Goal: Communication & Community: Share content

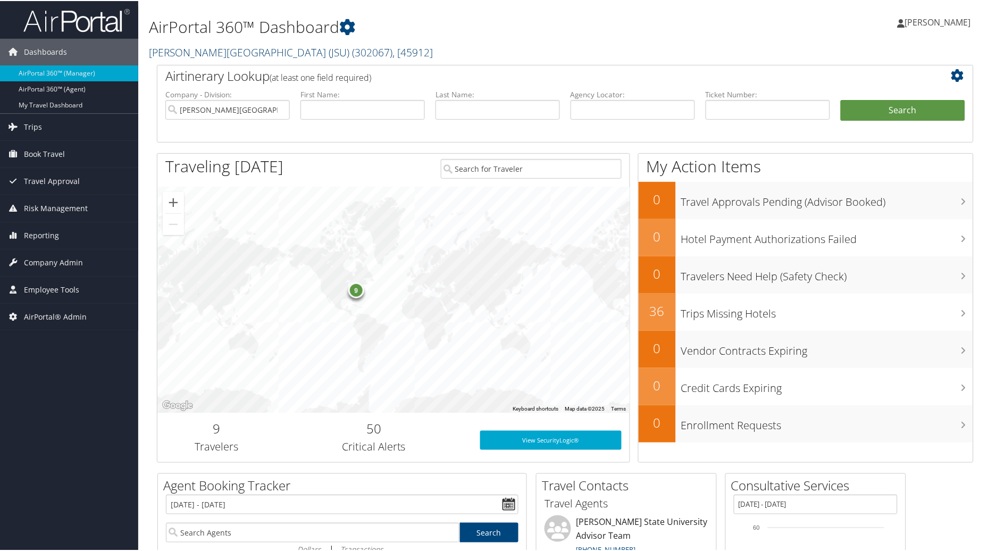
click at [263, 52] on link "Jackson State University (JSU) ( 302067 ) , [ 45912 ]" at bounding box center [291, 51] width 284 height 14
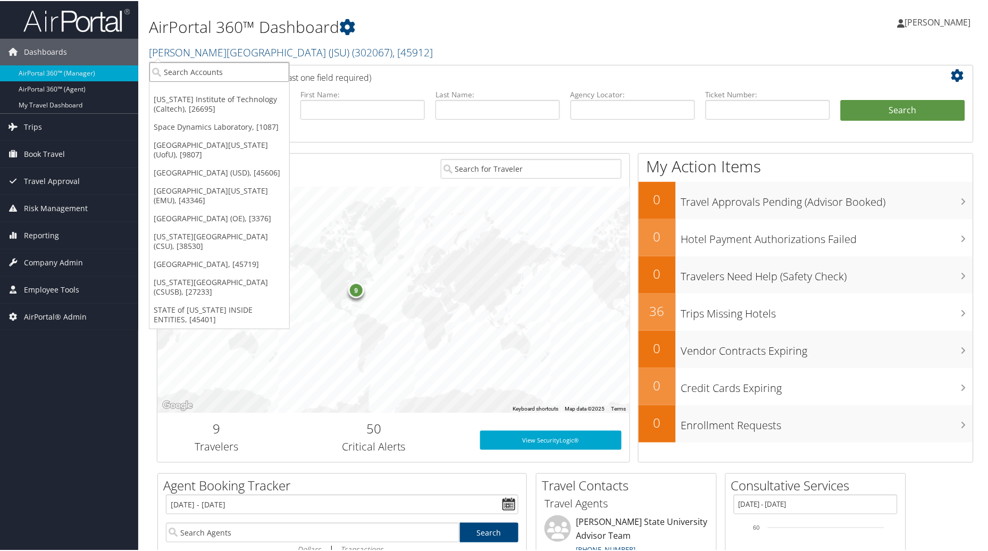
click at [190, 67] on input "search" at bounding box center [219, 71] width 140 height 20
type input "USC"
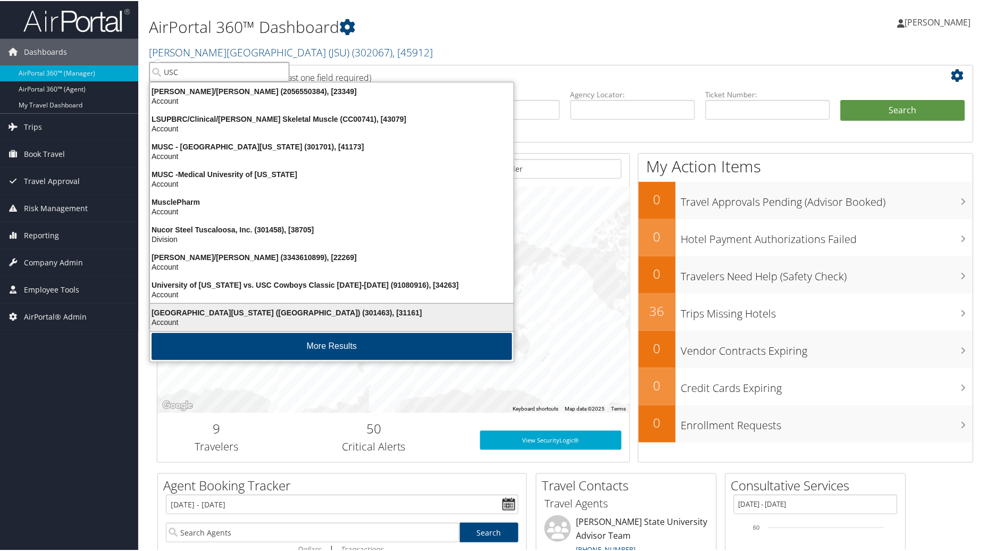
click at [184, 309] on div "University of Southern California (USC) (301463), [31161]" at bounding box center [332, 312] width 377 height 10
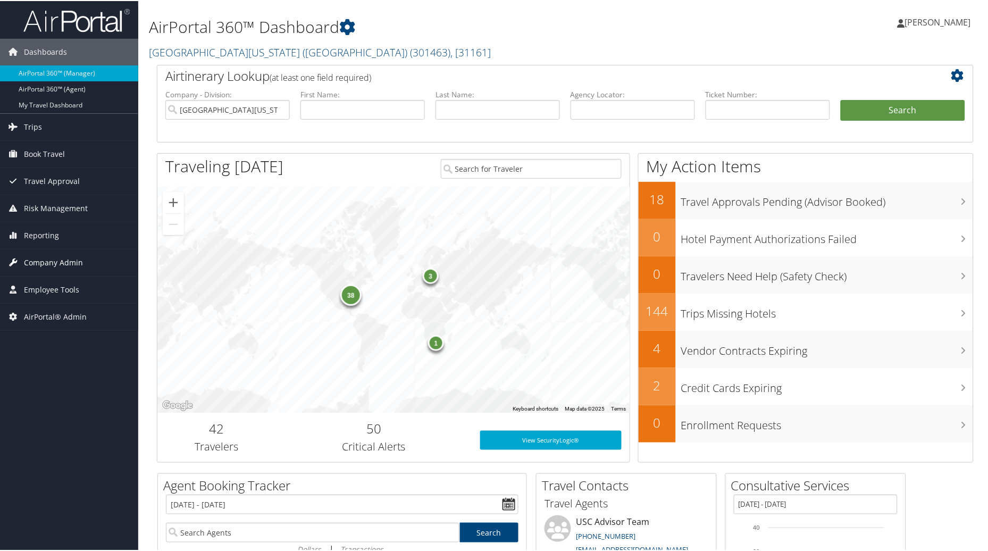
click at [39, 261] on span "Company Admin" at bounding box center [53, 261] width 59 height 27
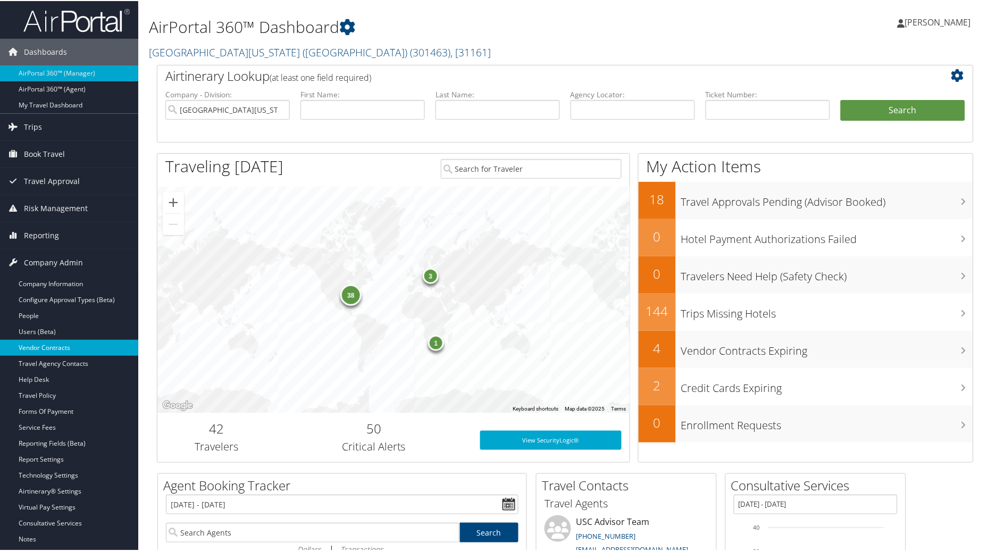
click at [40, 343] on link "Vendor Contracts" at bounding box center [69, 347] width 138 height 16
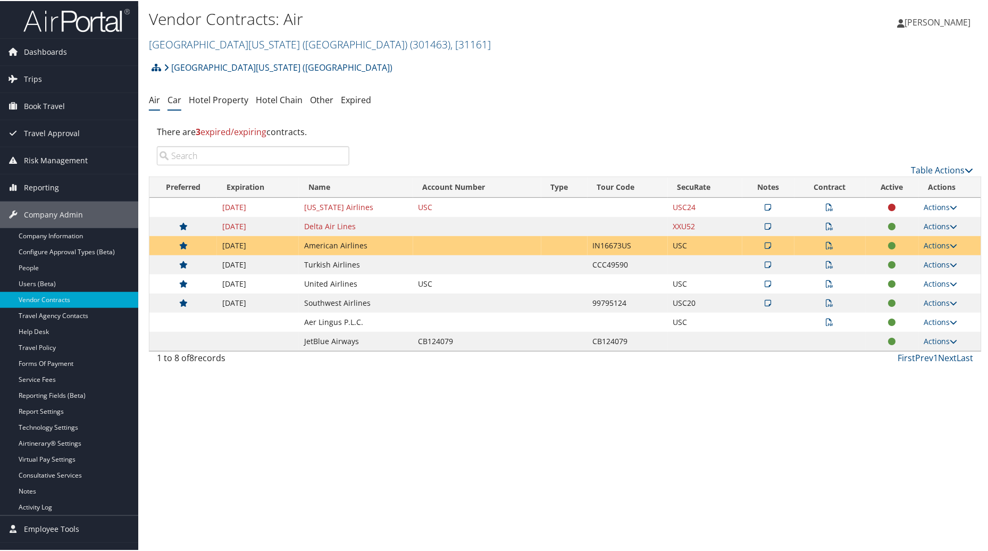
click at [170, 100] on link "Car" at bounding box center [175, 99] width 14 height 12
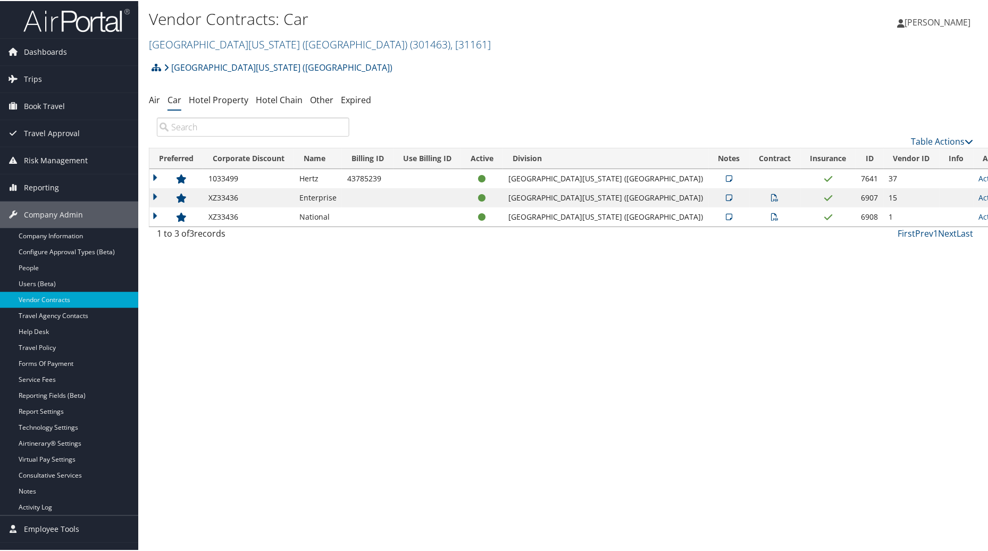
click at [772, 198] on icon at bounding box center [775, 196] width 7 height 7
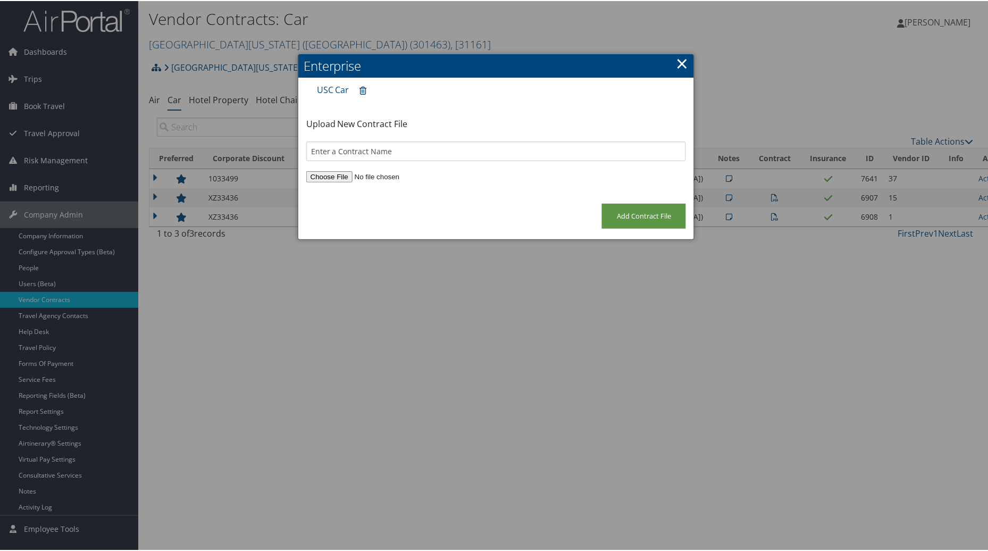
click at [325, 177] on input "file" at bounding box center [496, 175] width 380 height 11
type input "C:\fakepath\USC XZ33436 EI Program A - Program Summary 2025.docx"
click at [365, 150] on input "text" at bounding box center [496, 150] width 380 height 20
type input "USC New 2025 Contract 09.15.2025"
click at [649, 219] on input "Add Contract File" at bounding box center [644, 215] width 84 height 25
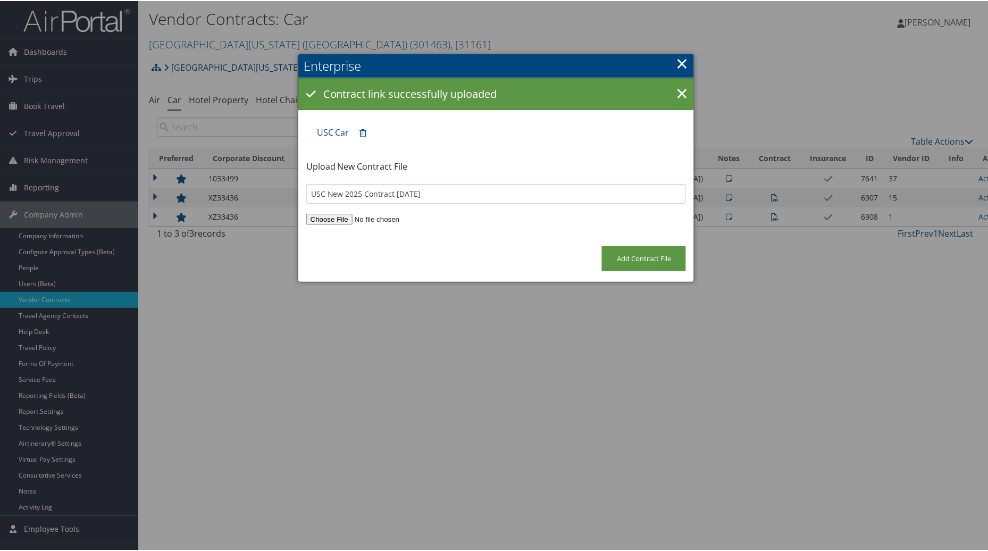
click at [681, 55] on link "×" at bounding box center [682, 62] width 12 height 21
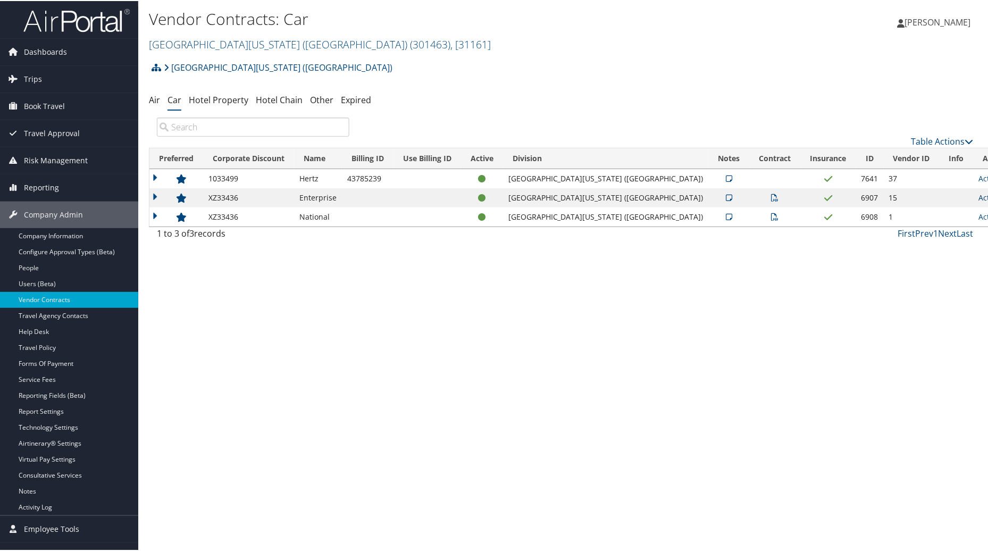
click at [979, 198] on link "Actions" at bounding box center [996, 197] width 34 height 10
click at [922, 250] on link "Edit Contract" at bounding box center [930, 248] width 71 height 18
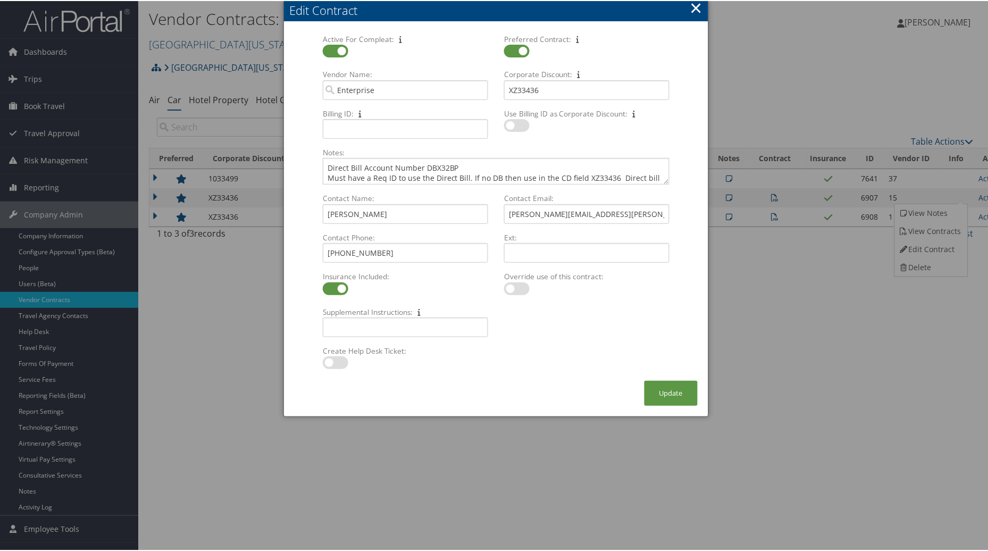
click at [328, 368] on label at bounding box center [336, 361] width 26 height 13
click at [328, 367] on input "checkbox" at bounding box center [331, 363] width 7 height 7
checkbox input "true"
click at [664, 393] on button "Update" at bounding box center [671, 392] width 53 height 25
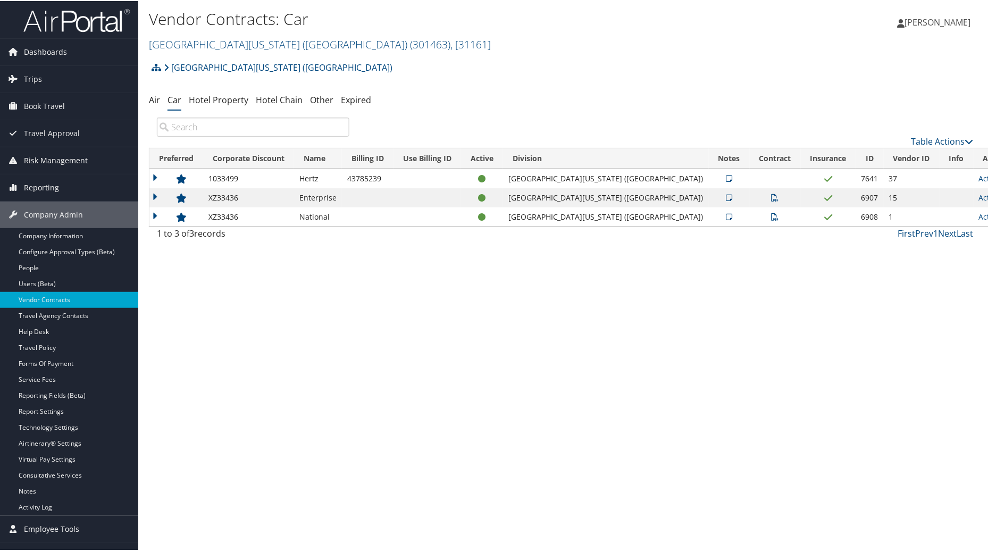
click at [244, 399] on div "Vendor Contracts: Car University of Southern California (USC) ( 301463 ) , [ 31…" at bounding box center [565, 275] width 854 height 551
click at [410, 39] on span "( 301463 )" at bounding box center [430, 43] width 40 height 14
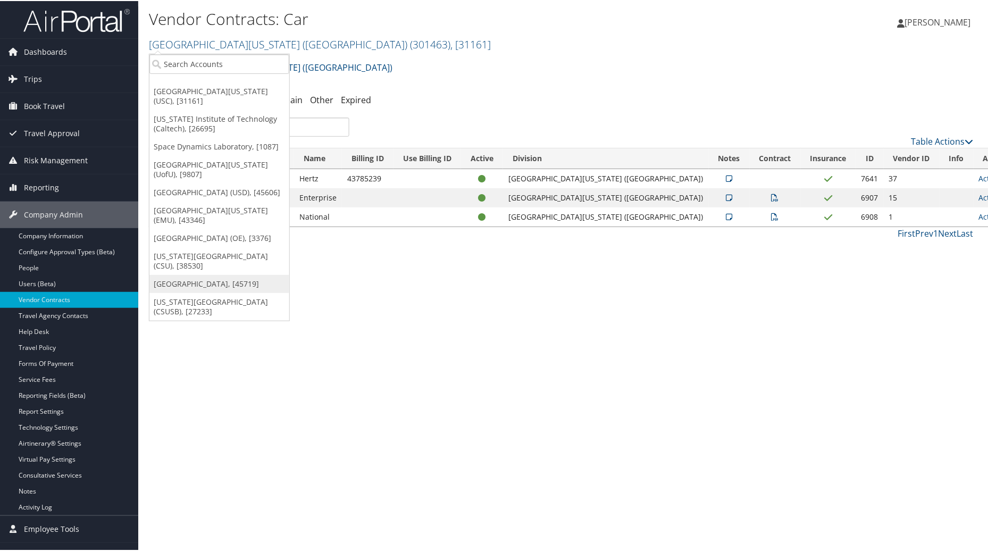
click at [198, 279] on link "[GEOGRAPHIC_DATA], [45719]" at bounding box center [219, 283] width 140 height 18
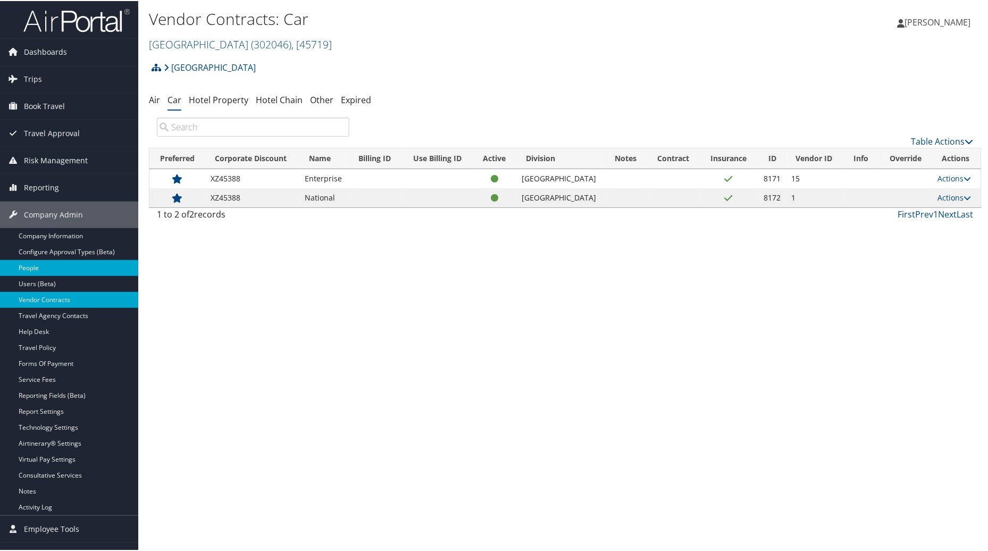
click at [73, 266] on link "People" at bounding box center [69, 267] width 138 height 16
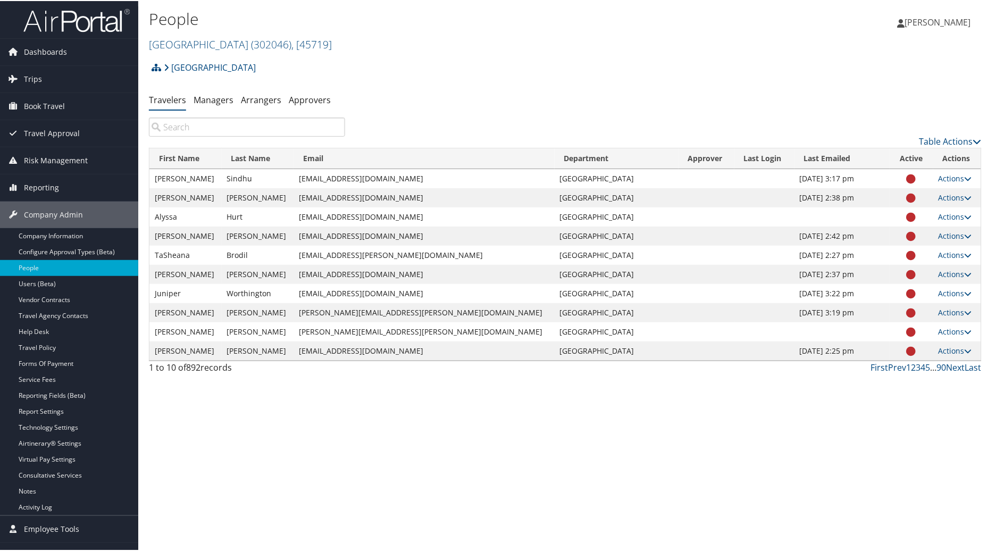
click at [175, 129] on input "search" at bounding box center [247, 126] width 196 height 19
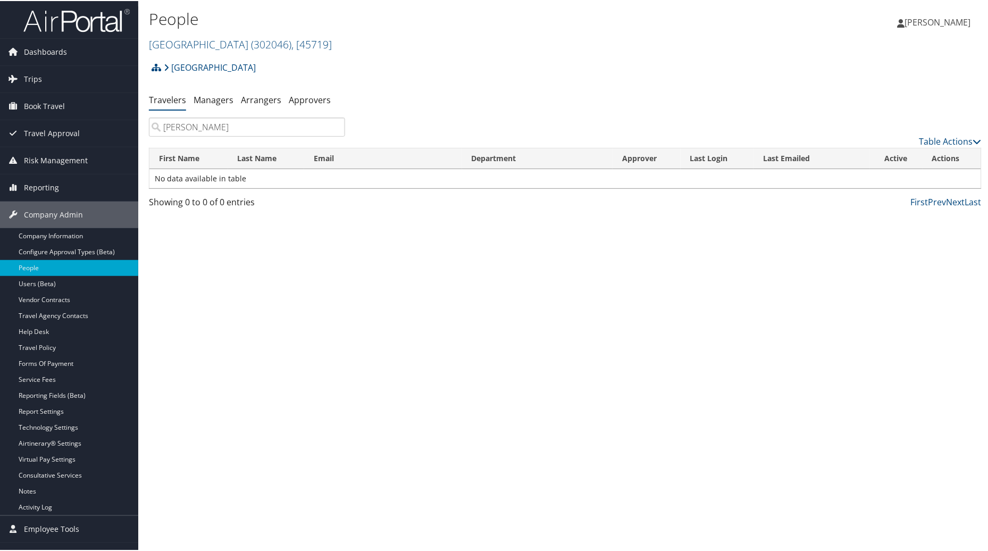
click at [251, 126] on input "Hilary" at bounding box center [247, 126] width 196 height 19
type input "Hillary Powel"
click at [295, 98] on link "Approvers" at bounding box center [310, 99] width 42 height 12
click at [41, 265] on link "People" at bounding box center [69, 267] width 138 height 16
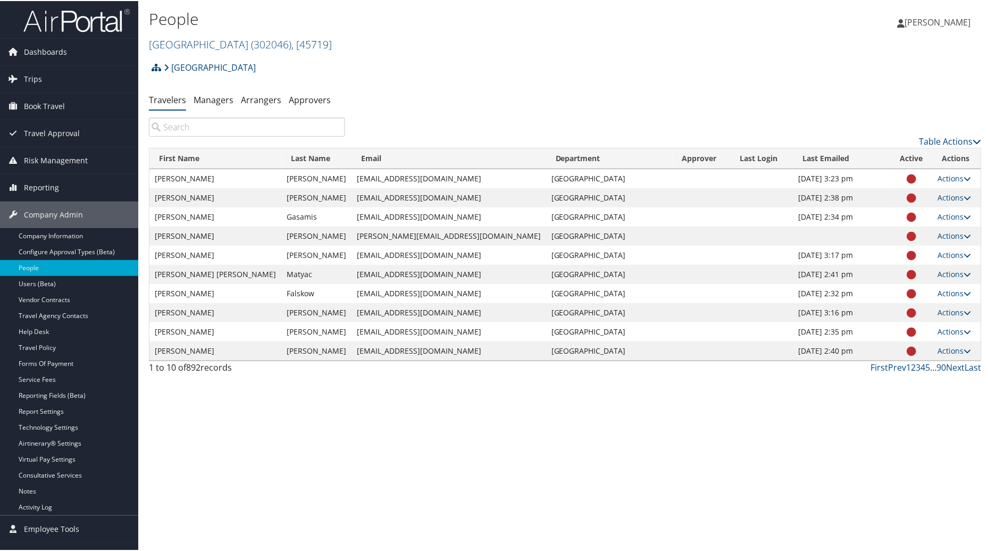
click at [207, 129] on input "search" at bounding box center [247, 126] width 196 height 19
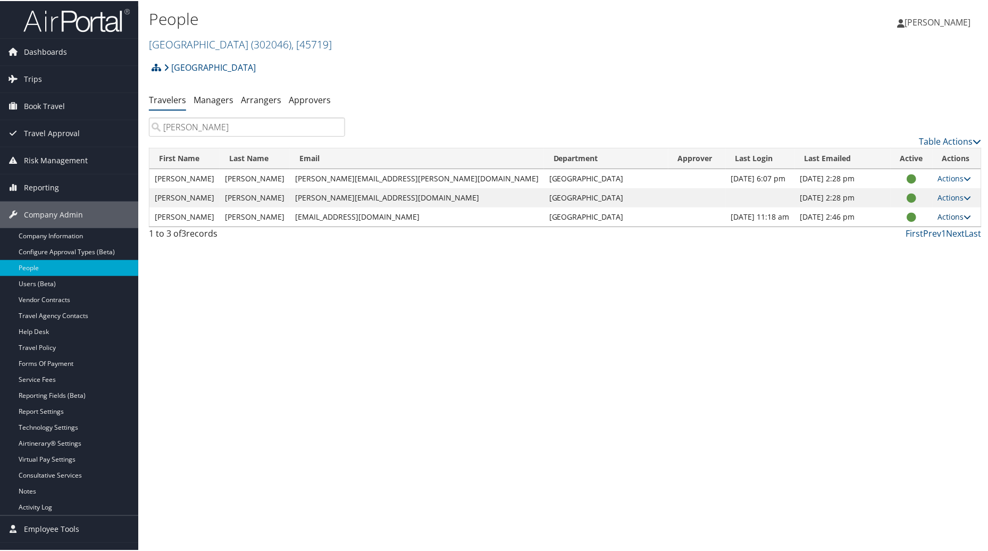
type input "Hillary"
click at [938, 214] on link "Actions" at bounding box center [955, 216] width 34 height 10
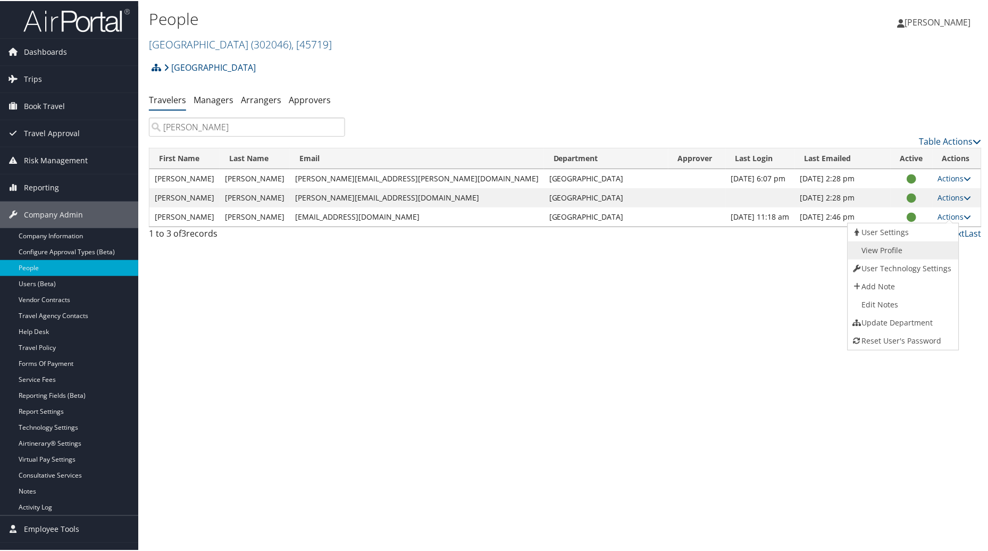
click at [894, 246] on link "View Profile" at bounding box center [903, 249] width 108 height 18
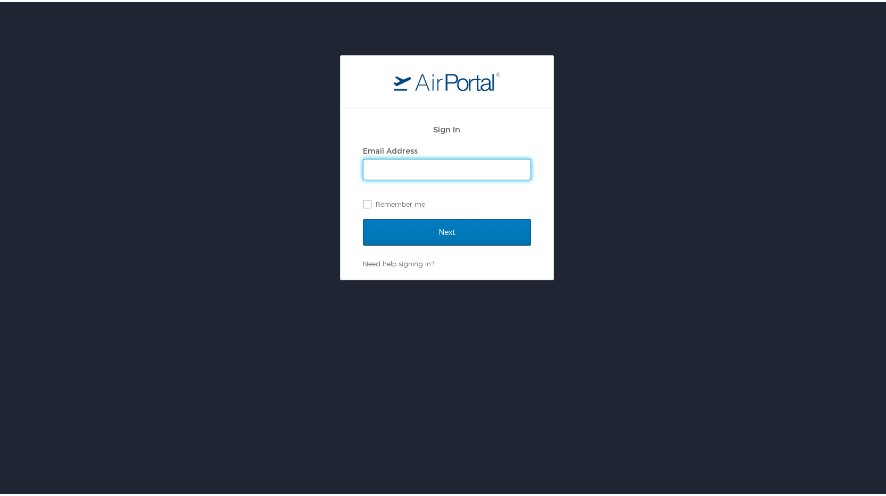
type input "[PERSON_NAME][EMAIL_ADDRESS][PERSON_NAME][DOMAIN_NAME]"
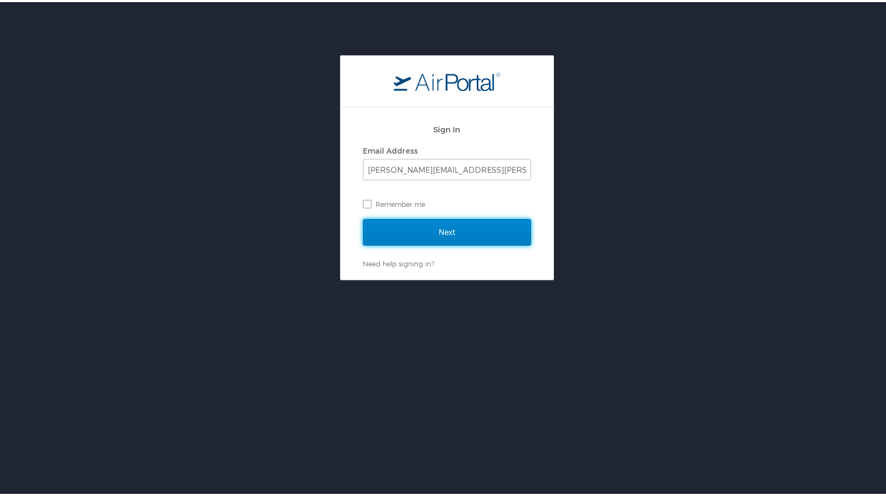
drag, startPoint x: 409, startPoint y: 228, endPoint x: 421, endPoint y: 232, distance: 12.8
click at [410, 229] on input "Next" at bounding box center [447, 230] width 168 height 27
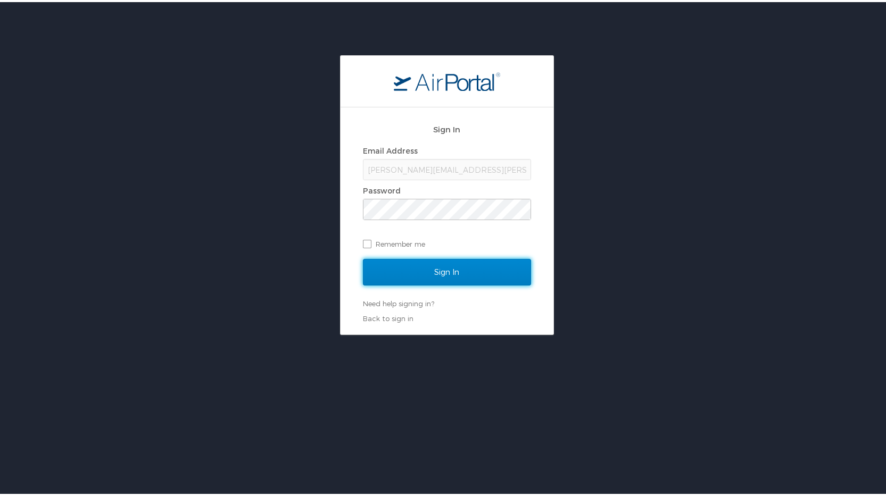
click at [461, 275] on input "Sign In" at bounding box center [447, 270] width 168 height 27
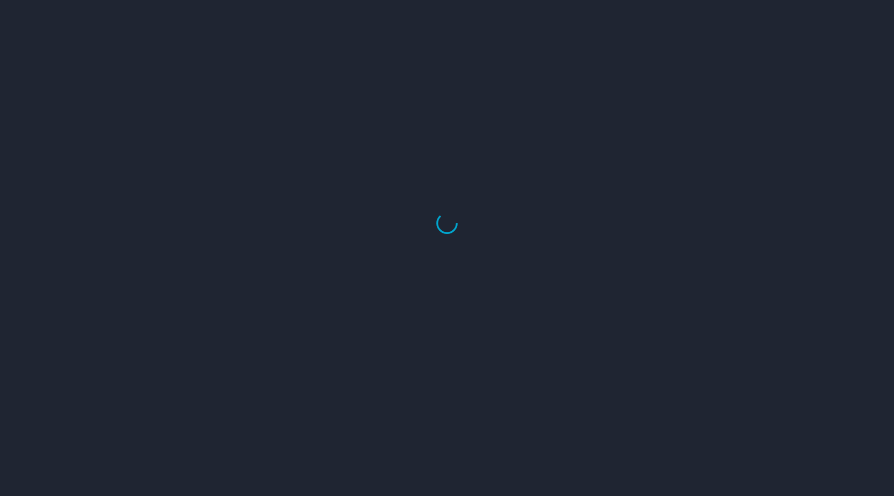
select select "US"
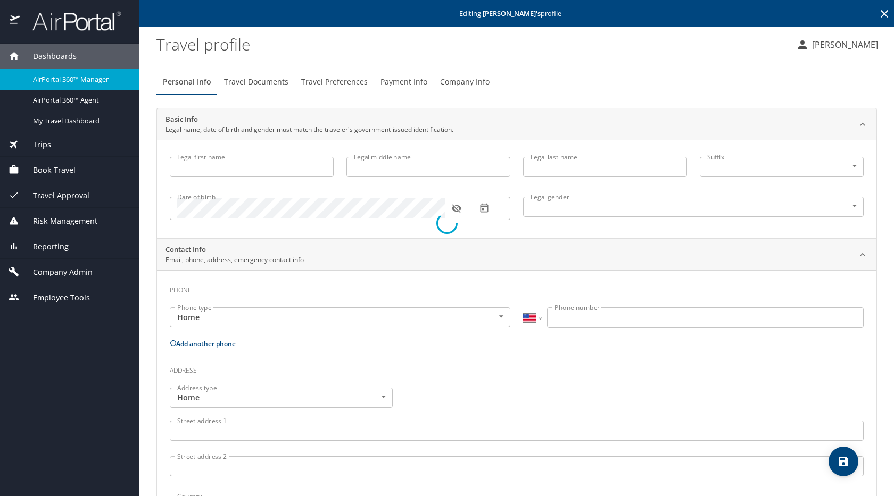
type input "Hillary"
type input "J"
type input "Powell"
type input "Female"
select select "US"
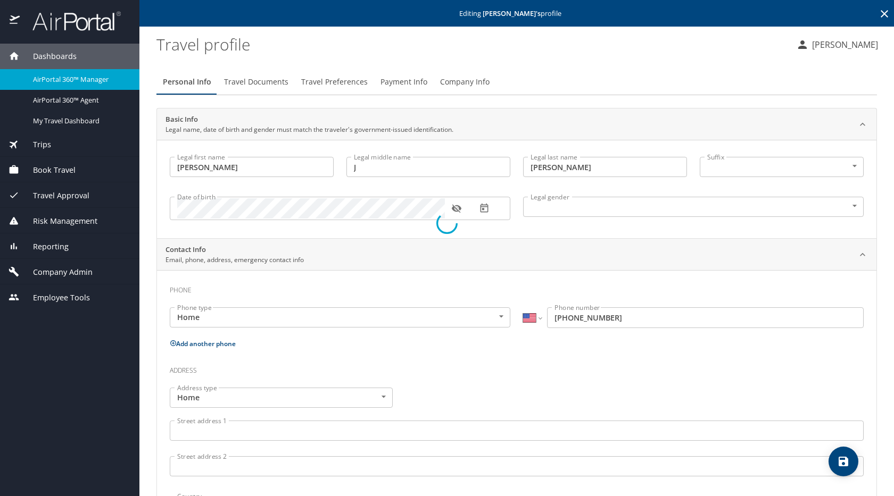
select select "US"
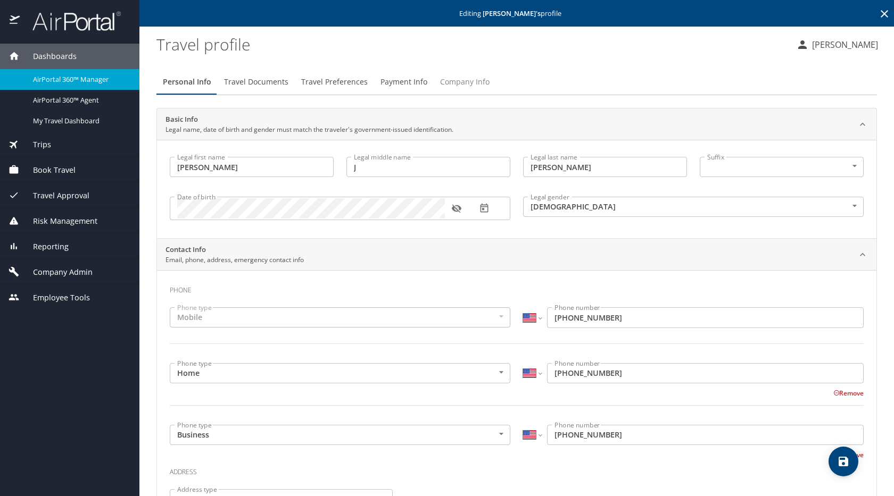
drag, startPoint x: 442, startPoint y: 82, endPoint x: 459, endPoint y: 88, distance: 17.5
click at [444, 82] on span "Company Info" at bounding box center [464, 82] width 49 height 13
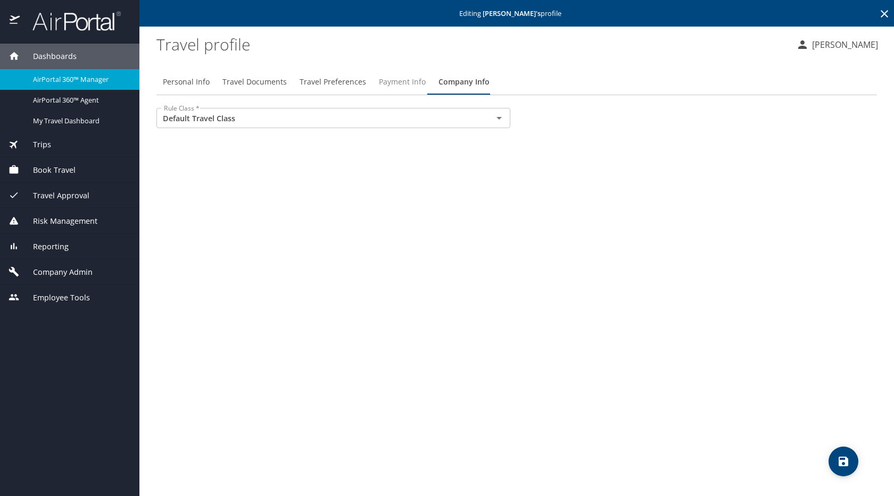
click at [384, 80] on span "Payment Info" at bounding box center [402, 82] width 47 height 13
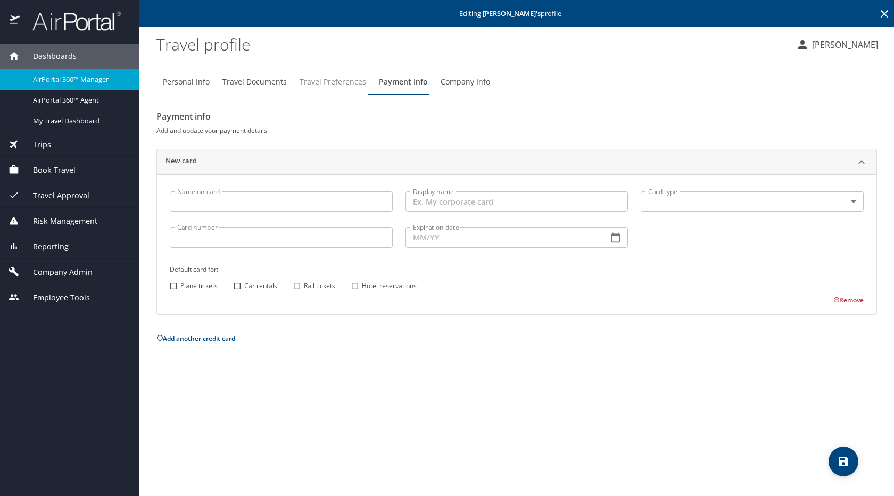
click at [335, 83] on span "Travel Preferences" at bounding box center [333, 82] width 67 height 13
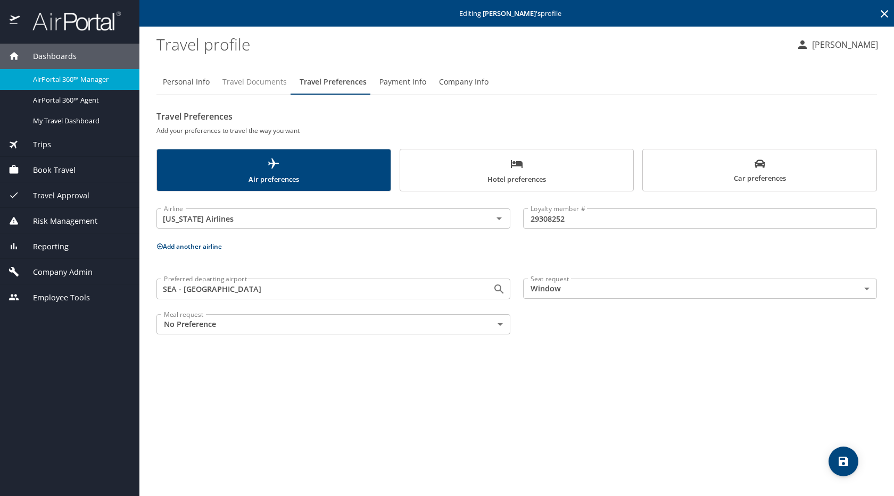
click at [245, 82] on span "Travel Documents" at bounding box center [254, 82] width 64 height 13
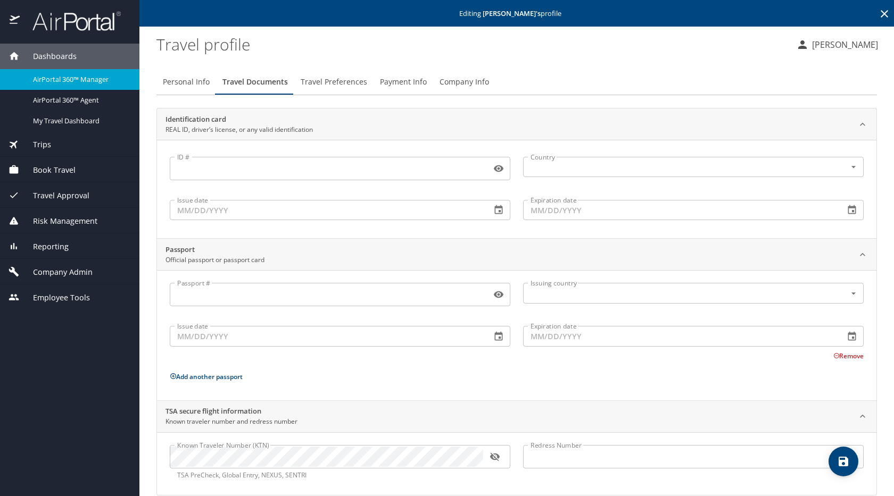
click at [189, 79] on span "Personal Info" at bounding box center [186, 82] width 47 height 13
select select "US"
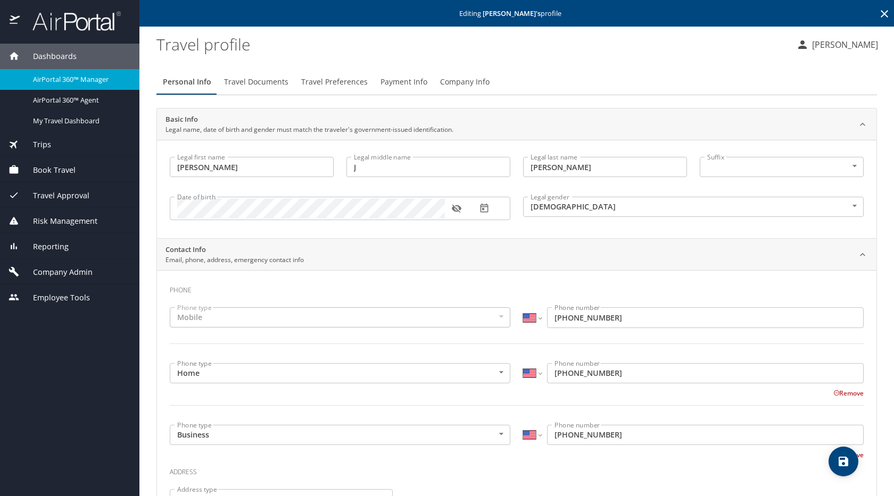
click at [63, 272] on span "Company Admin" at bounding box center [56, 273] width 73 height 12
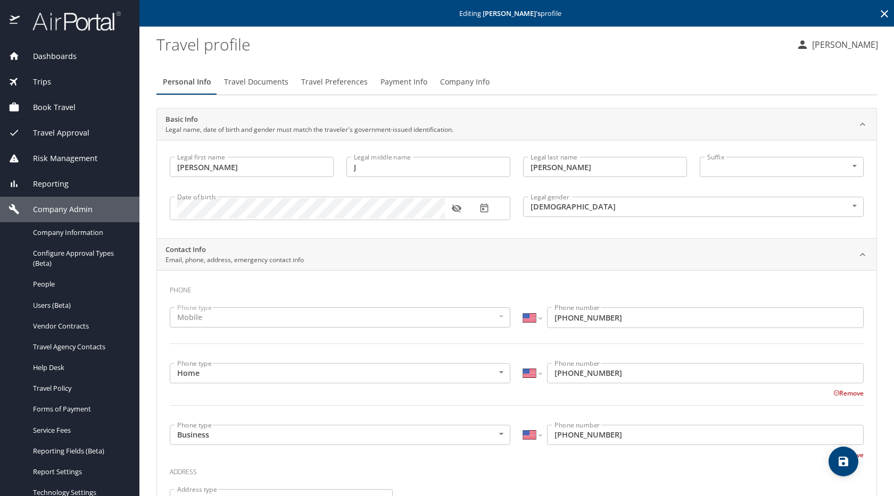
click at [62, 55] on span "Dashboards" at bounding box center [48, 57] width 57 height 12
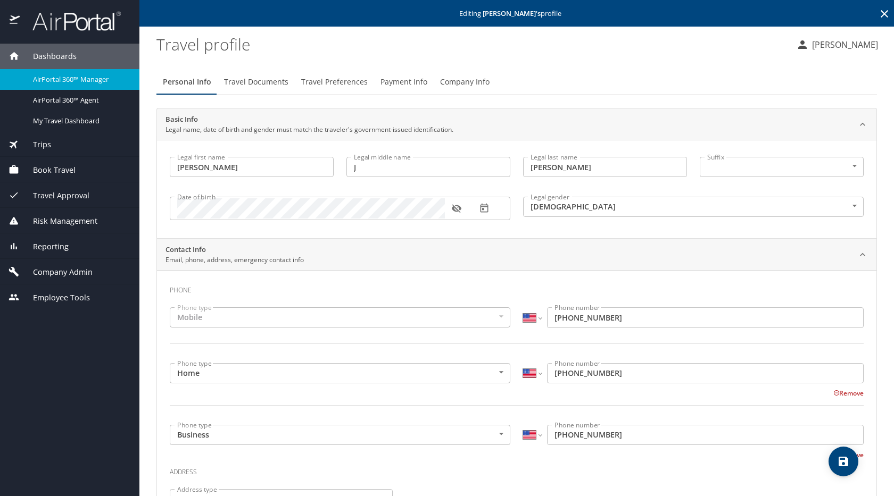
click at [14, 52] on icon at bounding box center [14, 56] width 11 height 11
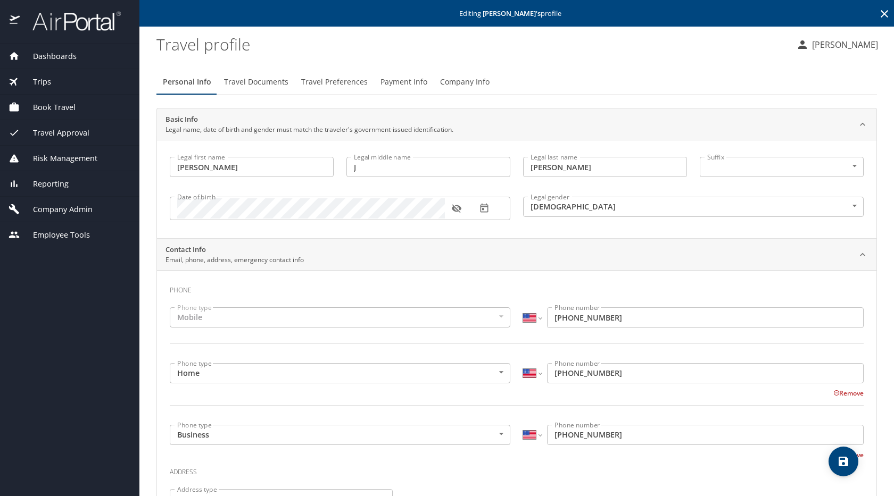
click at [49, 51] on span "Dashboards" at bounding box center [48, 57] width 57 height 12
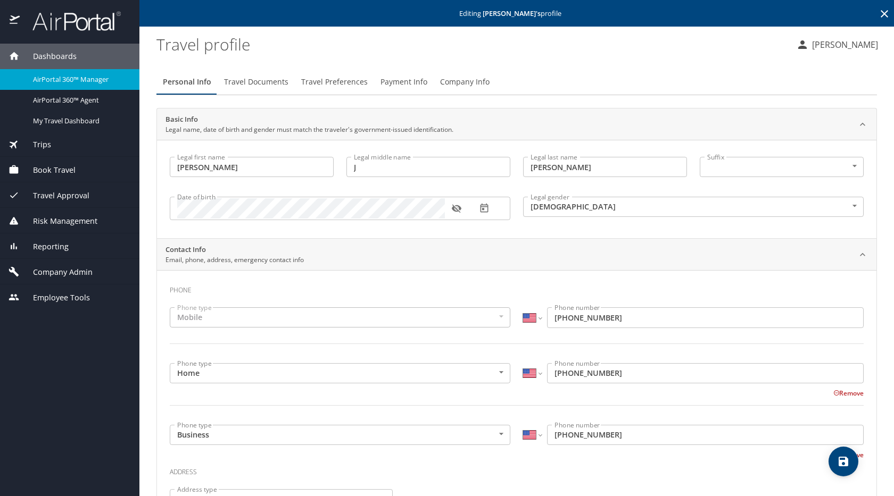
click at [49, 52] on span "Dashboards" at bounding box center [48, 57] width 57 height 12
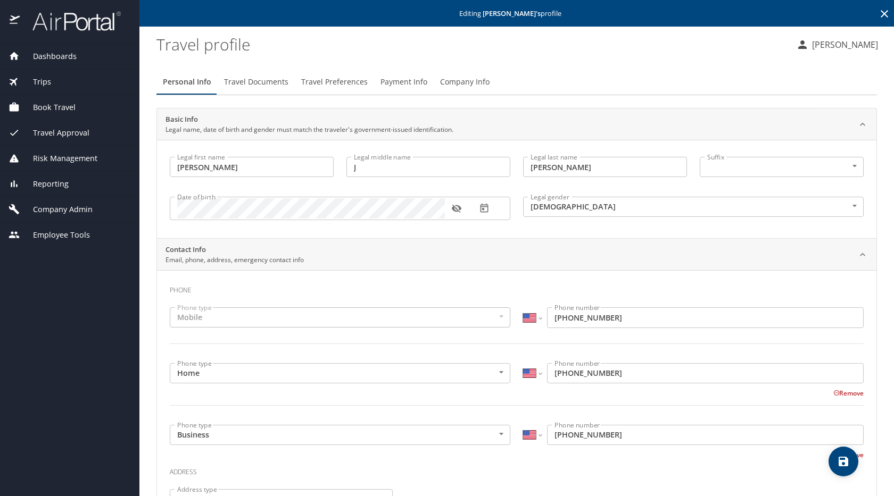
click at [44, 54] on span "Dashboards" at bounding box center [48, 57] width 57 height 12
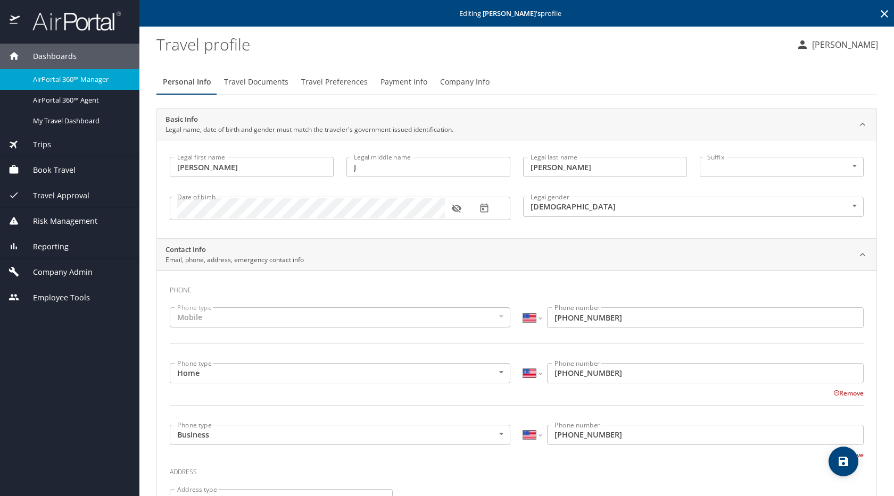
click at [4, 54] on div "Dashboards" at bounding box center [69, 57] width 139 height 26
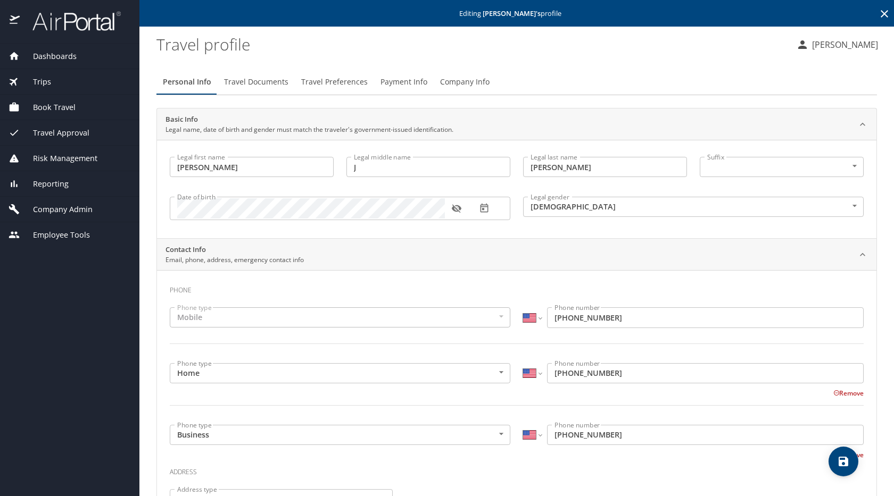
click at [7, 54] on div "Dashboards" at bounding box center [69, 57] width 139 height 26
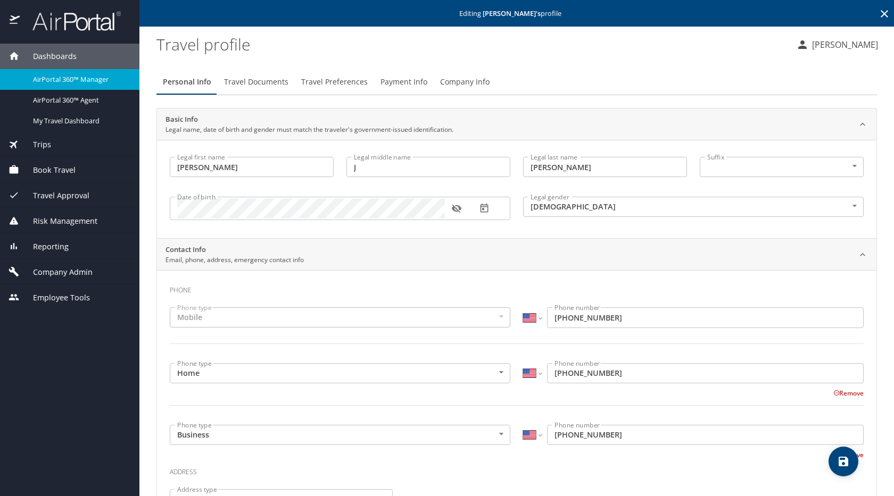
click at [45, 55] on span "Dashboards" at bounding box center [48, 57] width 57 height 12
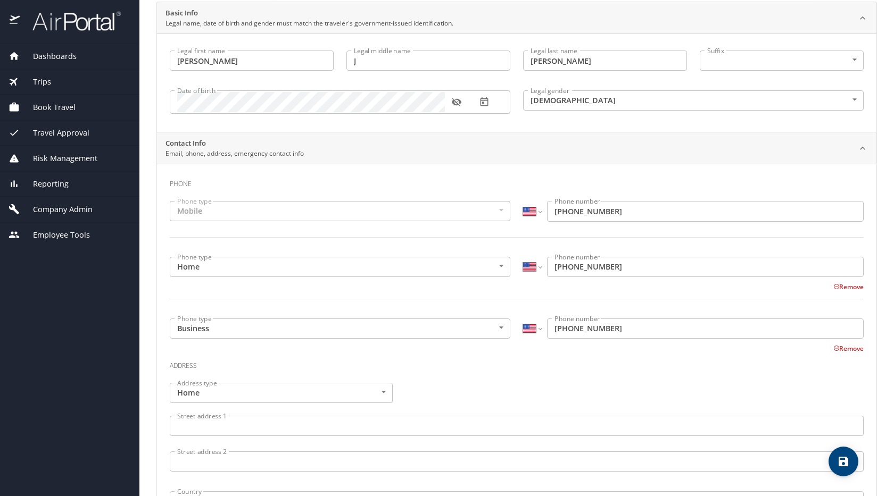
scroll to position [213, 0]
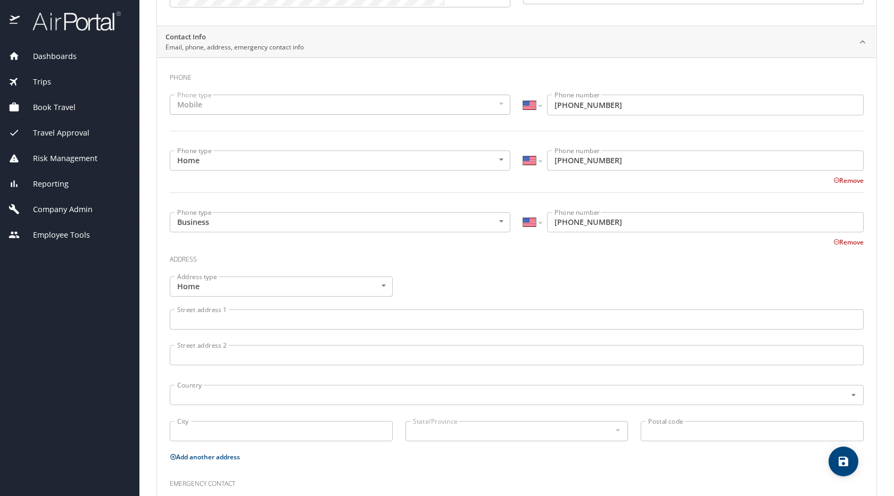
click at [746, 37] on div "Contact Info Email, phone, address, emergency contact info" at bounding box center [507, 42] width 685 height 20
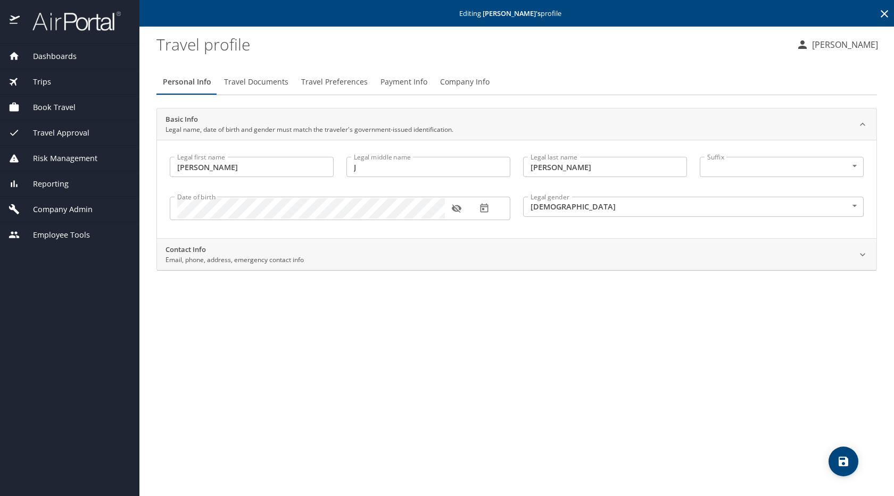
scroll to position [0, 0]
click at [690, 16] on p "Editing Hillary Powell 's profile" at bounding box center [517, 13] width 748 height 7
click at [612, 27] on div "Travel profile" at bounding box center [471, 44] width 631 height 34
click at [623, 11] on p "Editing Hillary Powell 's profile" at bounding box center [517, 13] width 748 height 7
click at [596, 9] on div "Editing Hillary Powell 's profile" at bounding box center [516, 13] width 754 height 27
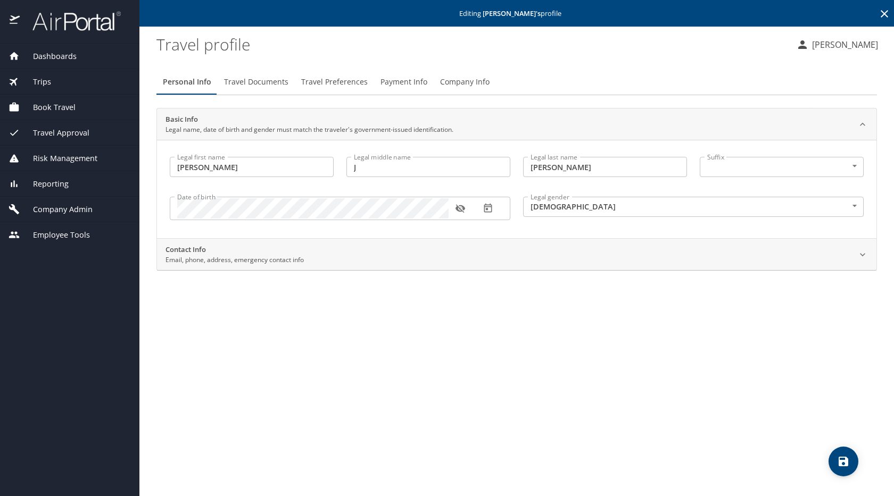
click at [623, 12] on p "Editing Hillary Powell 's profile" at bounding box center [517, 13] width 748 height 7
click at [323, 16] on p "Editing Hillary Powell 's profile" at bounding box center [517, 13] width 748 height 7
click at [602, 26] on div "Editing Hillary Powell 's profile" at bounding box center [516, 13] width 754 height 27
click at [397, 14] on p "Editing Hillary Powell 's profile" at bounding box center [517, 13] width 748 height 7
click at [365, 12] on p "Editing Hillary Powell 's profile" at bounding box center [517, 13] width 748 height 7
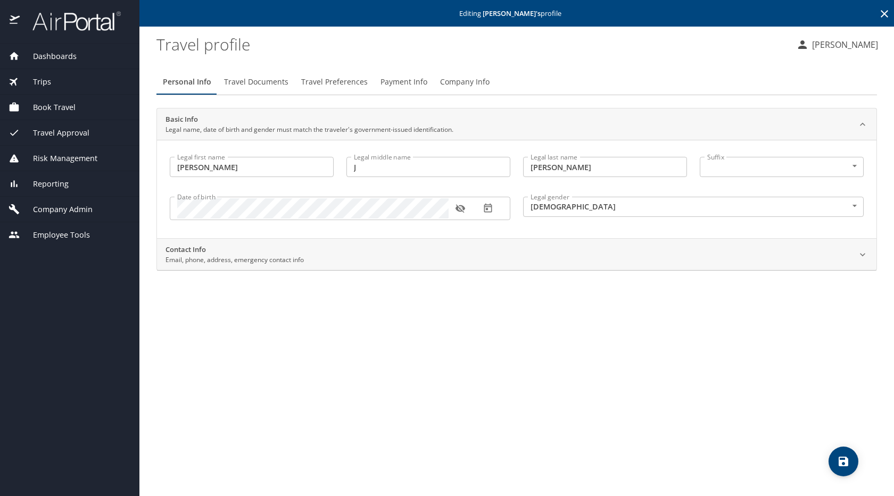
click at [60, 123] on div "Travel Approval" at bounding box center [69, 133] width 139 height 26
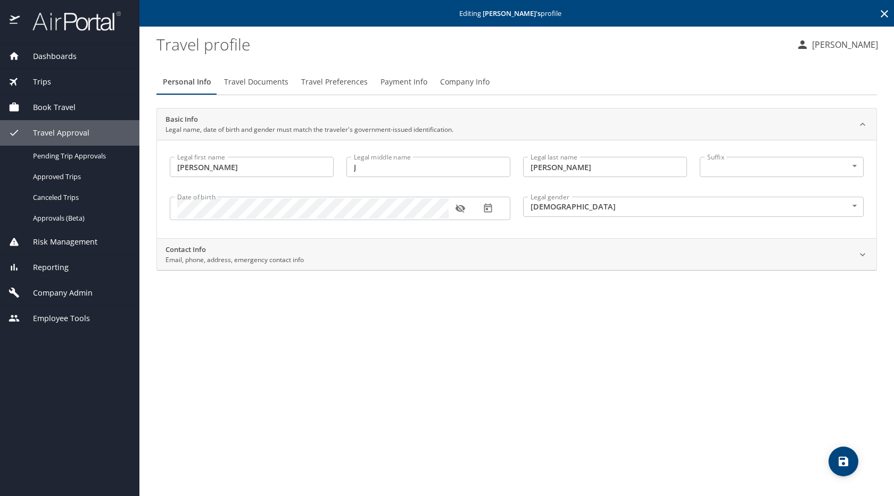
click at [63, 135] on span "Travel Approval" at bounding box center [55, 133] width 70 height 12
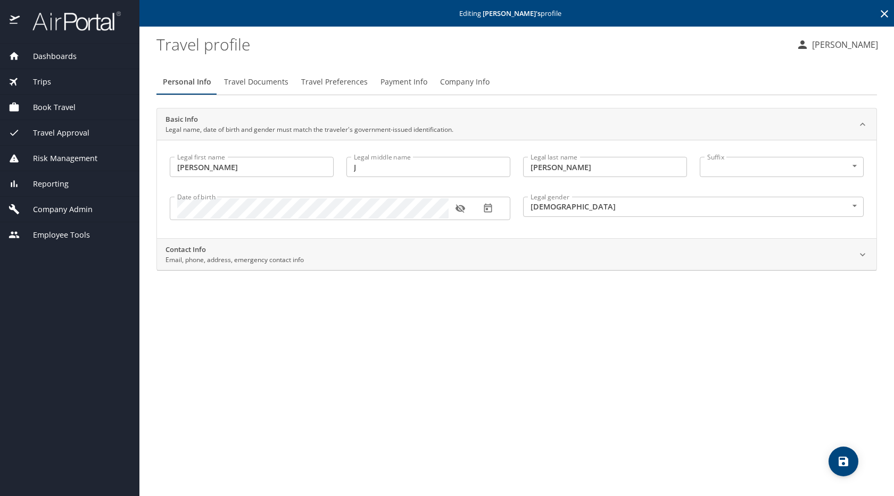
click at [820, 395] on div "Personal Info Travel Documents Travel Preferences Payment Info Company Info Bas…" at bounding box center [516, 279] width 720 height 436
click at [763, 355] on div "Personal Info Travel Documents Travel Preferences Payment Info Company Info Bas…" at bounding box center [516, 279] width 720 height 436
click at [533, 384] on div "Personal Info Travel Documents Travel Preferences Payment Info Company Info Bas…" at bounding box center [516, 279] width 720 height 436
drag, startPoint x: 325, startPoint y: 370, endPoint x: 334, endPoint y: 370, distance: 9.0
click at [326, 370] on div "Personal Info Travel Documents Travel Preferences Payment Info Company Info Bas…" at bounding box center [516, 279] width 720 height 436
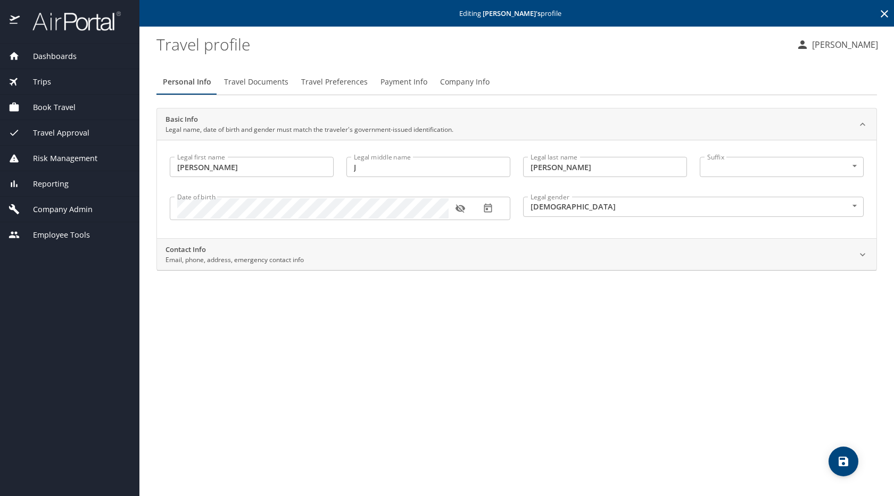
click at [392, 350] on div "Personal Info Travel Documents Travel Preferences Payment Info Company Info Bas…" at bounding box center [516, 279] width 720 height 436
click at [575, 62] on div "Personal Info Travel Documents Travel Preferences Payment Info Company Info Bas…" at bounding box center [516, 279] width 720 height 436
click at [571, 53] on profile "Travel profile" at bounding box center [471, 44] width 631 height 33
click at [325, 354] on div "Personal Info Travel Documents Travel Preferences Payment Info Company Info Bas…" at bounding box center [516, 279] width 720 height 436
click at [364, 347] on div "Personal Info Travel Documents Travel Preferences Payment Info Company Info Bas…" at bounding box center [516, 279] width 720 height 436
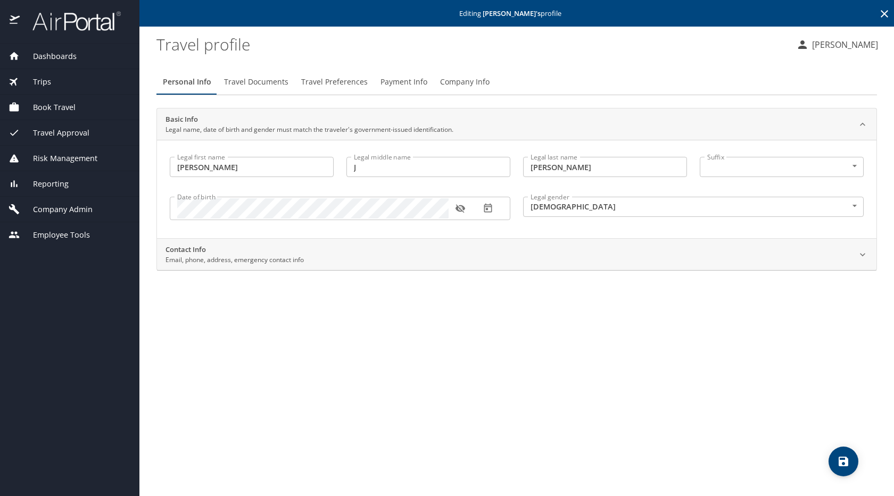
click at [406, 419] on div "Personal Info Travel Documents Travel Preferences Payment Info Company Info Bas…" at bounding box center [516, 279] width 720 height 436
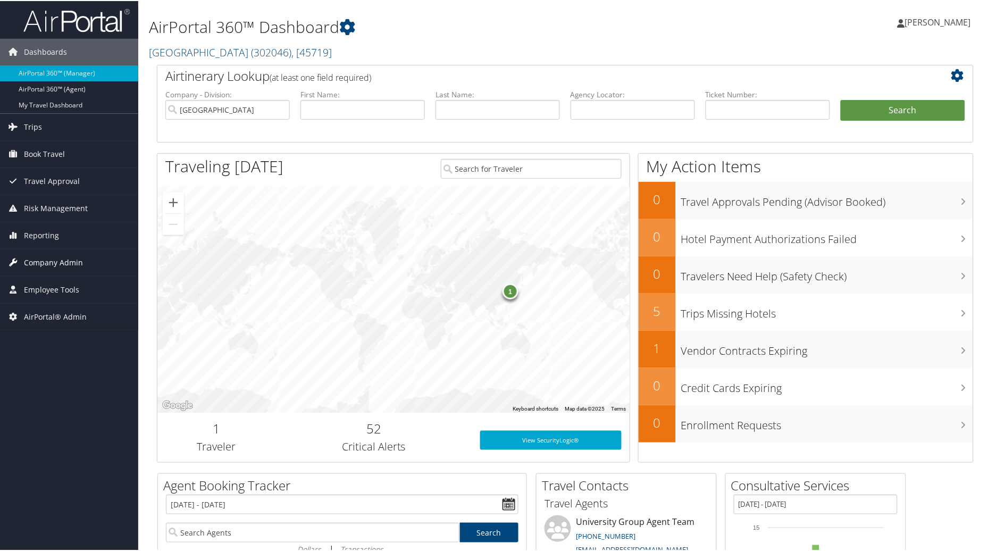
click at [46, 267] on span "Company Admin" at bounding box center [53, 261] width 59 height 27
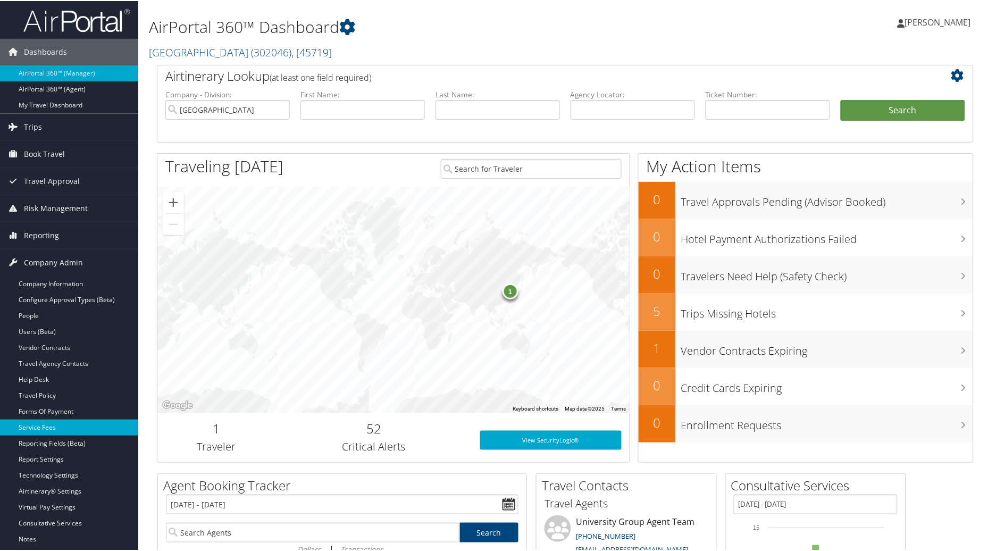
click at [48, 430] on link "Service Fees" at bounding box center [69, 427] width 138 height 16
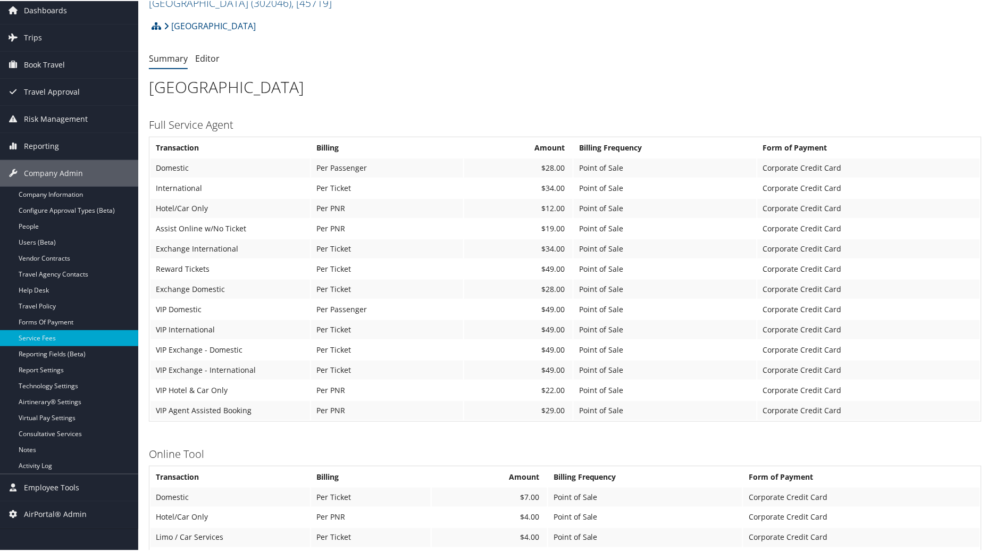
scroll to position [27, 0]
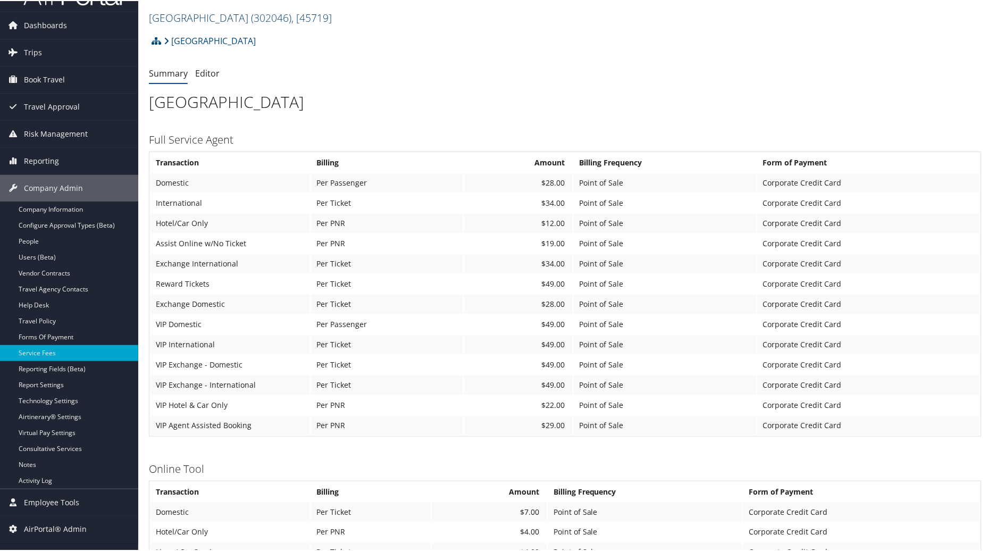
click at [197, 14] on link "[GEOGRAPHIC_DATA] ( 302046 ) , [ 45719 ]" at bounding box center [240, 17] width 183 height 14
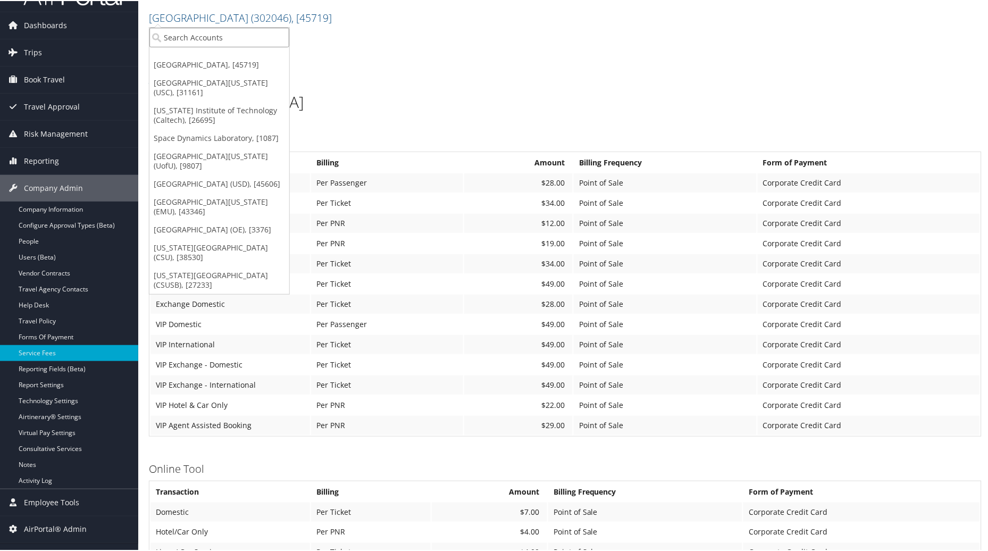
click at [189, 36] on input "search" at bounding box center [219, 37] width 140 height 20
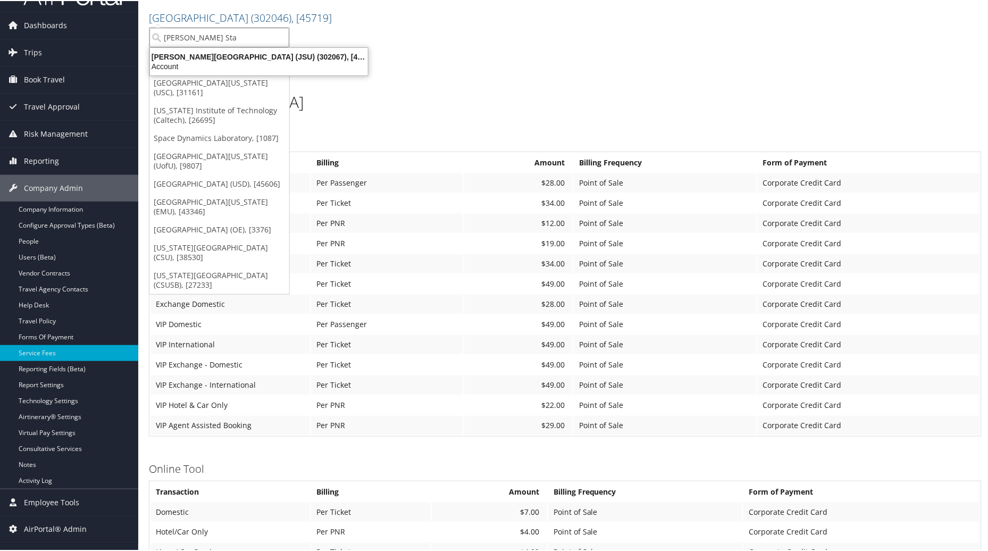
type input "Jackson Stat"
click at [198, 61] on div "Account" at bounding box center [259, 66] width 231 height 10
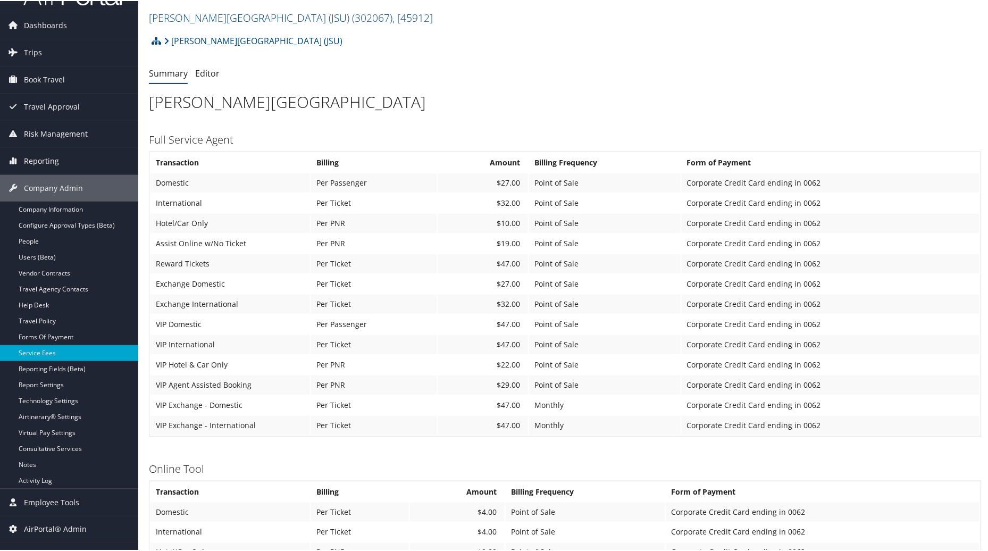
scroll to position [19, 0]
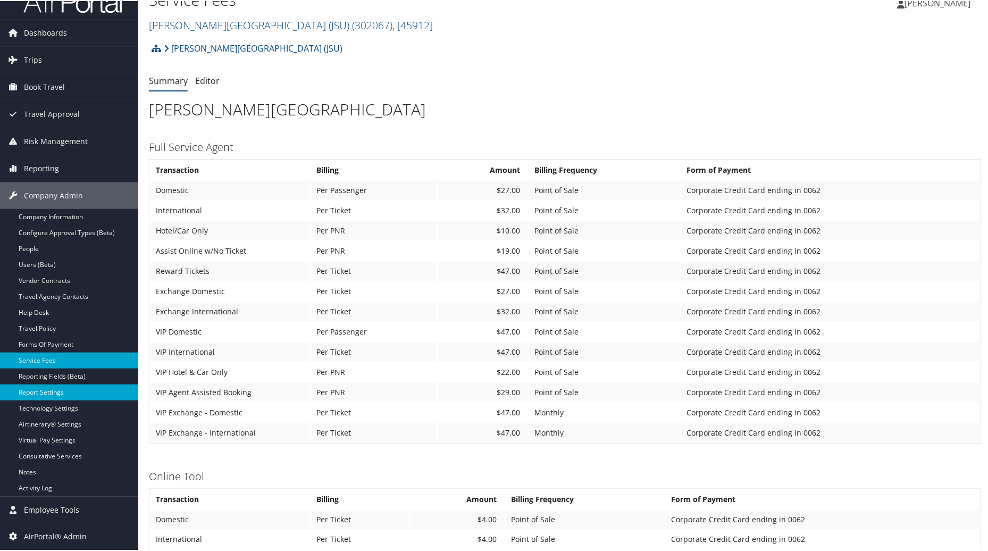
click at [48, 395] on link "Report Settings" at bounding box center [69, 392] width 138 height 16
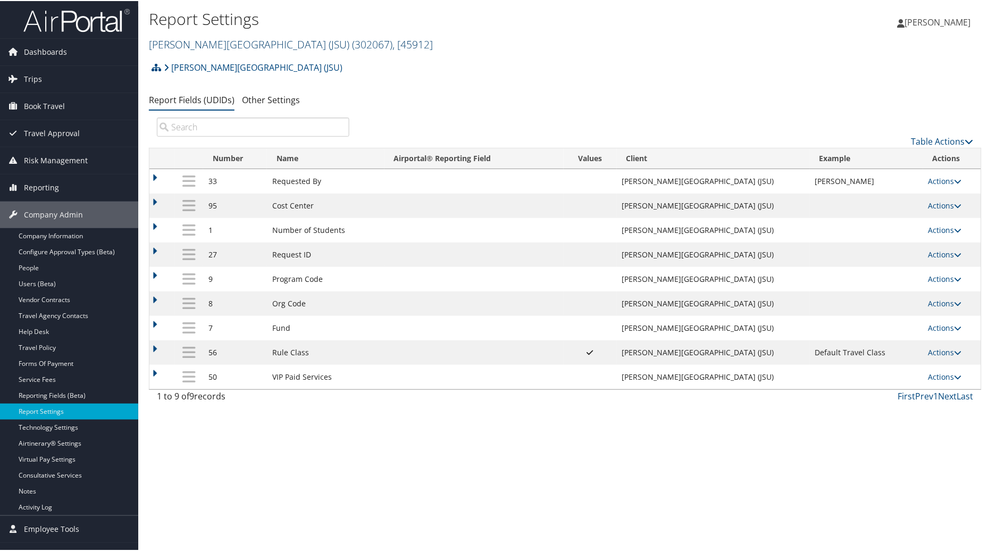
click at [253, 37] on link "[PERSON_NAME][GEOGRAPHIC_DATA] (JSU) ( 302067 ) , [ 45912 ]" at bounding box center [291, 43] width 284 height 14
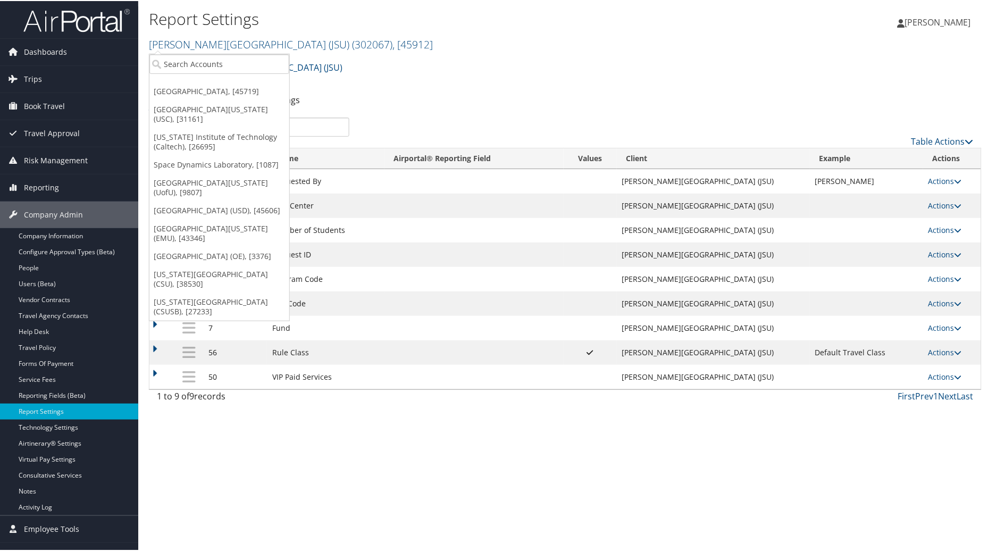
click at [487, 44] on h2 "[PERSON_NAME][GEOGRAPHIC_DATA] (JSU) ( 302067 ) , [ 45912 ]" at bounding box center [426, 43] width 555 height 18
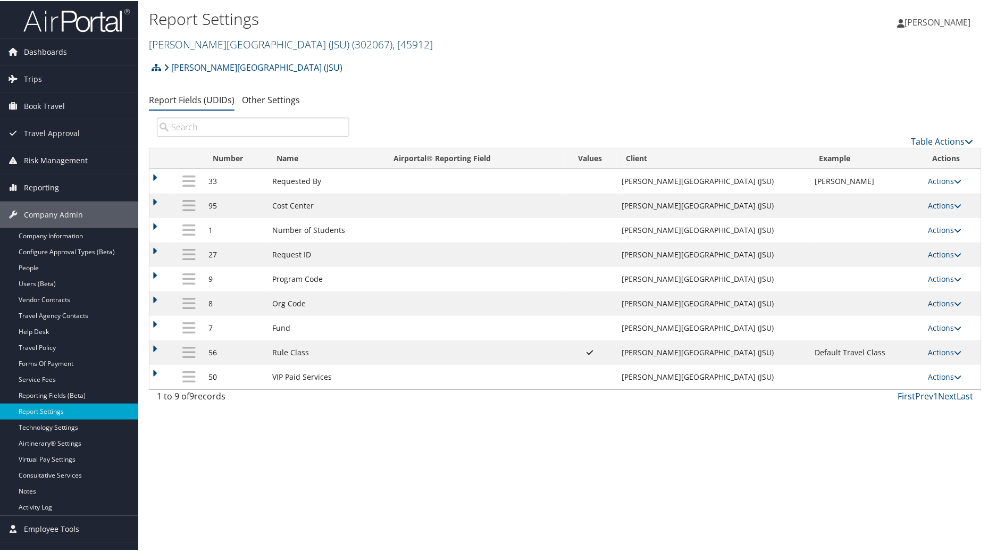
click at [240, 40] on link "[PERSON_NAME][GEOGRAPHIC_DATA] (JSU) ( 302067 ) , [ 45912 ]" at bounding box center [291, 43] width 284 height 14
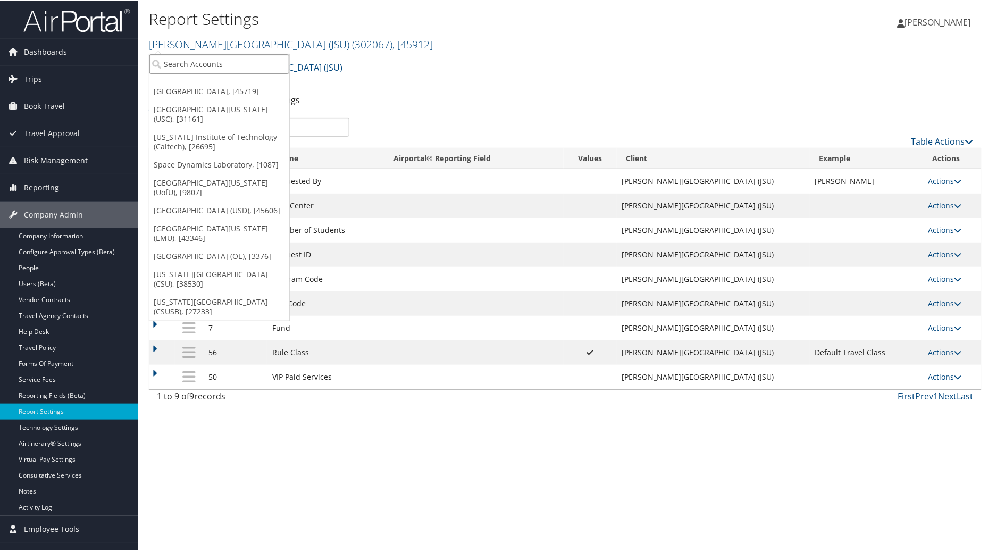
type input "a"
click at [211, 63] on input "a" at bounding box center [219, 63] width 140 height 20
type input "b"
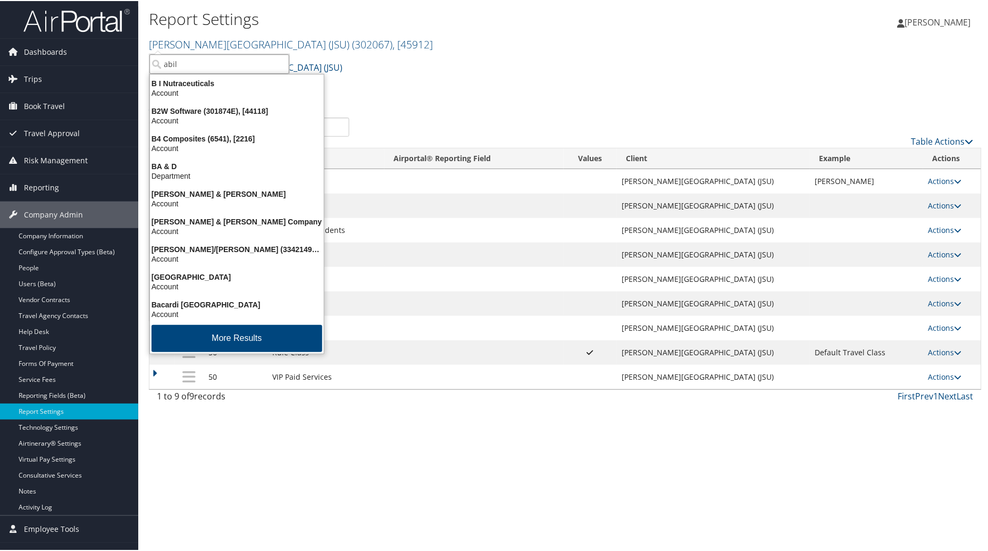
type input "abile"
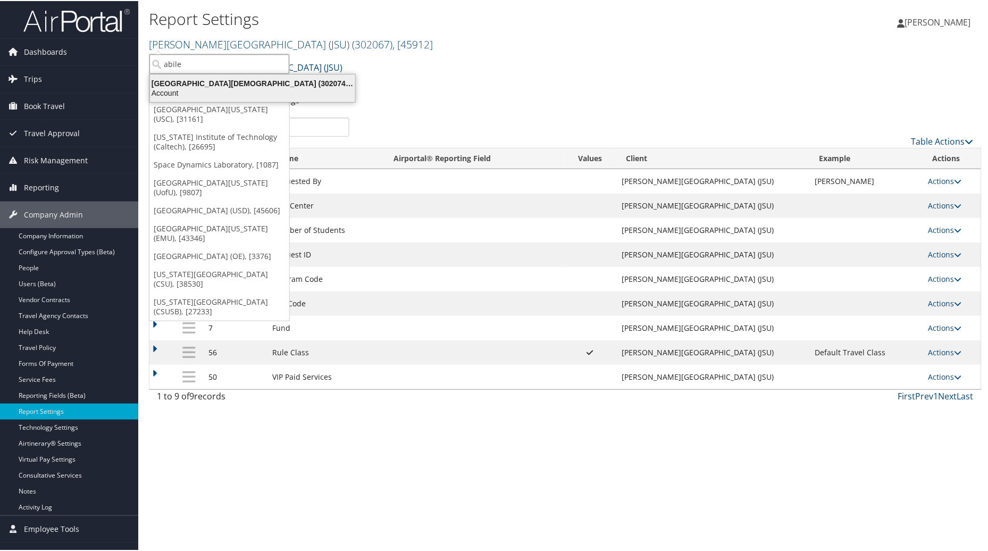
click at [209, 78] on div "Abilene Christian University (302074), [45966]" at bounding box center [253, 83] width 218 height 10
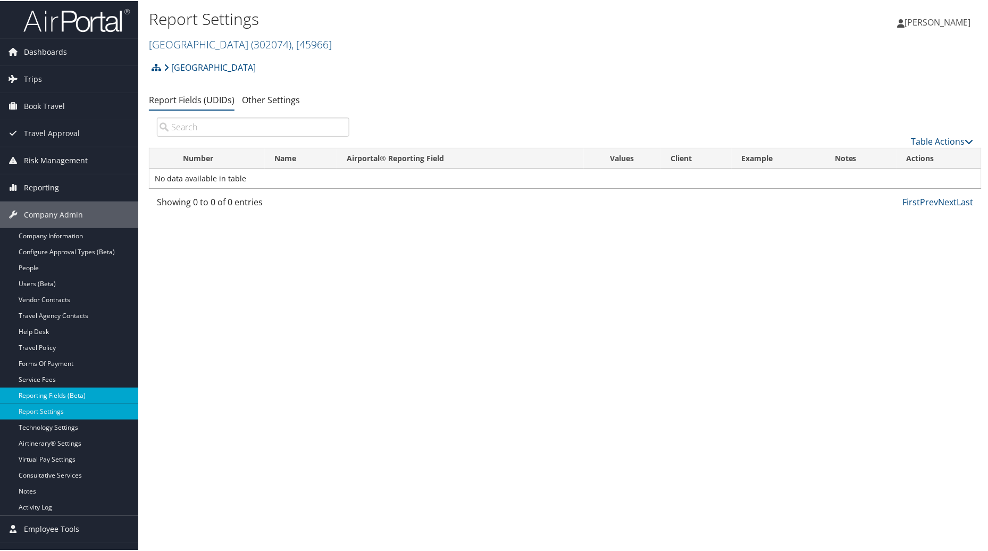
click at [34, 392] on link "Reporting Fields (Beta)" at bounding box center [69, 395] width 138 height 16
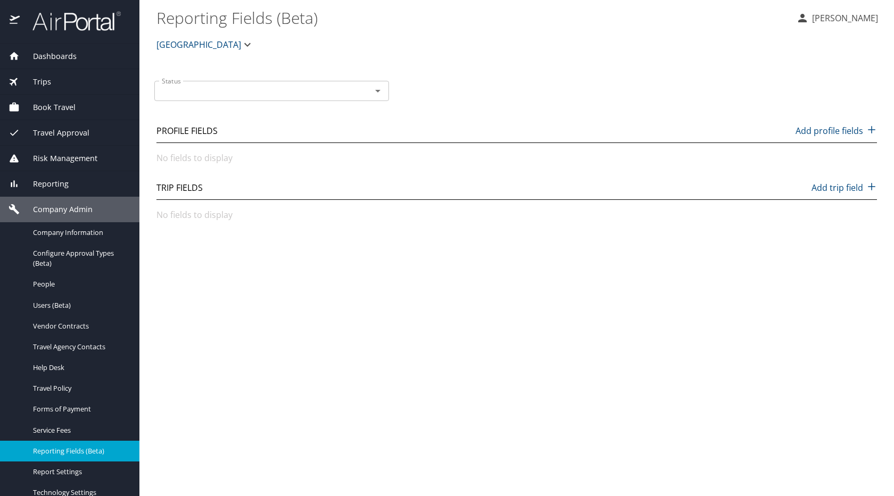
click at [212, 43] on span "[GEOGRAPHIC_DATA]" at bounding box center [198, 44] width 85 height 15
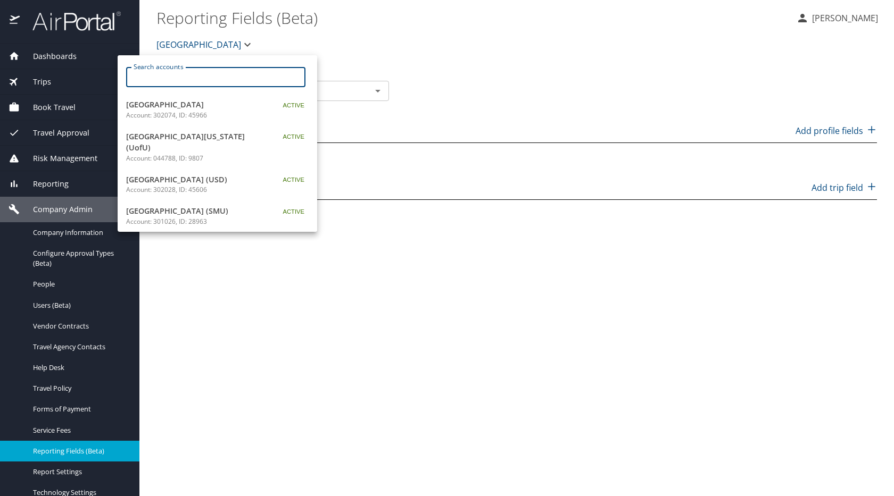
click at [191, 83] on input "Search accounts" at bounding box center [219, 77] width 172 height 20
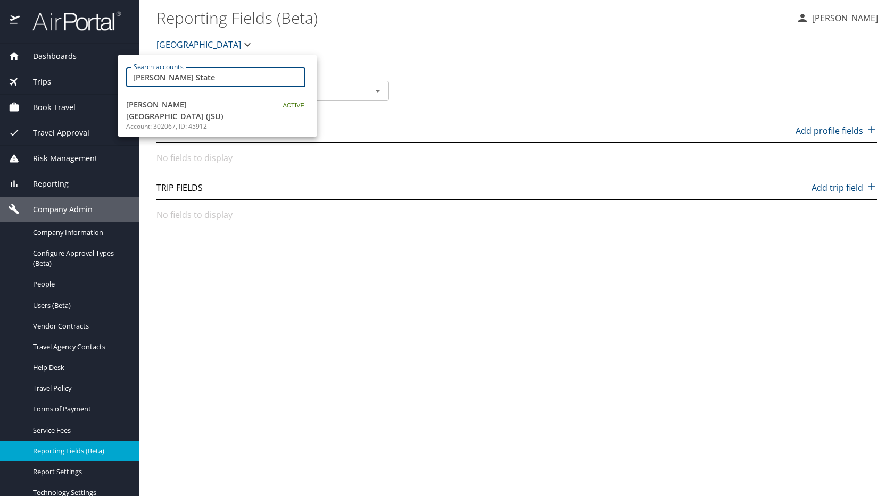
type input "Jackson State"
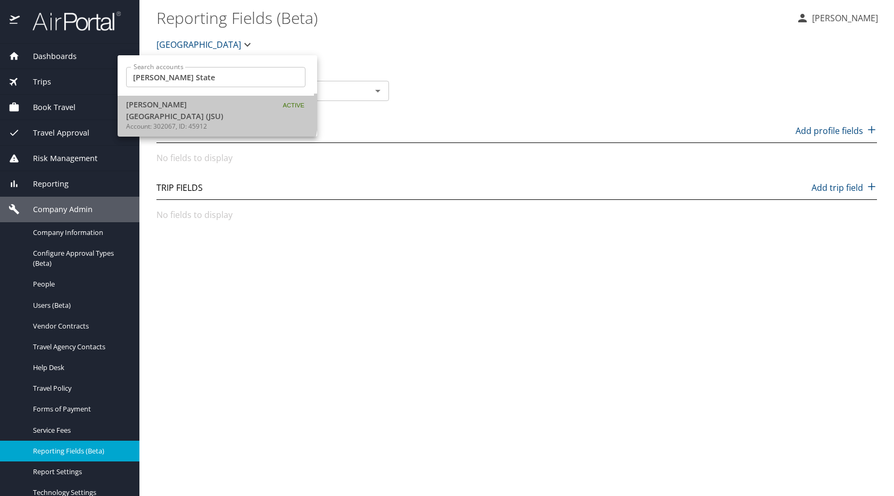
click at [171, 109] on span "[PERSON_NAME][GEOGRAPHIC_DATA] (JSU)" at bounding box center [192, 110] width 133 height 23
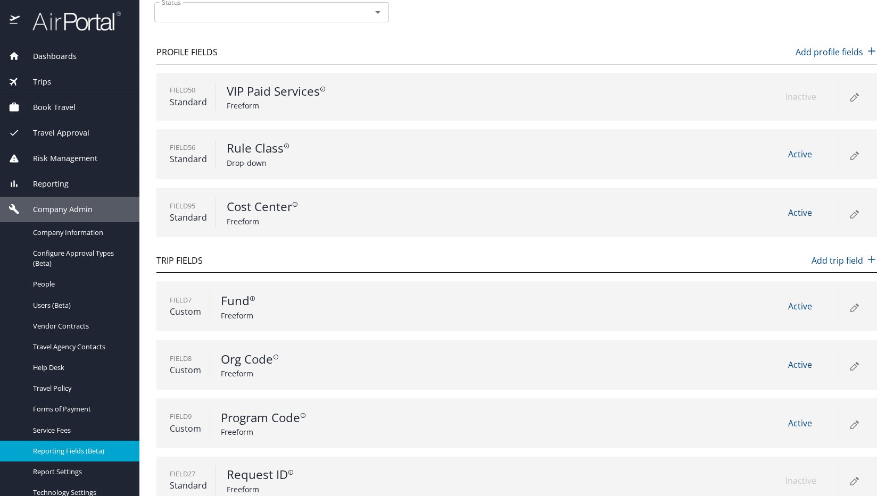
scroll to position [212, 0]
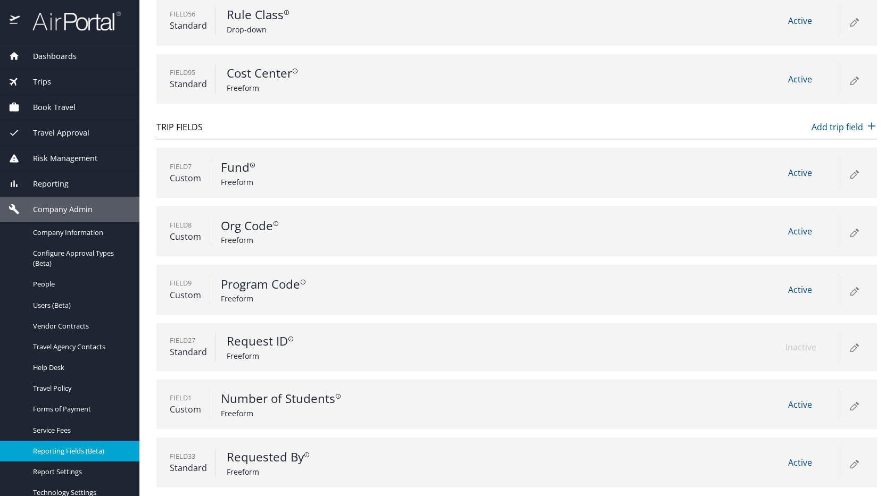
click at [33, 180] on span "Reporting" at bounding box center [44, 184] width 49 height 12
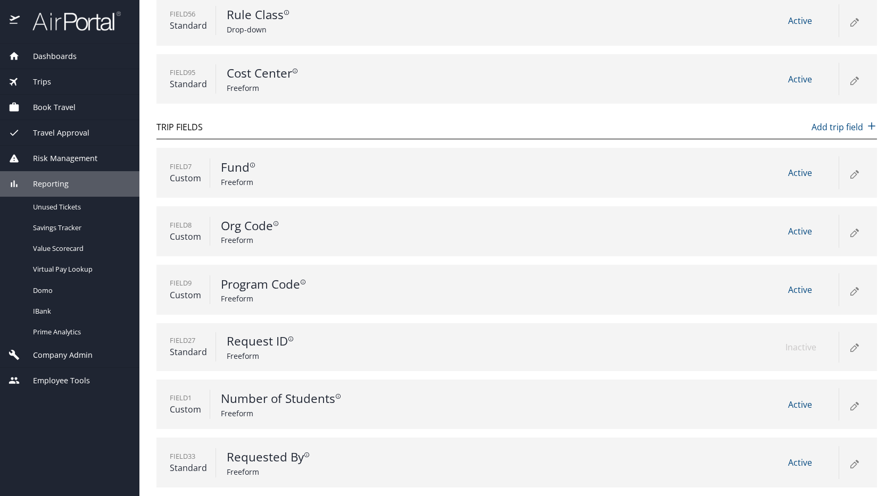
click at [54, 361] on span "Company Admin" at bounding box center [56, 356] width 73 height 12
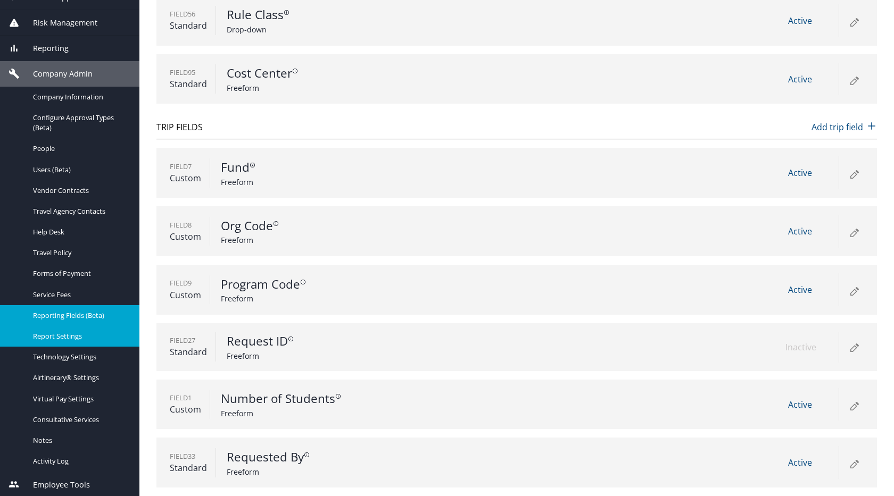
scroll to position [137, 0]
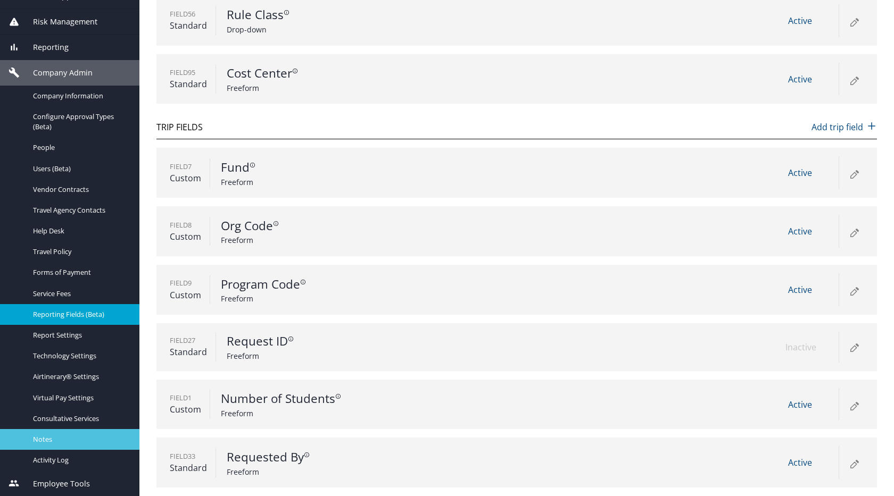
click at [52, 440] on span "Notes" at bounding box center [80, 440] width 94 height 10
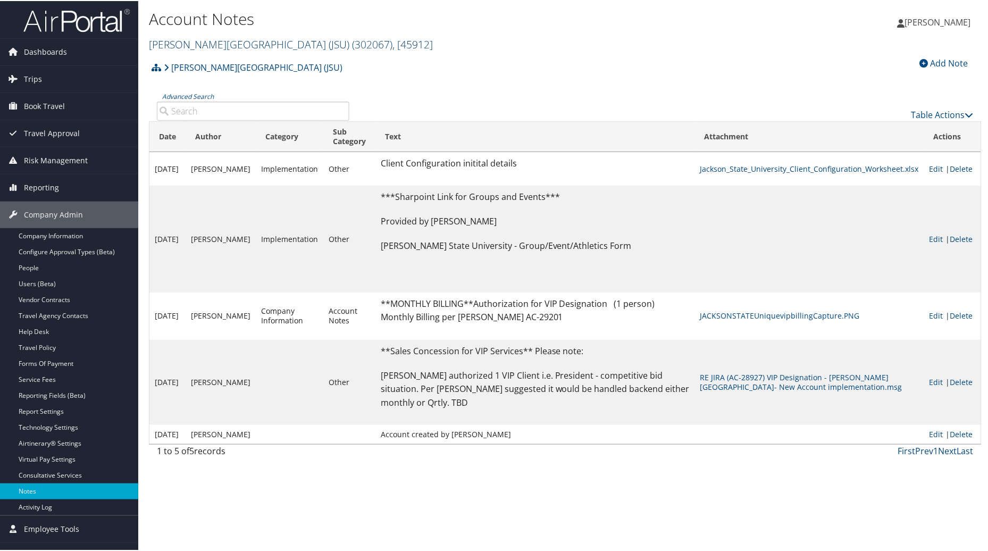
click at [246, 38] on link "[PERSON_NAME][GEOGRAPHIC_DATA] (JSU) ( 302067 ) , [ 45912 ]" at bounding box center [291, 43] width 284 height 14
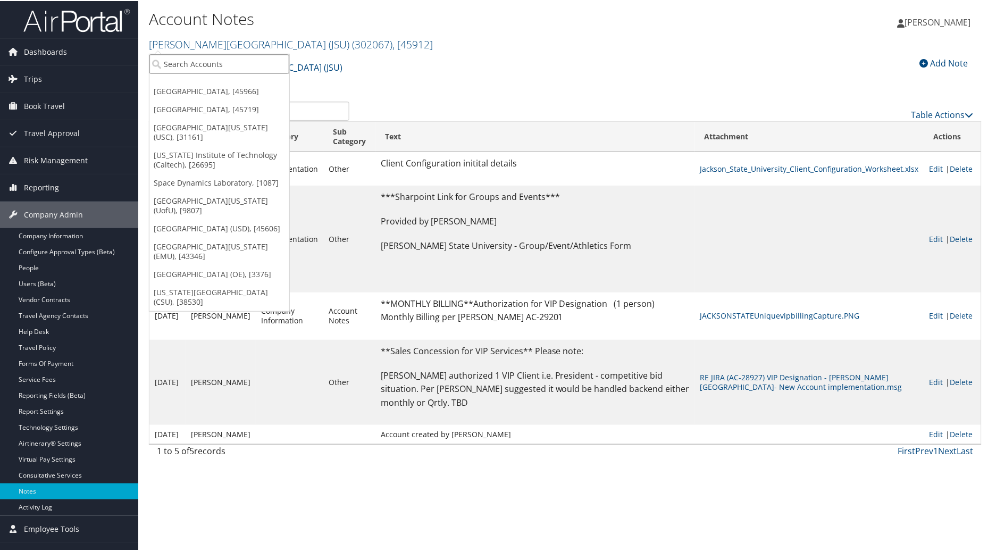
click at [214, 62] on input "search" at bounding box center [219, 63] width 140 height 20
click at [216, 110] on link "[GEOGRAPHIC_DATA], [45719]" at bounding box center [219, 108] width 140 height 18
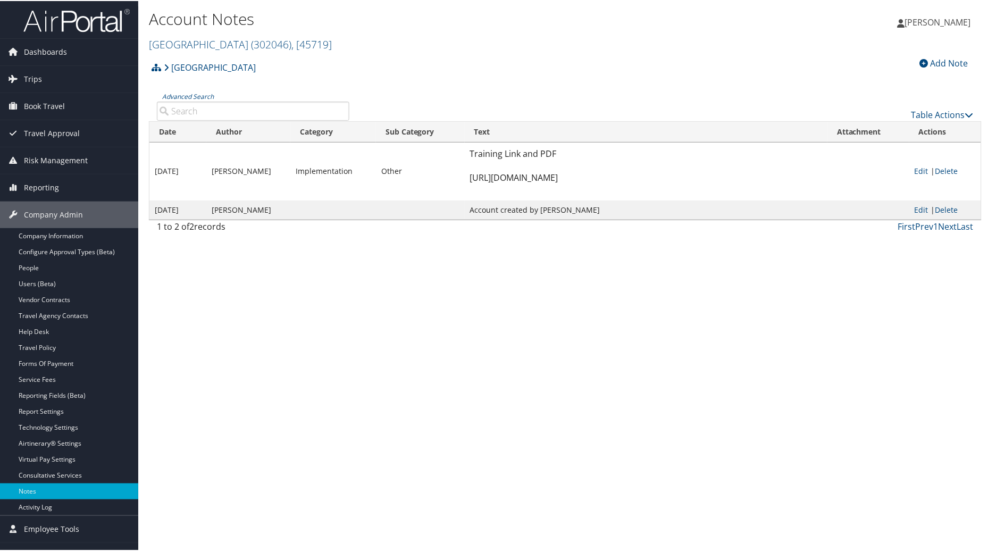
click at [939, 59] on div "Add Note" at bounding box center [944, 62] width 59 height 13
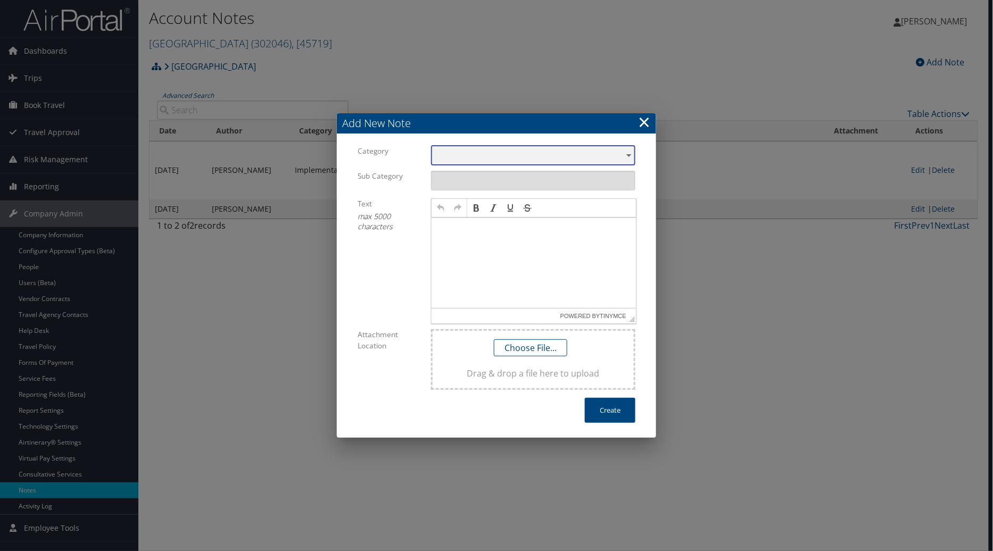
click at [626, 154] on div "​" at bounding box center [533, 156] width 204 height 20
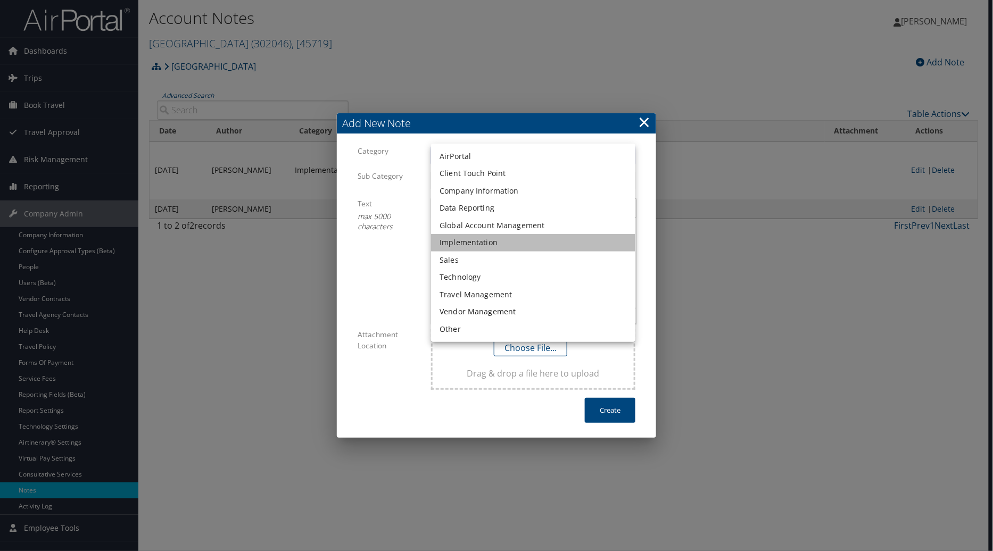
click at [481, 245] on li "Implementation" at bounding box center [533, 243] width 204 height 18
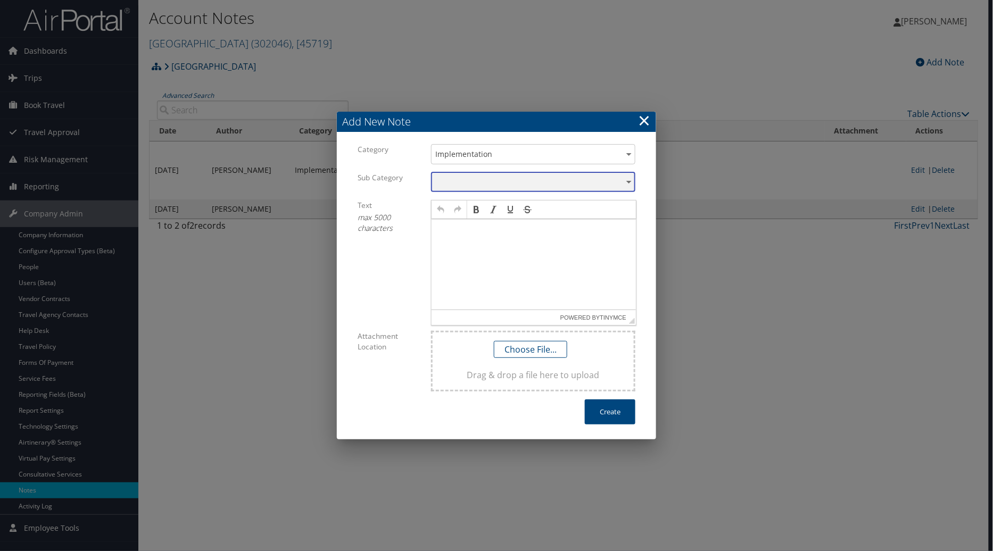
click at [627, 179] on div "​" at bounding box center [533, 182] width 204 height 20
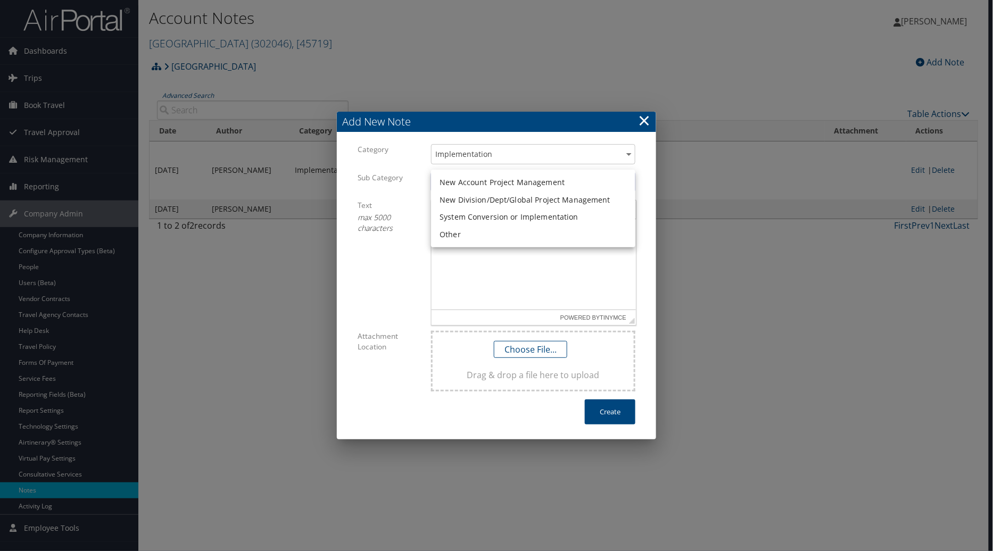
click at [485, 230] on li "Other" at bounding box center [533, 235] width 204 height 18
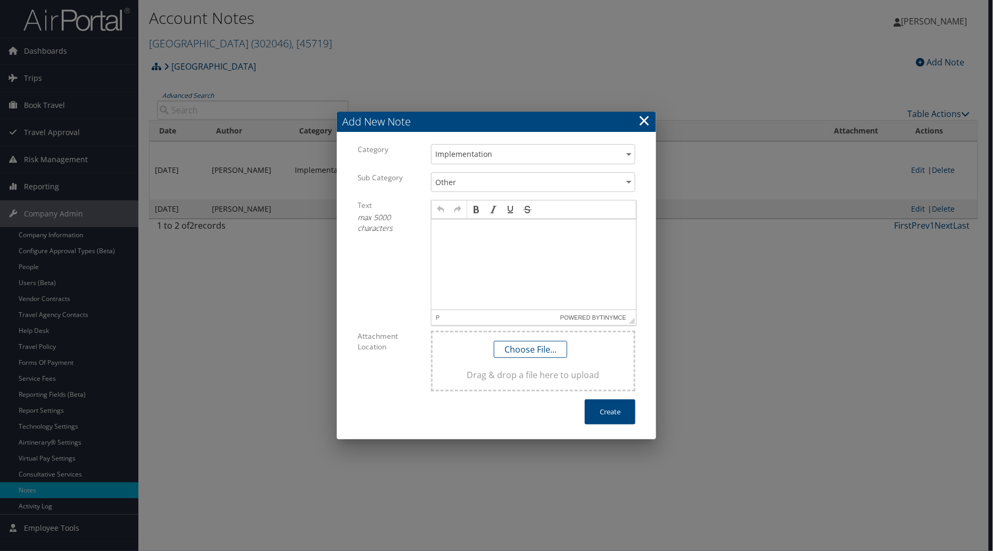
click at [454, 231] on p at bounding box center [533, 229] width 196 height 9
click at [612, 415] on button "Create" at bounding box center [610, 412] width 51 height 25
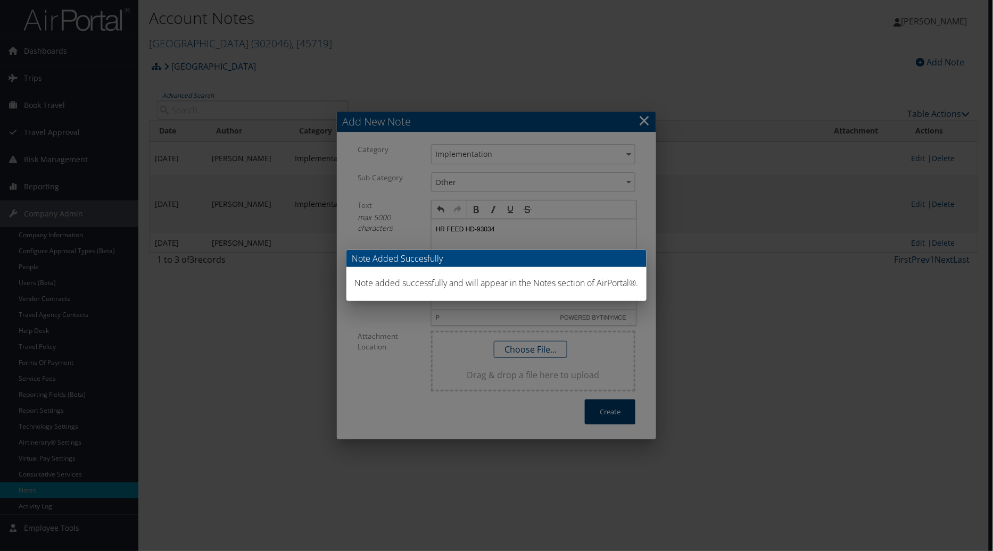
click at [822, 425] on div "Note Added Succesfully Note added successfully and will appear in the Notes sec…" at bounding box center [496, 275] width 993 height 551
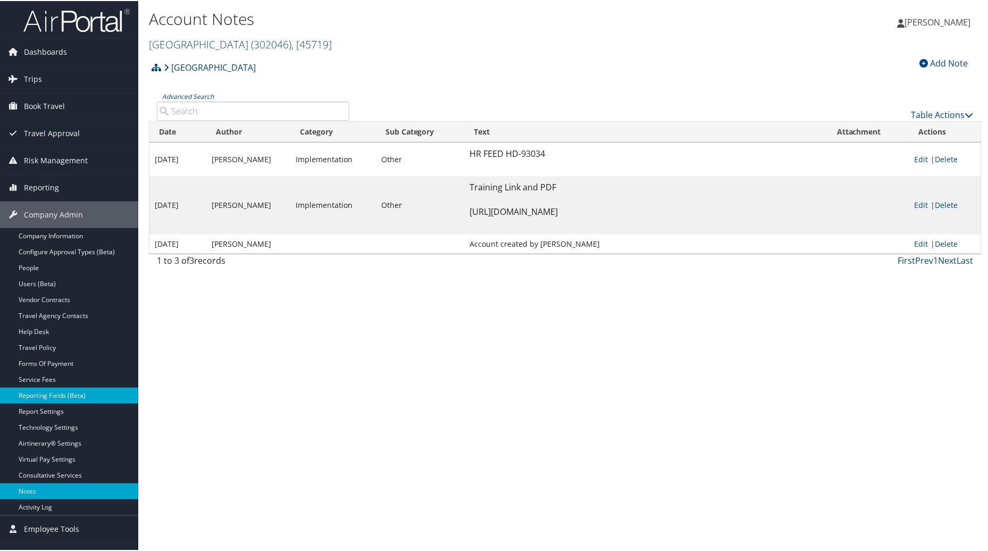
click at [40, 390] on link "Reporting Fields (Beta)" at bounding box center [69, 395] width 138 height 16
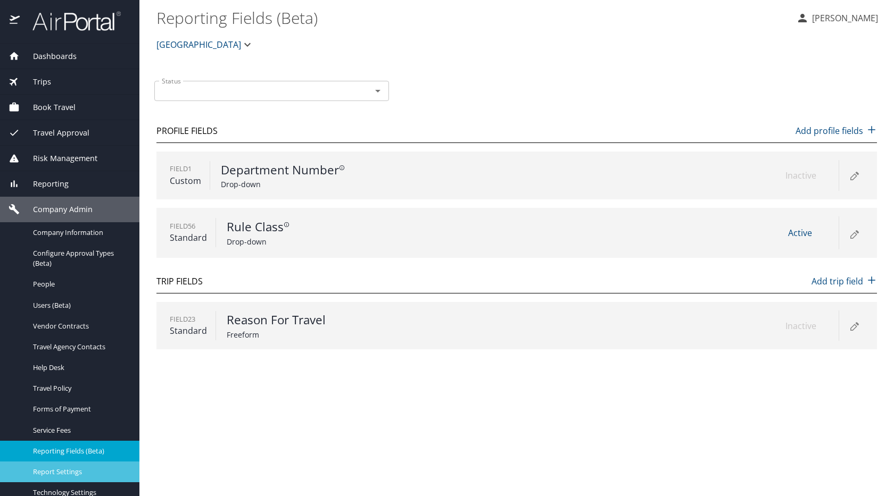
click at [58, 467] on span "Report Settings" at bounding box center [80, 472] width 94 height 10
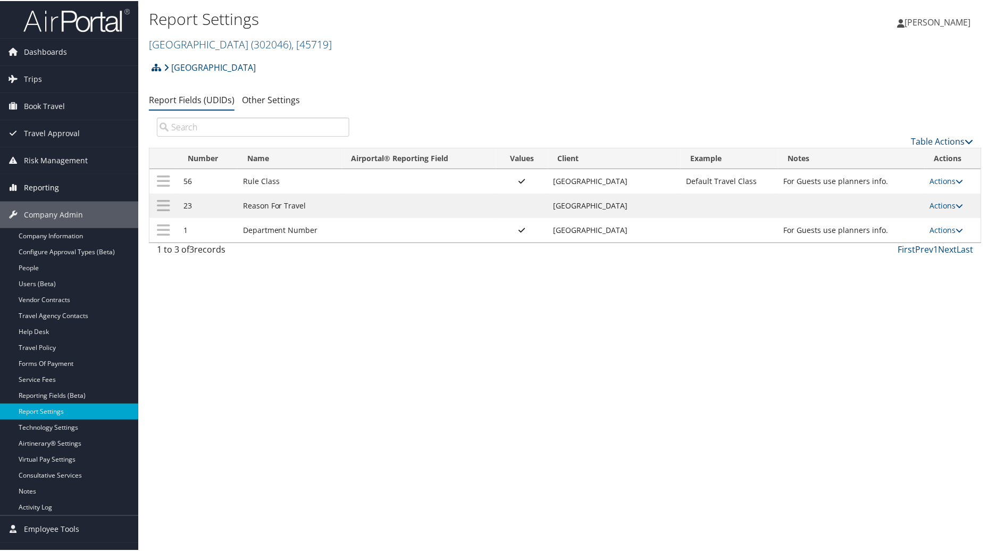
click at [43, 185] on span "Reporting" at bounding box center [41, 186] width 35 height 27
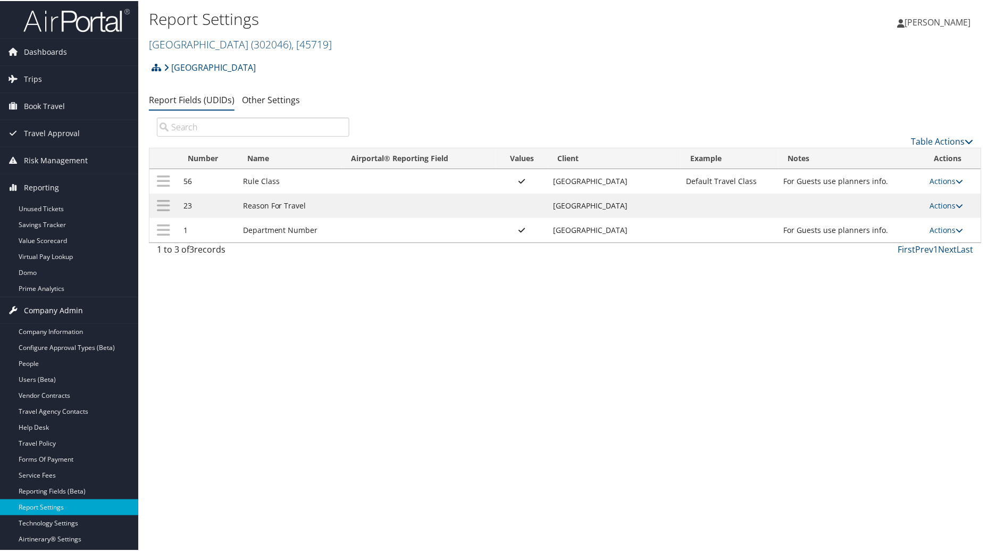
click at [36, 309] on span "Company Admin" at bounding box center [53, 309] width 59 height 27
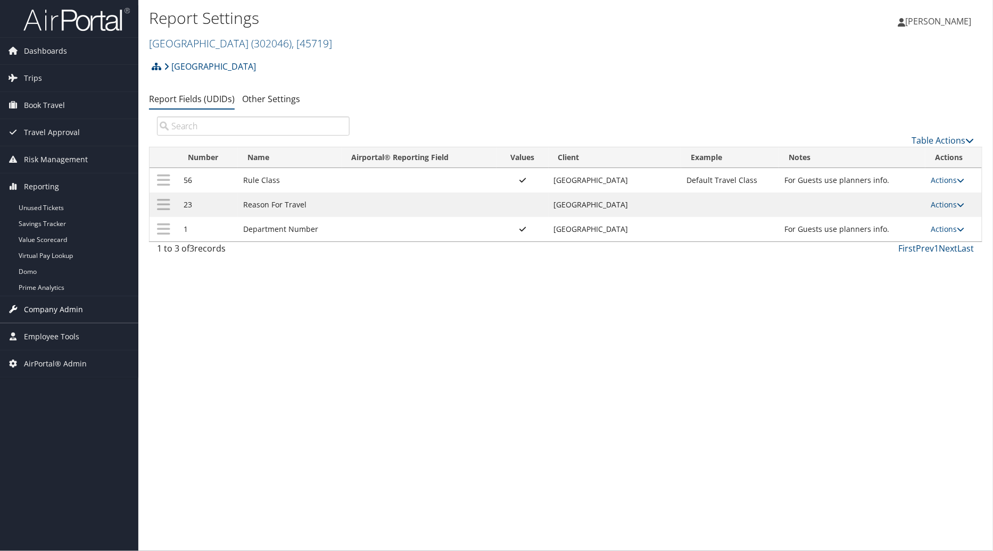
click at [36, 309] on span "Company Admin" at bounding box center [53, 309] width 59 height 27
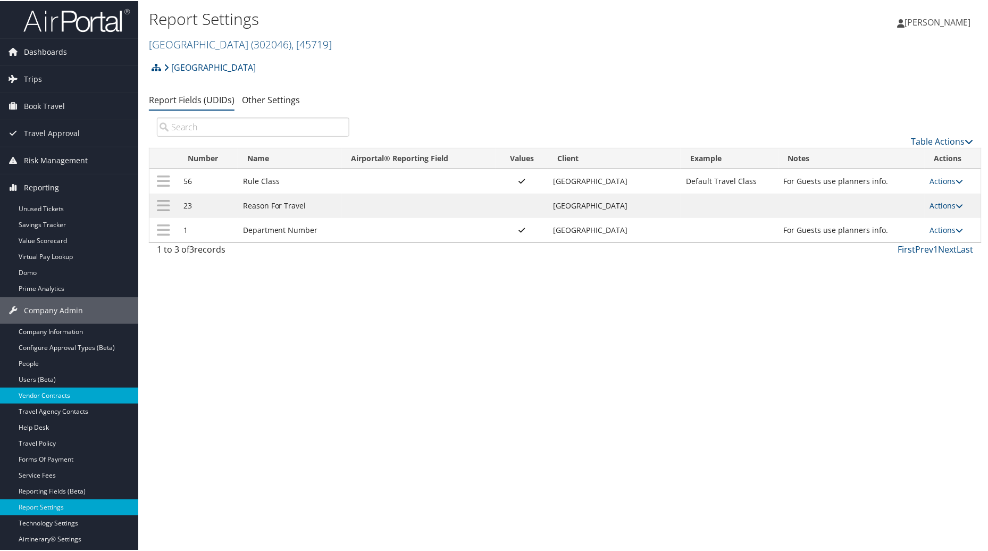
click at [51, 400] on link "Vendor Contracts" at bounding box center [69, 395] width 138 height 16
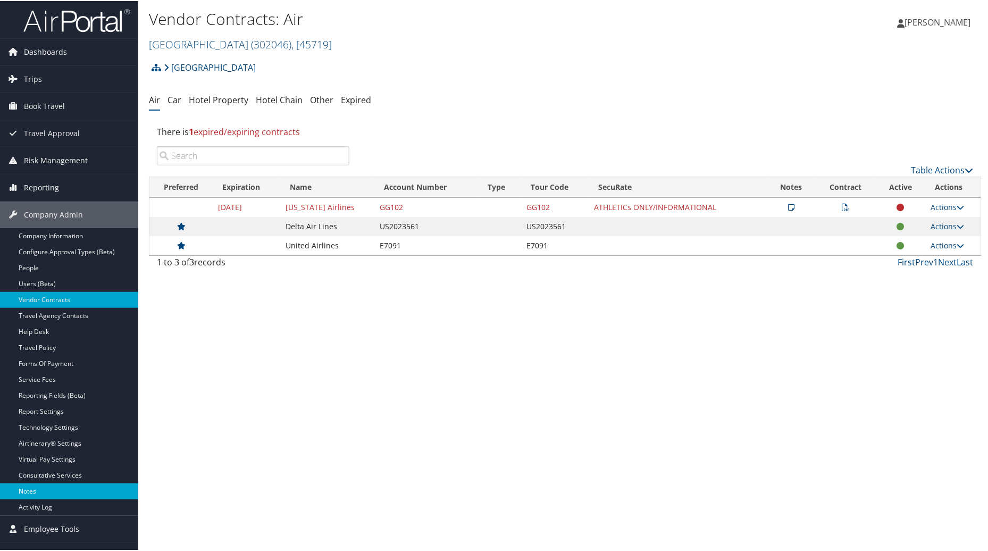
click at [35, 491] on link "Notes" at bounding box center [69, 491] width 138 height 16
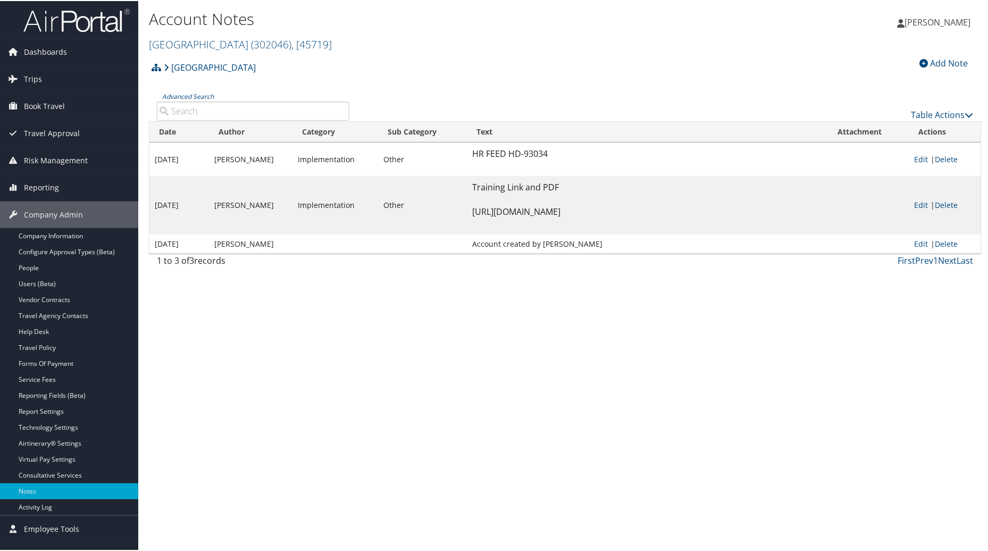
click at [941, 61] on div "Add Note" at bounding box center [944, 62] width 59 height 13
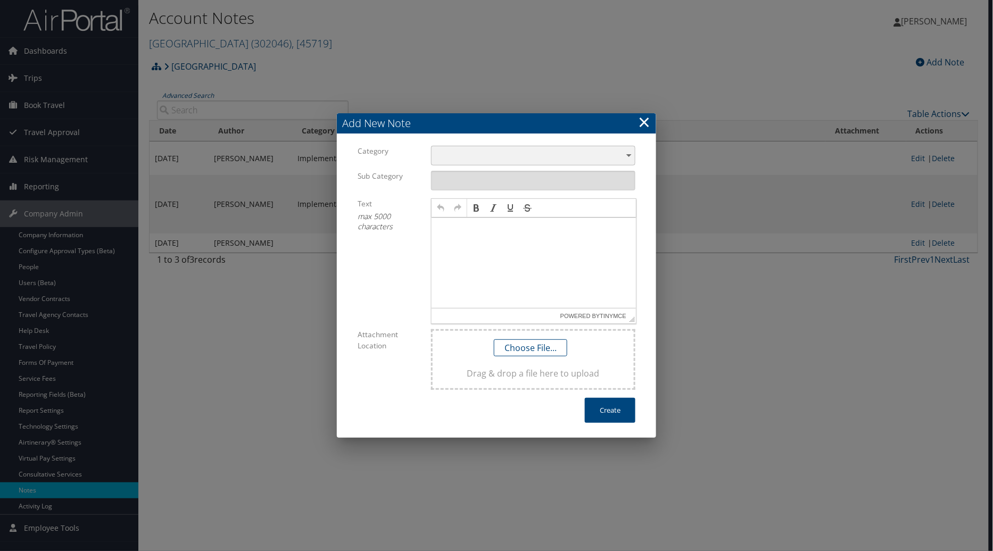
click at [624, 152] on div "​" at bounding box center [533, 156] width 204 height 20
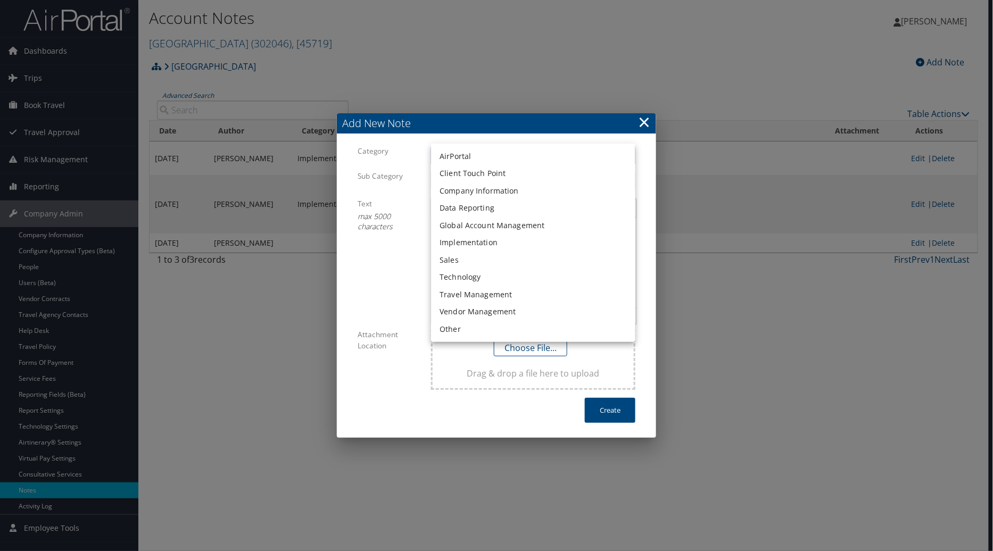
click at [493, 250] on li "Implementation" at bounding box center [533, 243] width 204 height 18
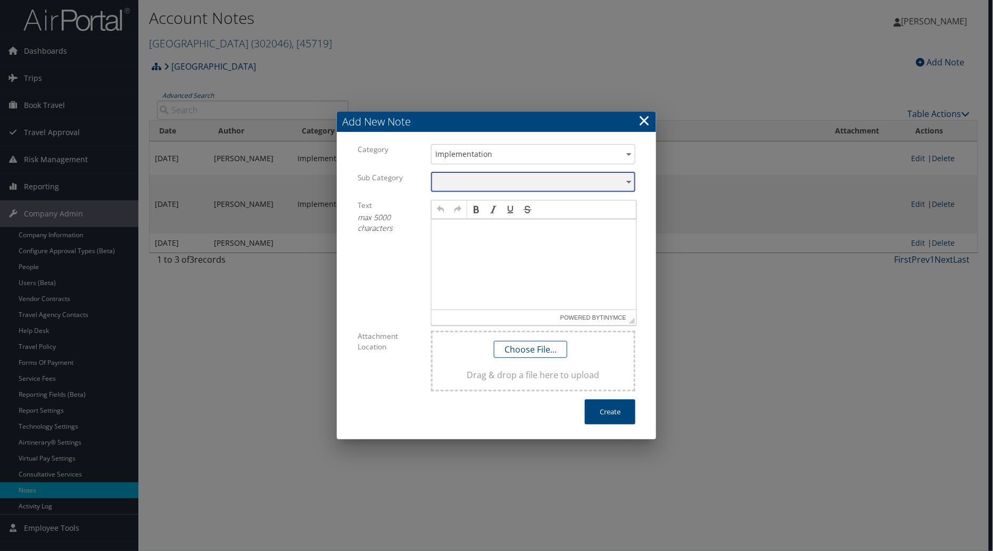
click at [624, 179] on div "​" at bounding box center [533, 182] width 204 height 20
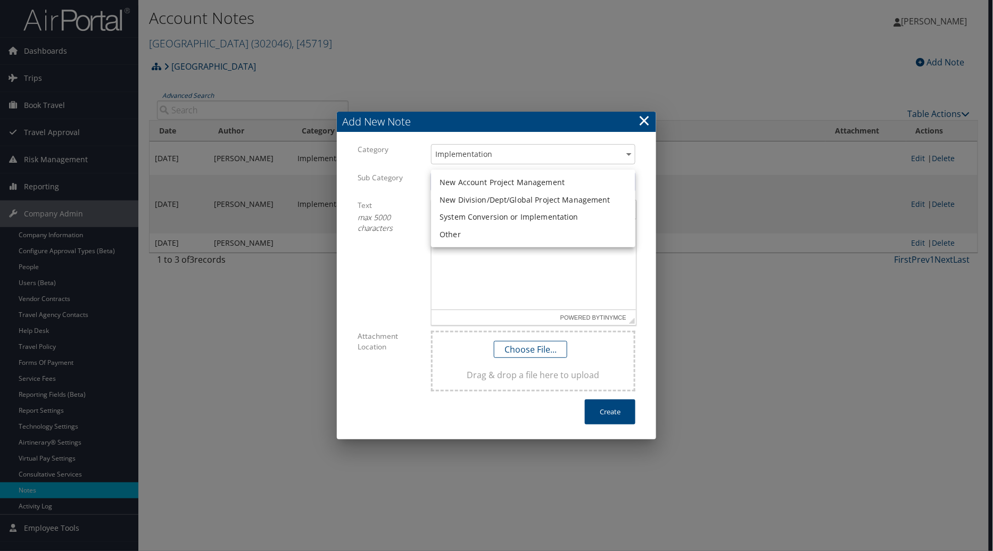
click at [496, 217] on li "System Conversion or Implementation" at bounding box center [533, 218] width 204 height 18
click at [459, 234] on html at bounding box center [533, 229] width 204 height 21
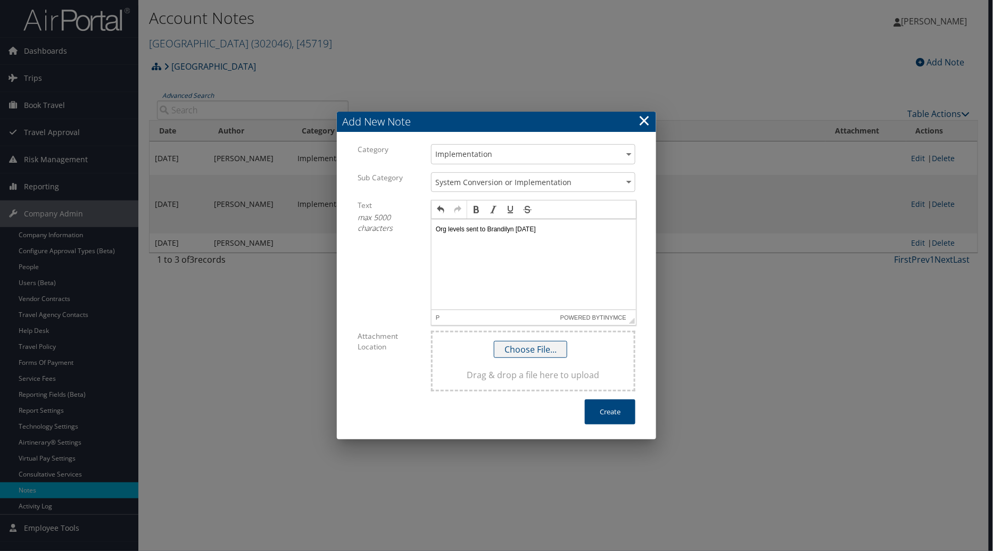
click at [535, 348] on button "Choose File..." at bounding box center [530, 349] width 73 height 17
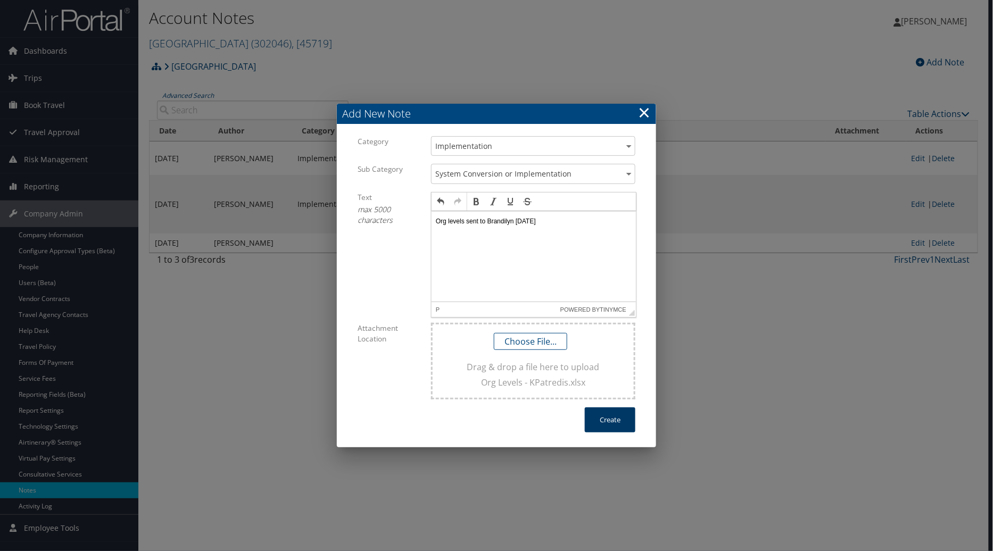
click at [612, 421] on button "Create" at bounding box center [610, 420] width 51 height 25
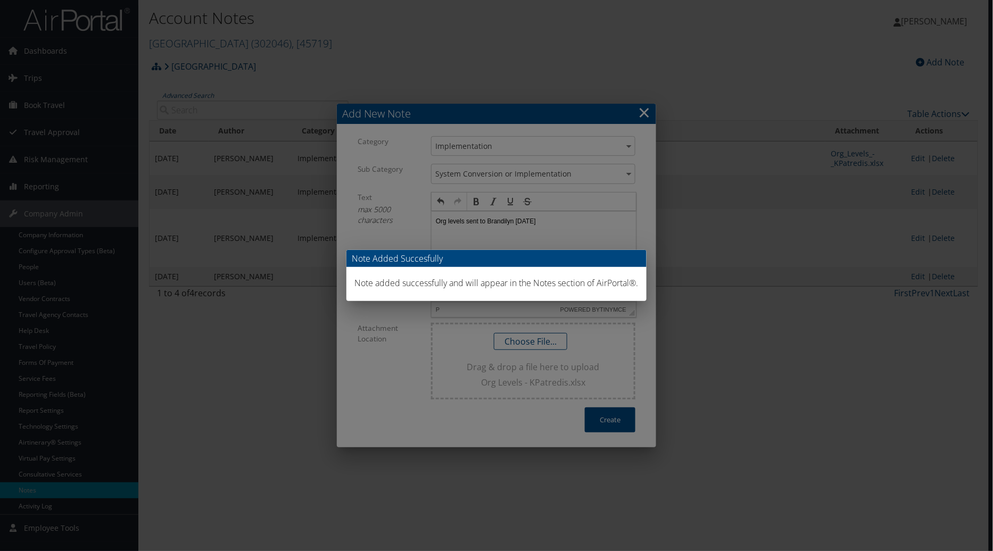
click at [639, 110] on div "Note Added Succesfully Note added successfully and will appear in the Notes sec…" at bounding box center [496, 275] width 993 height 551
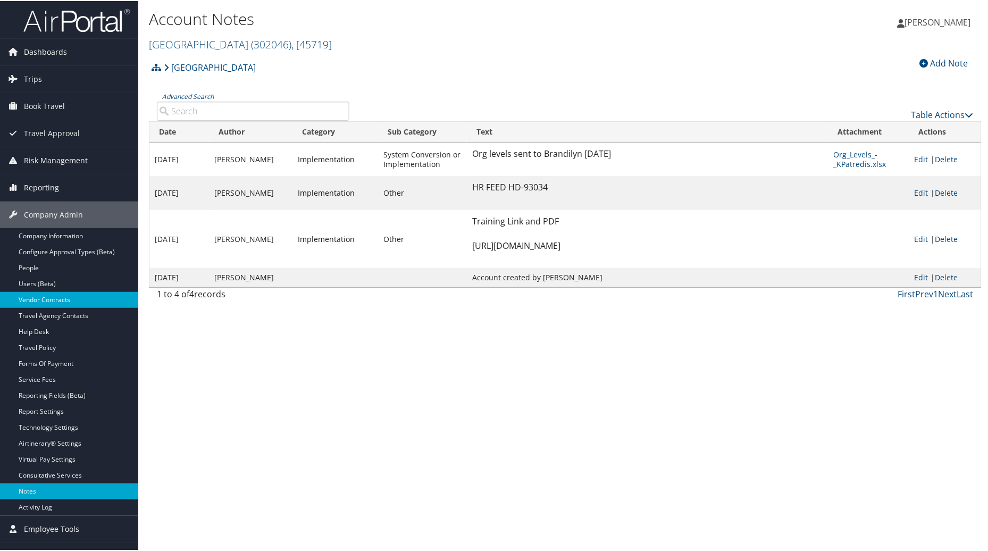
click at [51, 296] on link "Vendor Contracts" at bounding box center [69, 299] width 138 height 16
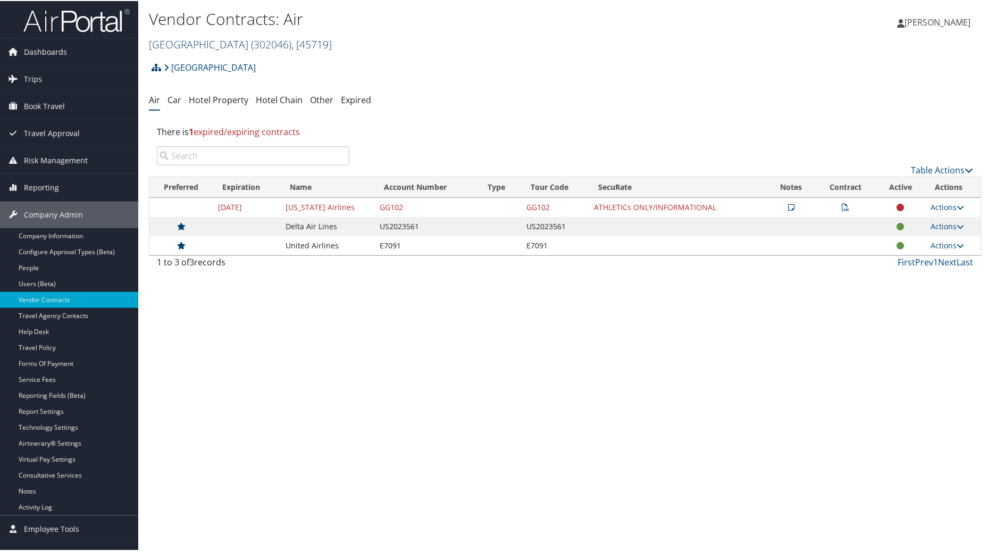
click at [292, 38] on span "( 302046 )" at bounding box center [271, 43] width 40 height 14
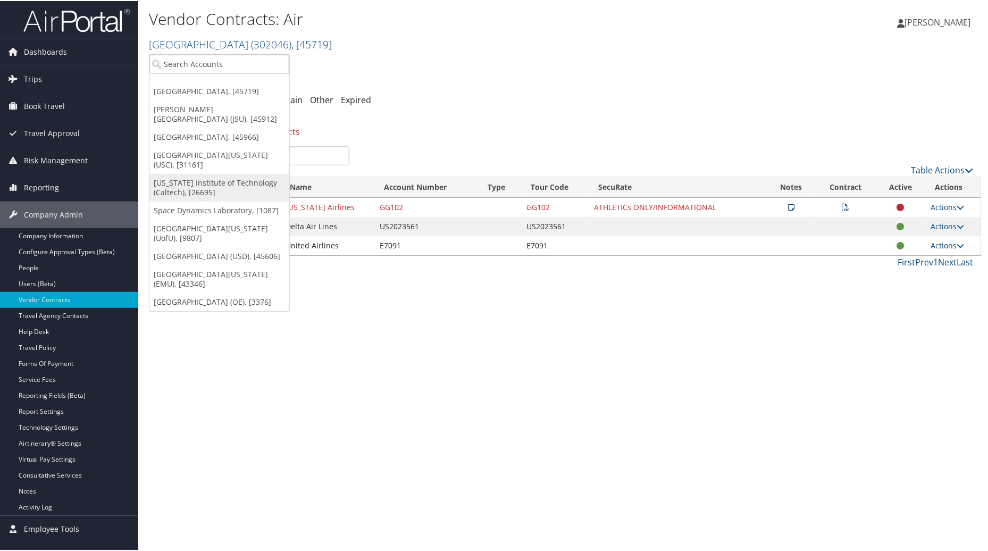
click at [178, 173] on link "[US_STATE] Institute of Technology (Caltech), [26695]" at bounding box center [219, 187] width 140 height 28
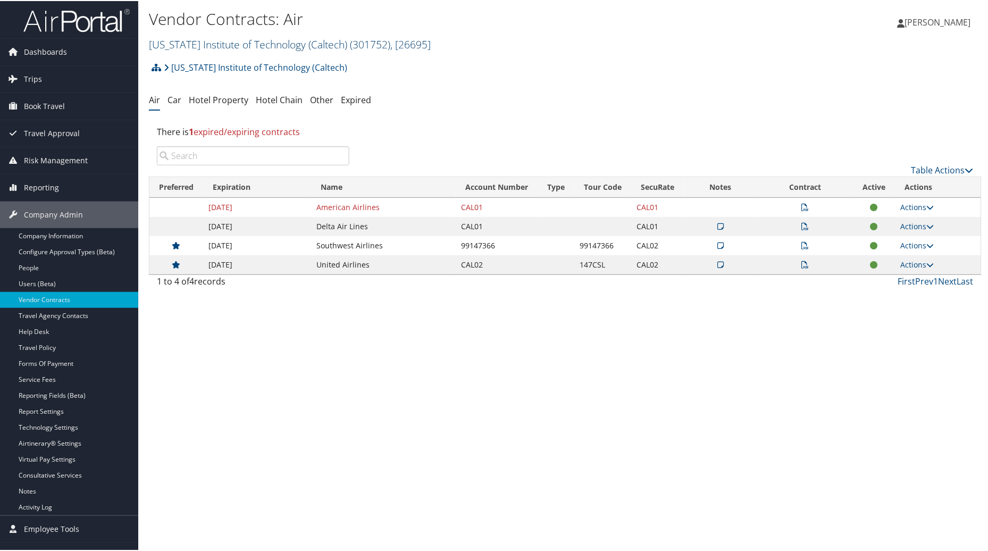
click at [353, 41] on span "( 301752 )" at bounding box center [370, 43] width 40 height 14
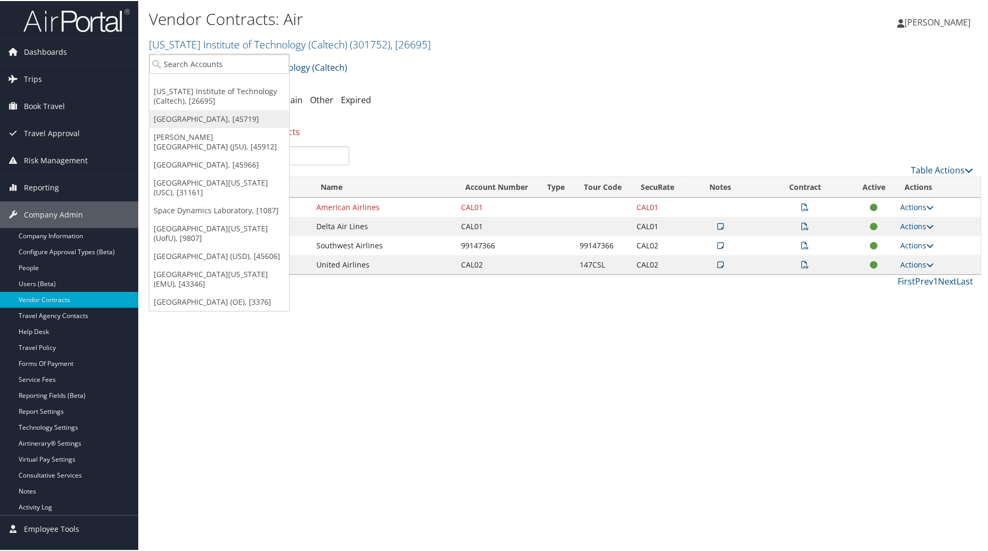
click at [189, 113] on link "[GEOGRAPHIC_DATA], [45719]" at bounding box center [219, 118] width 140 height 18
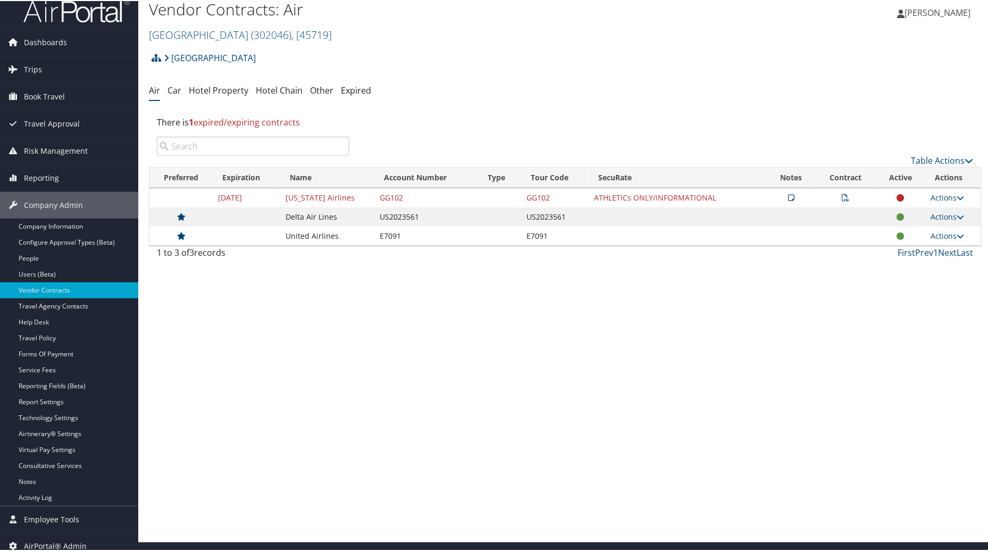
scroll to position [18, 0]
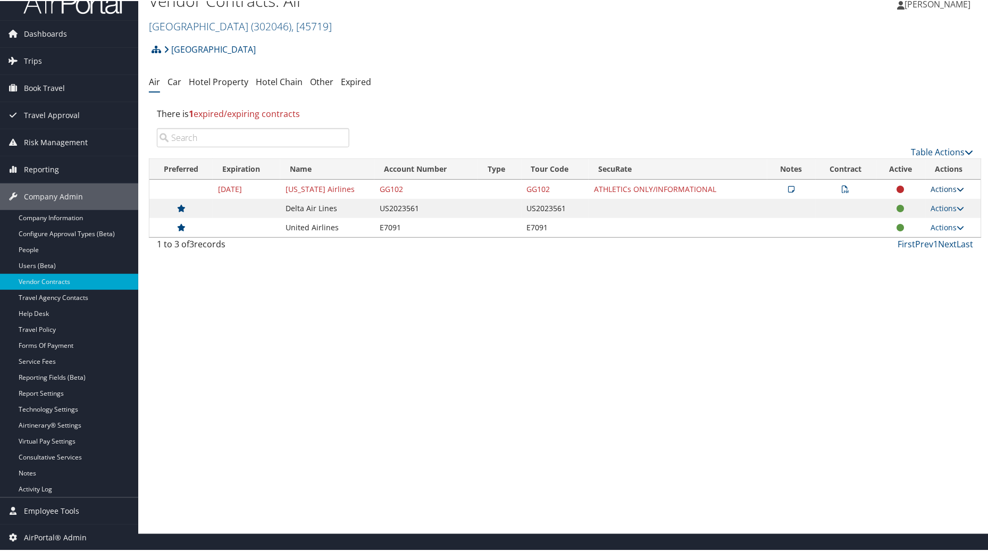
click at [945, 190] on link "Actions" at bounding box center [949, 188] width 34 height 10
click at [917, 240] on link "Edit Contract" at bounding box center [922, 240] width 71 height 18
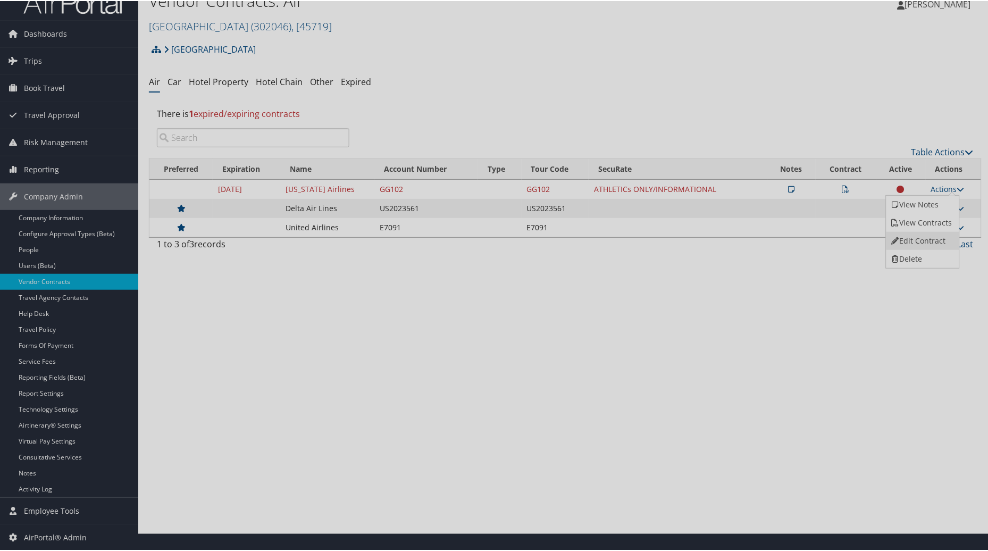
select select "[object Object]"
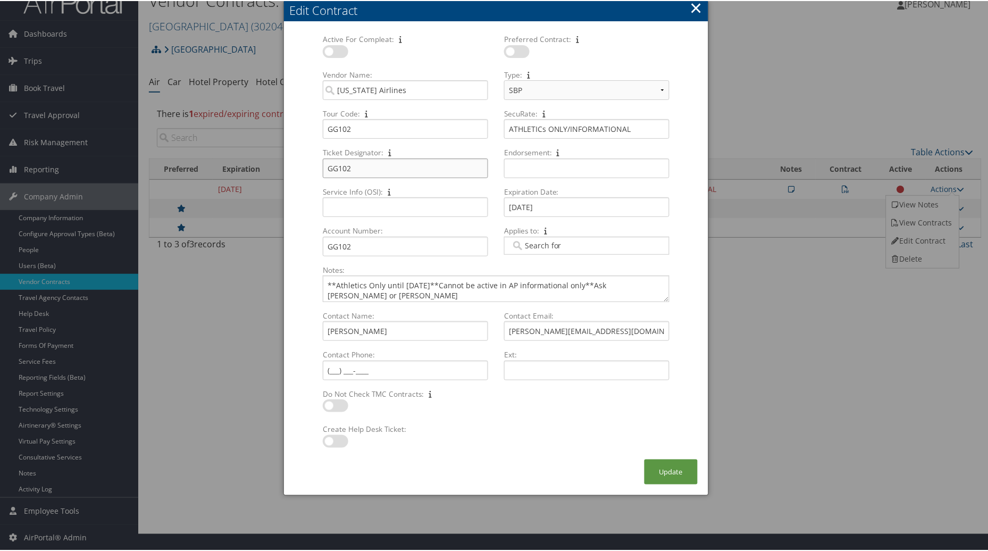
drag, startPoint x: 367, startPoint y: 170, endPoint x: 270, endPoint y: 168, distance: 96.9
click at [300, 168] on form "Active For Compleat: Multiple values The selected items contain different value…" at bounding box center [496, 245] width 403 height 425
type input "GPD"
drag, startPoint x: 360, startPoint y: 125, endPoint x: 278, endPoint y: 221, distance: 126.0
click at [295, 140] on form "Active For Compleat: Multiple values The selected items contain different value…" at bounding box center [496, 245] width 403 height 425
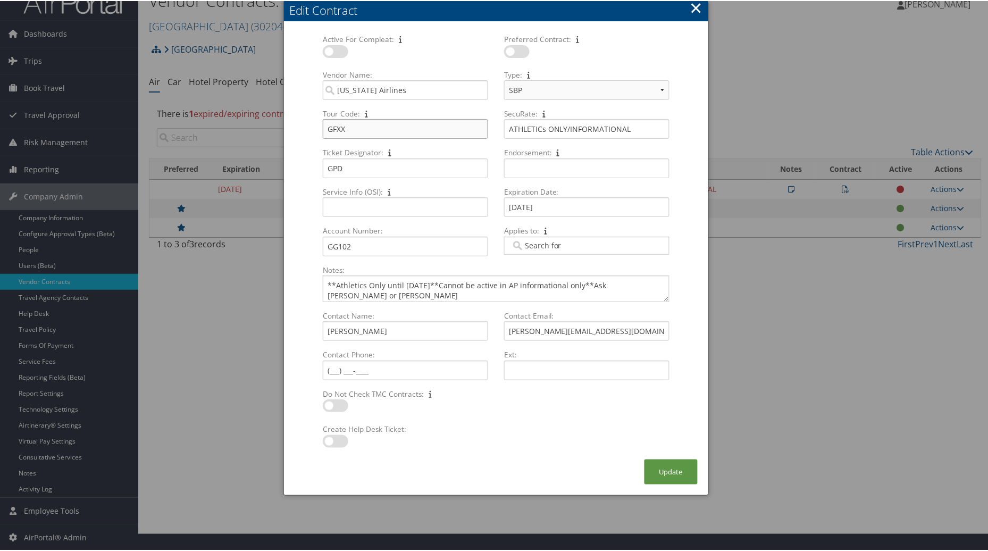
type input "GFXX"
click at [556, 163] on input "Endorsement: Multiple values The selected items contain different values for th…" at bounding box center [586, 167] width 165 height 20
type input "Valid AS only/Non RDF/Chg Fees apply/No Residual"
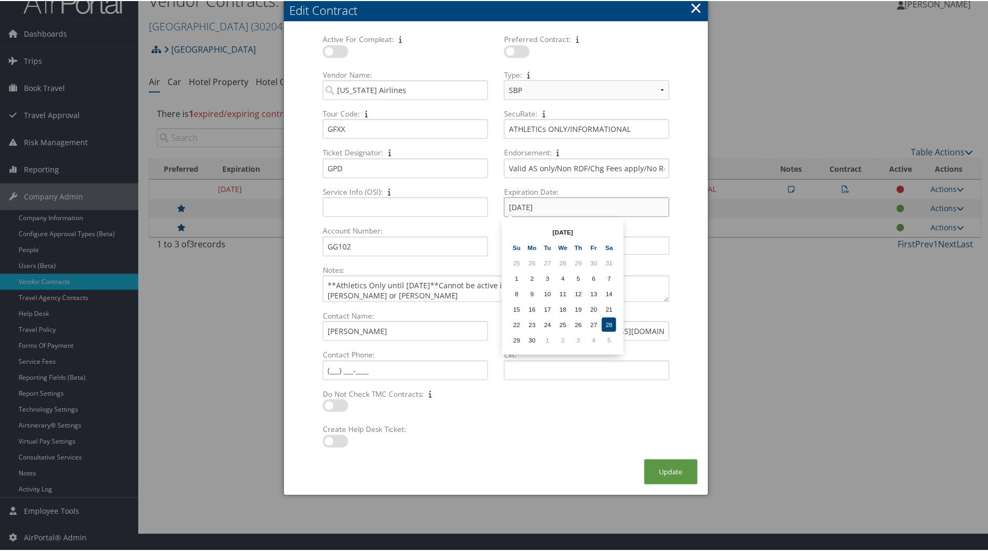
drag, startPoint x: 551, startPoint y: 200, endPoint x: 500, endPoint y: 203, distance: 51.1
click at [500, 203] on div "06/28/2025 Multiple values The selected items contain different values for this…" at bounding box center [587, 210] width 174 height 28
type input "06/30/2027"
click at [491, 438] on div "Multiple values The selected items contain different values for this input. To …" at bounding box center [406, 446] width 174 height 24
click at [669, 474] on button "Update" at bounding box center [671, 471] width 53 height 25
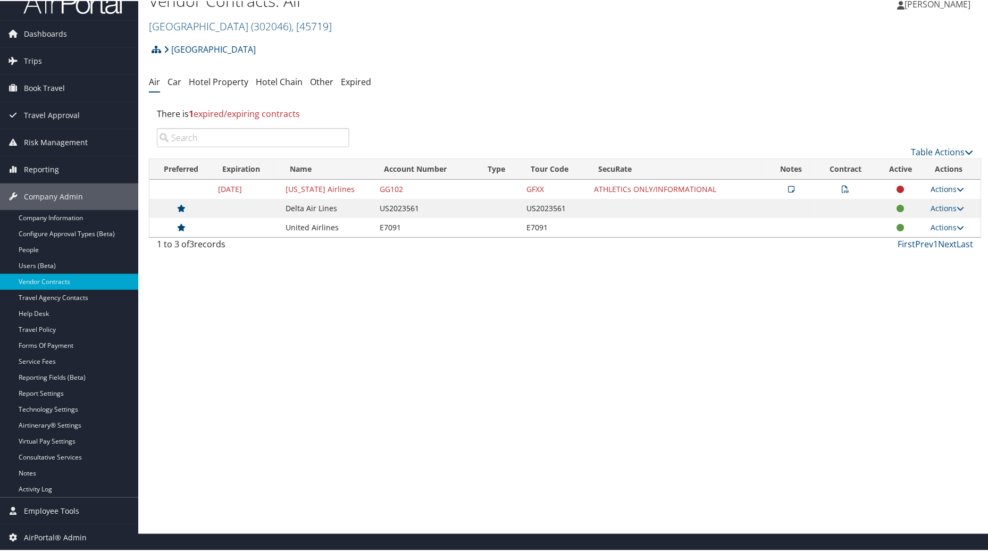
click at [942, 188] on link "Actions" at bounding box center [949, 188] width 34 height 10
click at [904, 240] on link "Edit Contract" at bounding box center [922, 240] width 71 height 18
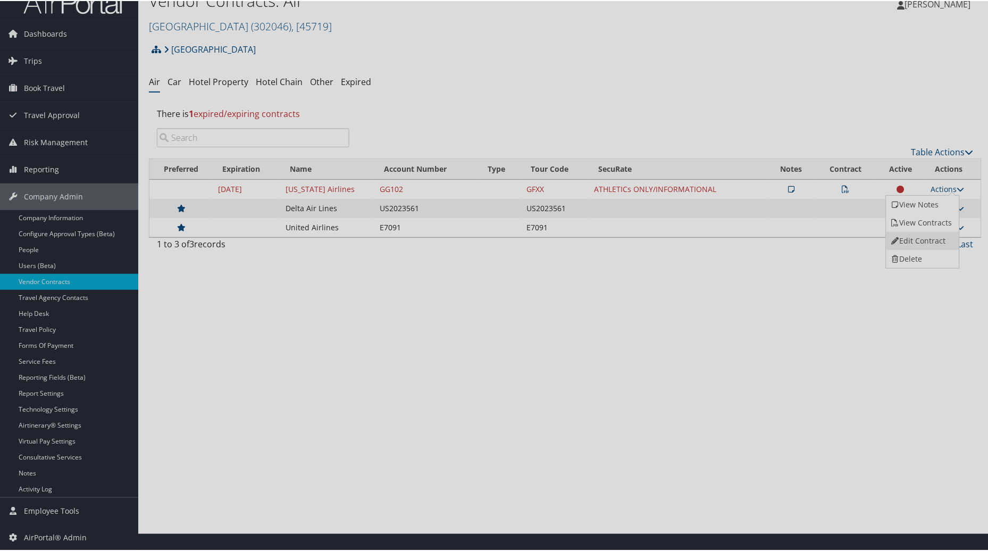
select select "[object Object]"
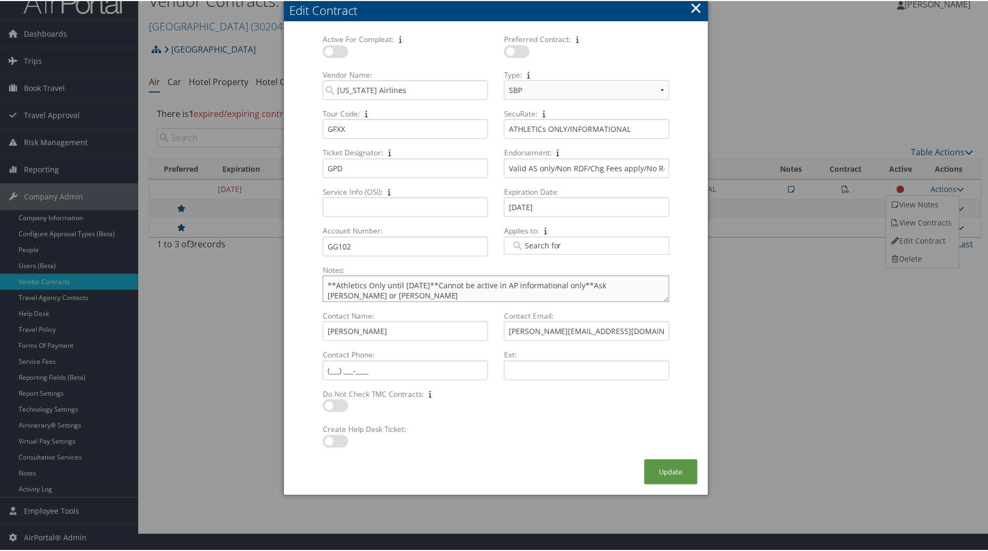
drag, startPoint x: 402, startPoint y: 284, endPoint x: 417, endPoint y: 284, distance: 14.9
click at [417, 284] on textarea "**Athletics Only until 6.30.25**Cannot be active in AP informational only**Ask …" at bounding box center [496, 288] width 347 height 27
type textarea "**Athletics Only until 07.01.25**Cannot be active in AP informational only**Ask…"
click at [653, 467] on button "Update" at bounding box center [671, 471] width 53 height 25
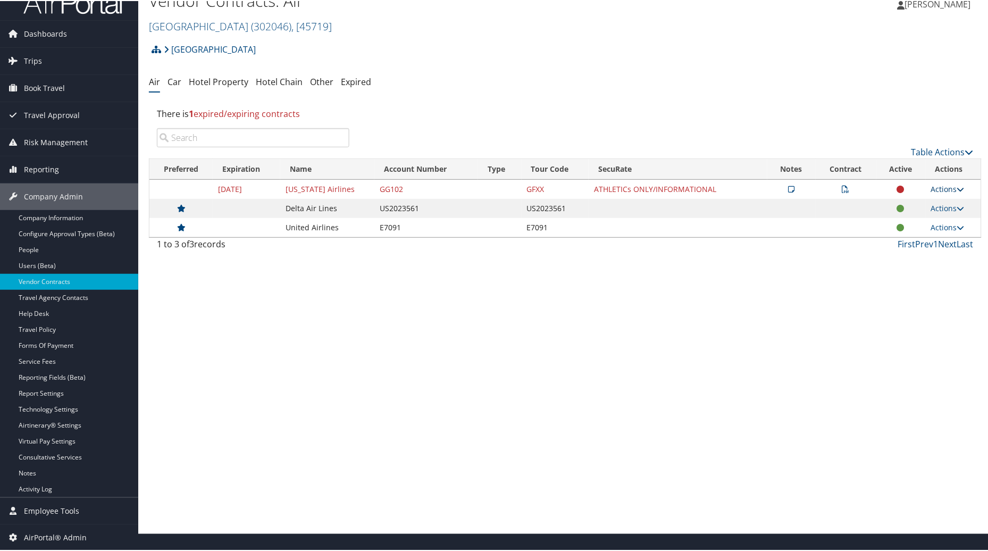
click at [940, 190] on link "Actions" at bounding box center [949, 188] width 34 height 10
click at [912, 222] on link "View Contracts" at bounding box center [922, 222] width 71 height 18
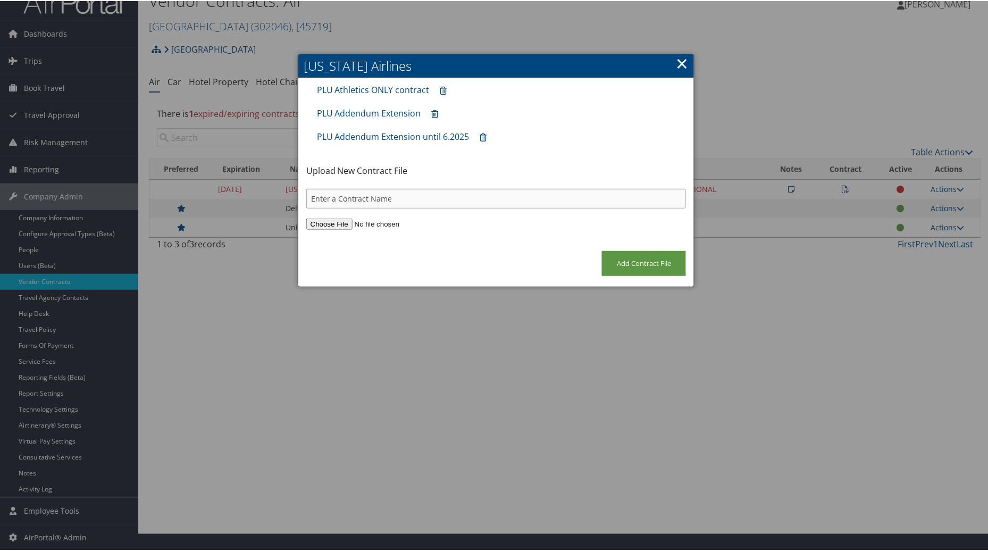
click at [329, 197] on input "text" at bounding box center [496, 198] width 380 height 20
type input "2027 Athletic Contract AS"
click at [325, 221] on input "file" at bounding box center [496, 223] width 380 height 11
type input "C:\fakepath\Alaska_Group_Agreement-FY26-FY27 - Julie MixPacificLutheran.pdf"
click at [626, 267] on input "Add Contract File" at bounding box center [644, 262] width 84 height 25
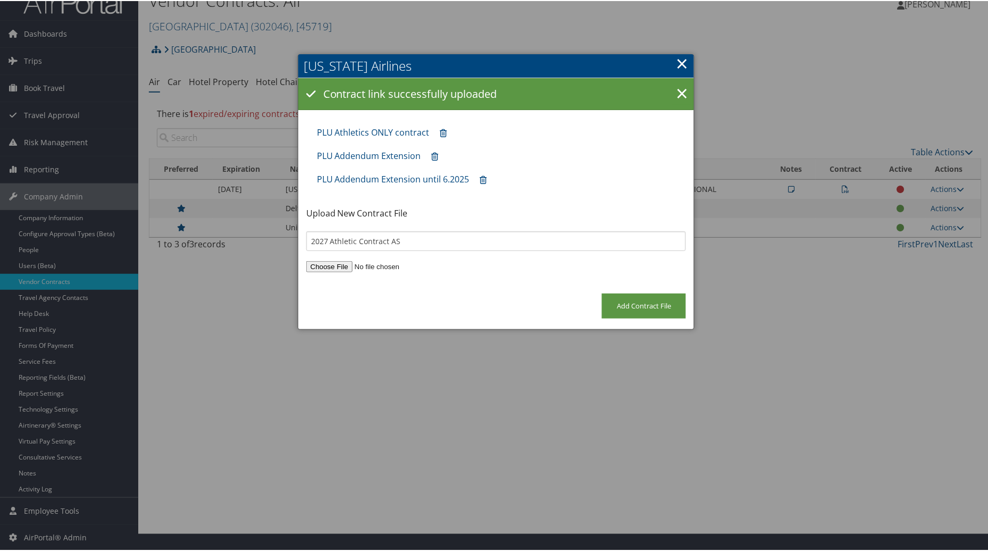
click at [679, 53] on link "×" at bounding box center [682, 62] width 12 height 21
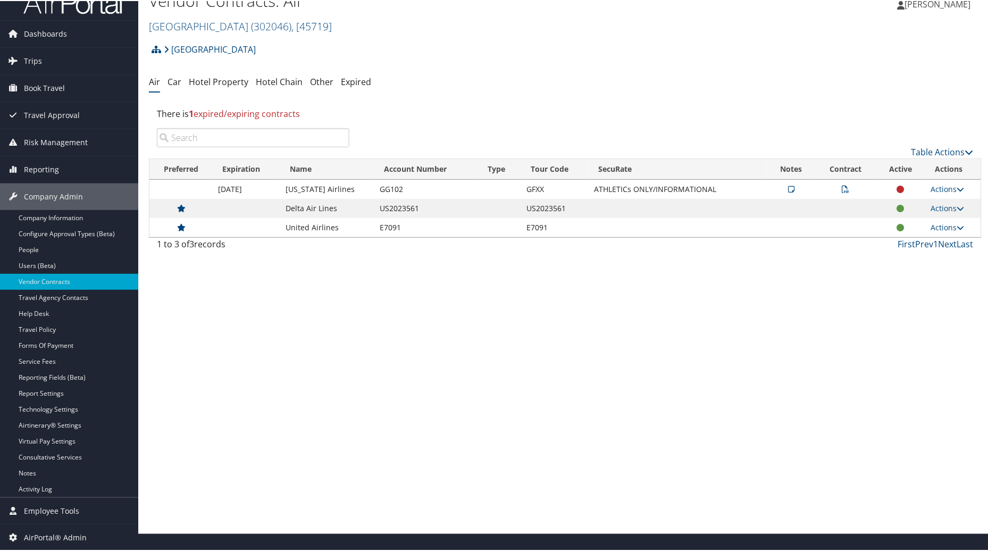
click at [789, 188] on icon at bounding box center [792, 188] width 6 height 7
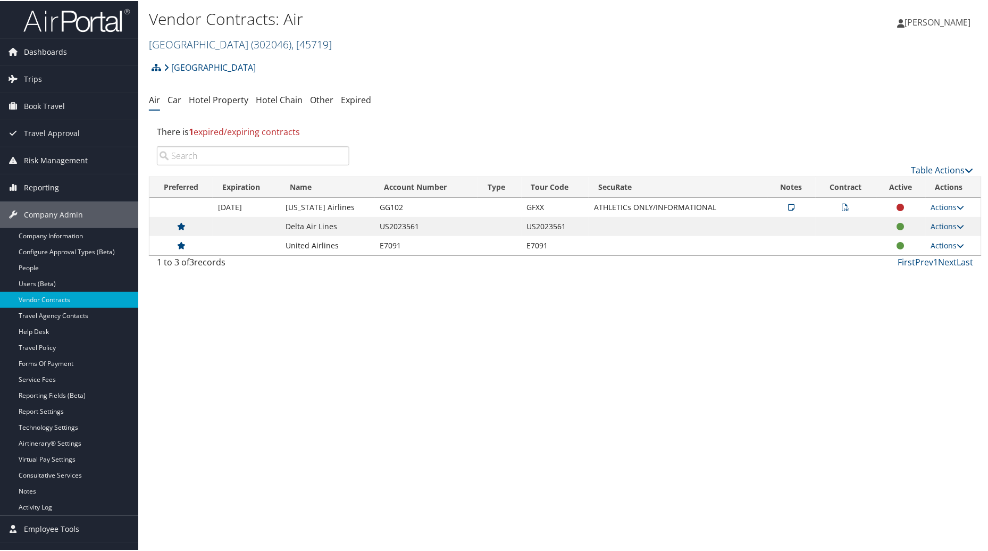
click at [285, 36] on span "( 302046 )" at bounding box center [271, 43] width 40 height 14
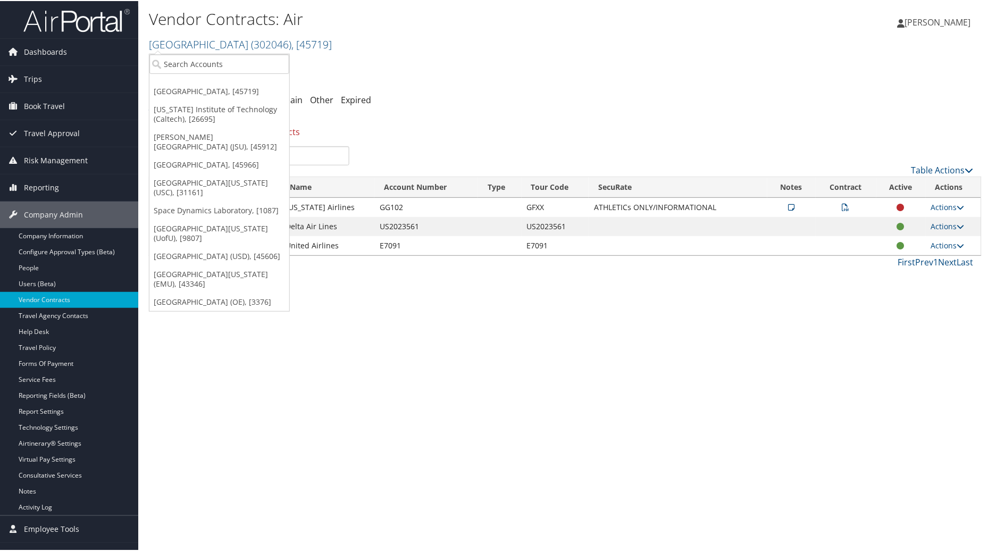
click at [350, 387] on div "Vendor Contracts: Air Pacific Lutheran University ( 302046 ) , [ 45719 ] Pacifi…" at bounding box center [565, 275] width 854 height 551
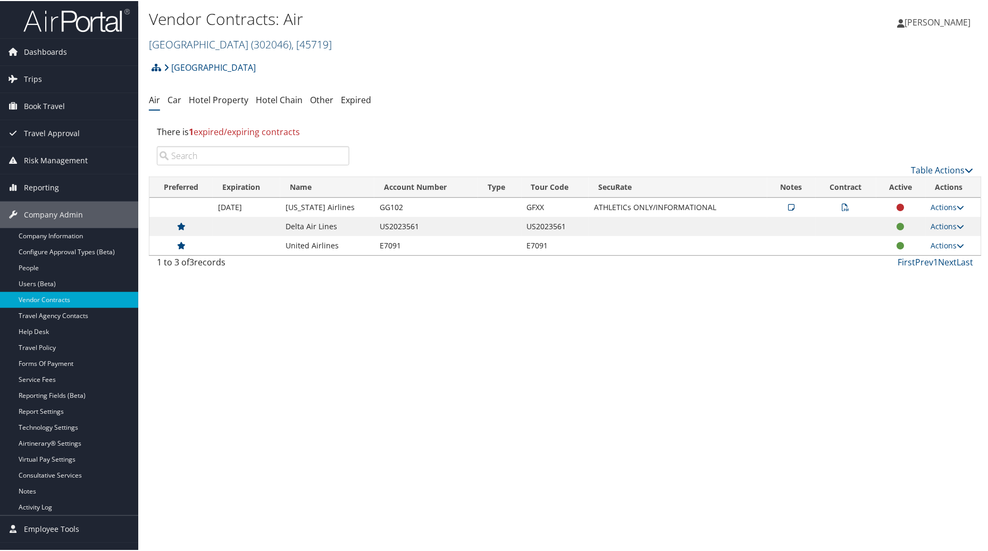
click at [163, 45] on link "Pacific Lutheran University ( 302046 ) , [ 45719 ]" at bounding box center [240, 43] width 183 height 14
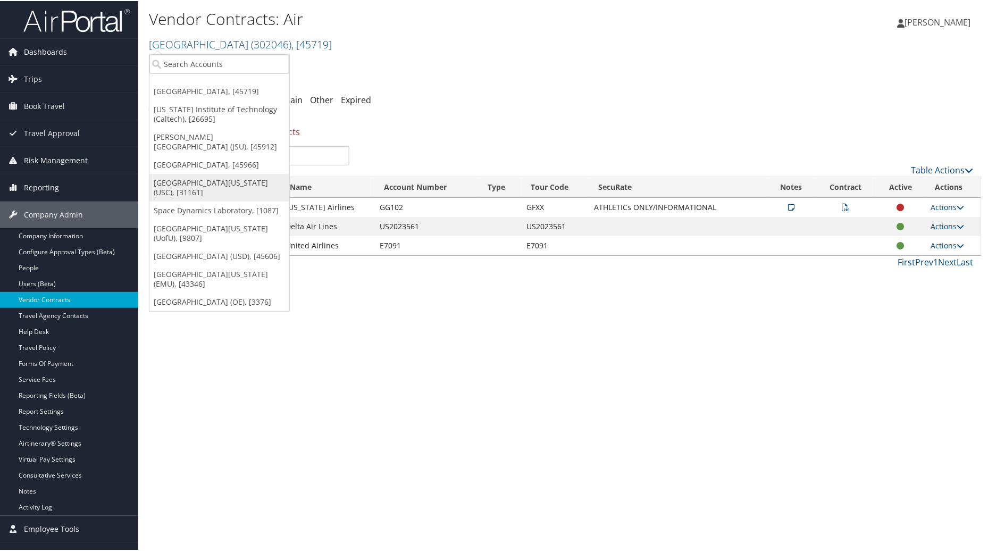
click at [180, 176] on link "University of Southern California (USC), [31161]" at bounding box center [219, 187] width 140 height 28
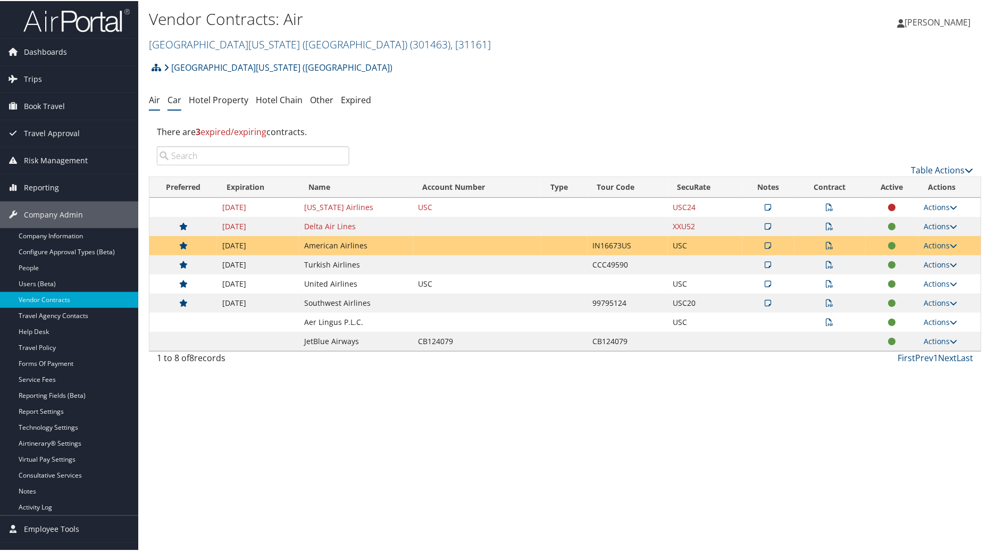
click at [175, 101] on link "Car" at bounding box center [175, 99] width 14 height 12
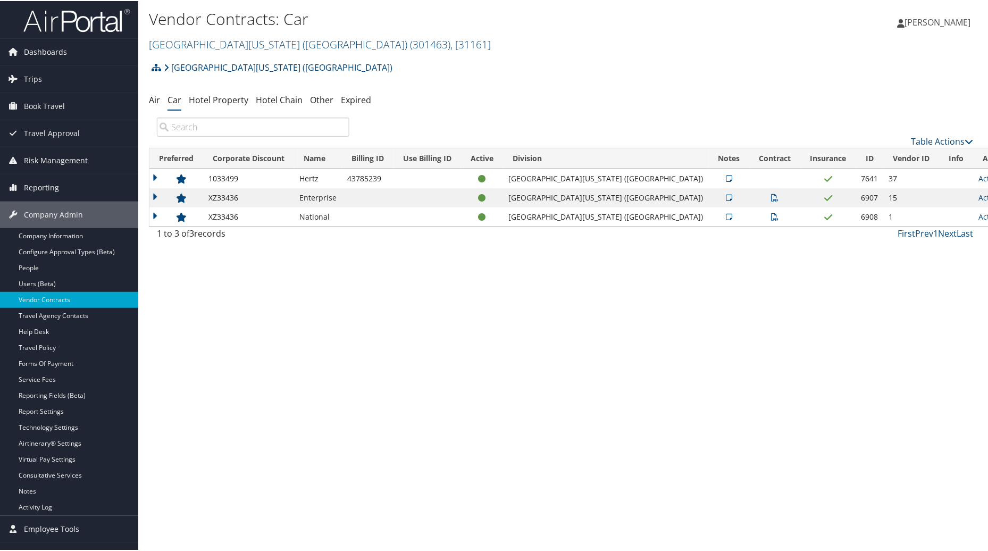
click at [727, 198] on icon at bounding box center [730, 196] width 6 height 7
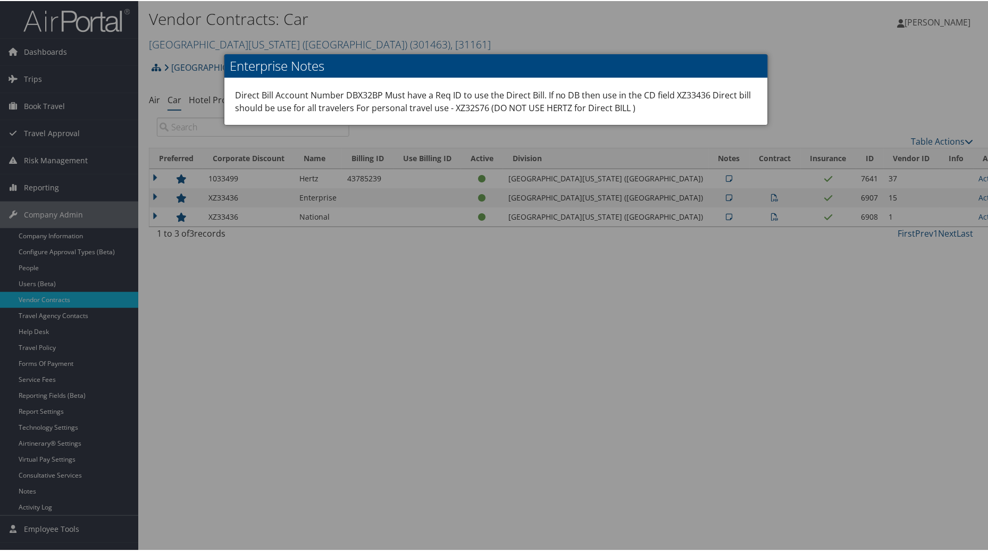
click at [902, 80] on div at bounding box center [496, 275] width 993 height 551
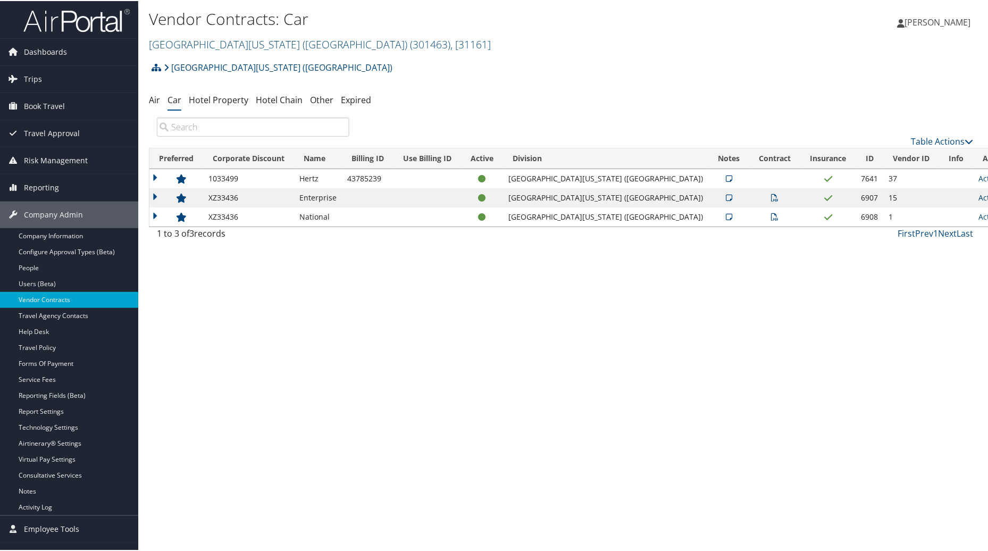
click at [979, 193] on link "Actions" at bounding box center [996, 197] width 34 height 10
click at [921, 248] on link "Edit Contract" at bounding box center [930, 248] width 71 height 18
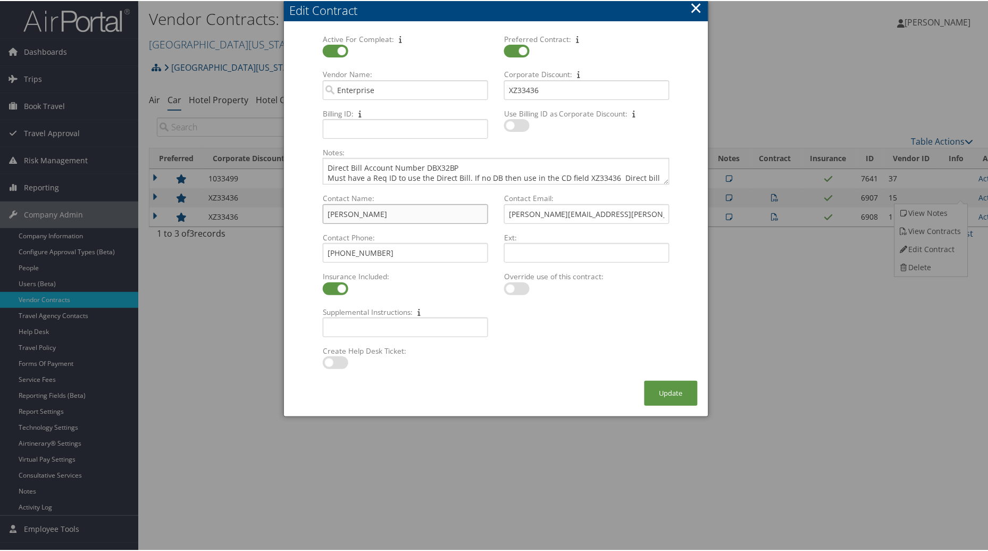
drag, startPoint x: 402, startPoint y: 209, endPoint x: 287, endPoint y: 210, distance: 114.4
click at [287, 210] on div "Active For Compleat: Multiple values The selected items contain different value…" at bounding box center [496, 201] width 425 height 358
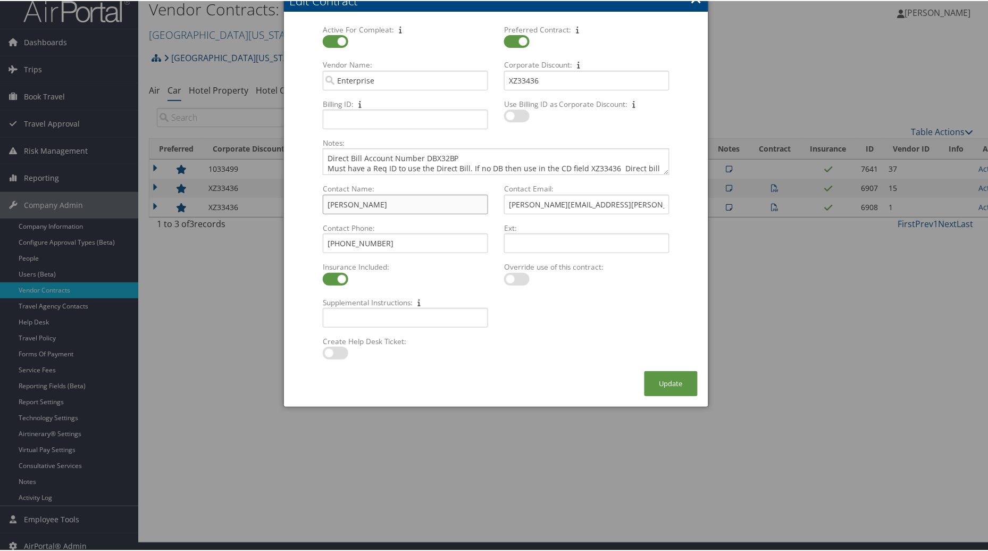
scroll to position [18, 0]
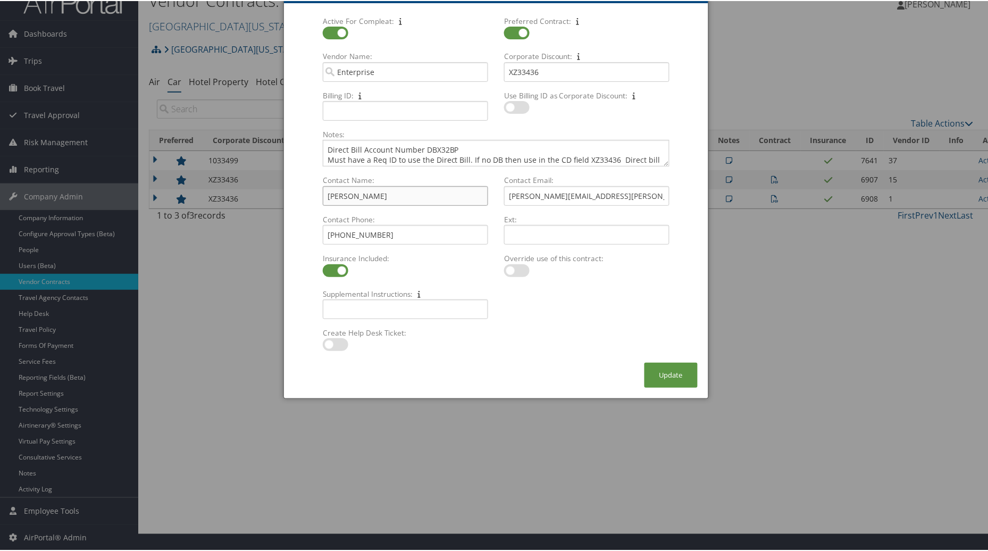
click at [350, 195] on input "Nathan Baud" at bounding box center [405, 195] width 165 height 20
type input "Nate Baud"
drag, startPoint x: 605, startPoint y: 192, endPoint x: 502, endPoint y: 192, distance: 103.7
click at [504, 192] on input "Marisa.K.Rokovitz@ehi.com" at bounding box center [586, 195] width 165 height 20
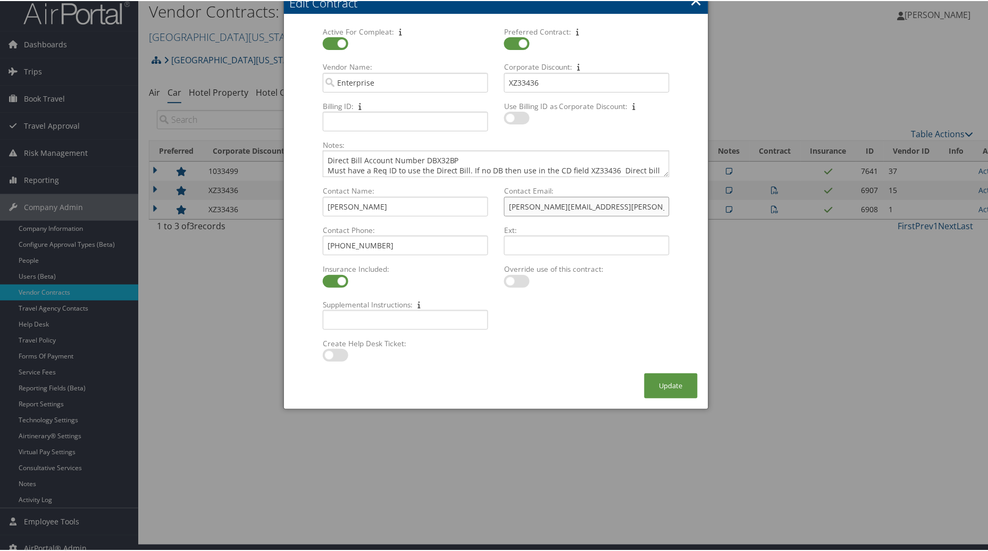
scroll to position [0, 0]
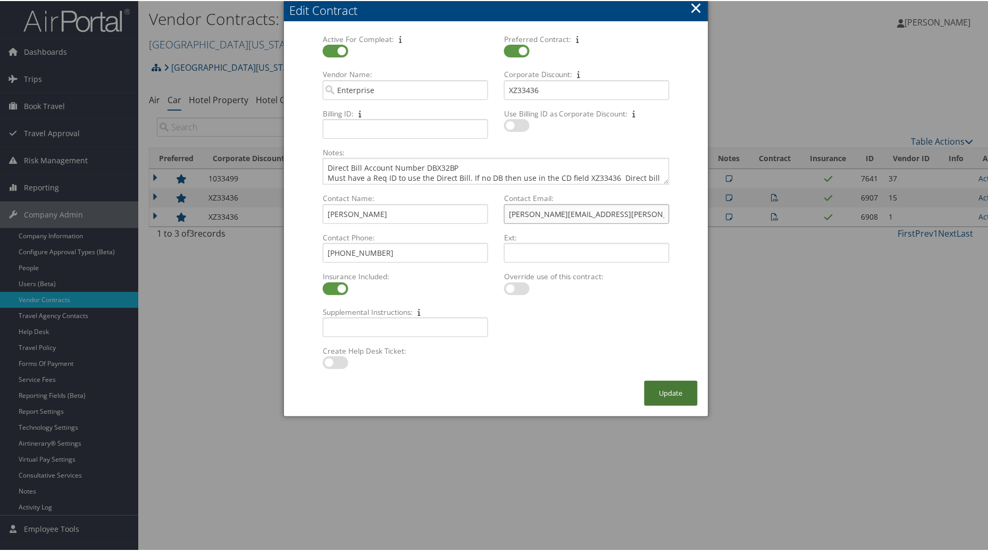
type input "Nathan.Baude@ehi.com"
drag, startPoint x: 667, startPoint y: 386, endPoint x: 658, endPoint y: 387, distance: 9.1
click at [658, 387] on button "Update" at bounding box center [671, 392] width 53 height 25
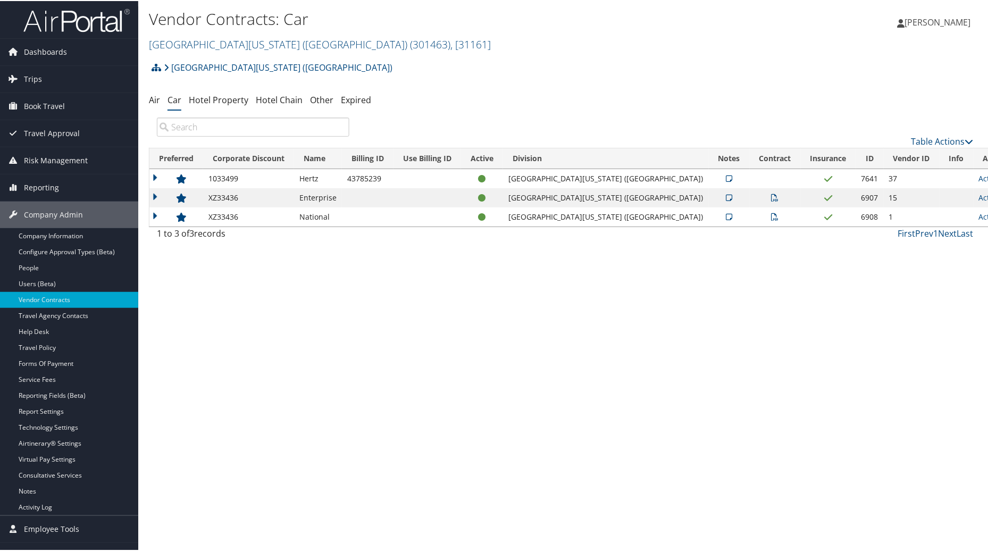
click at [750, 193] on td at bounding box center [775, 196] width 51 height 19
click at [772, 197] on icon at bounding box center [775, 196] width 7 height 7
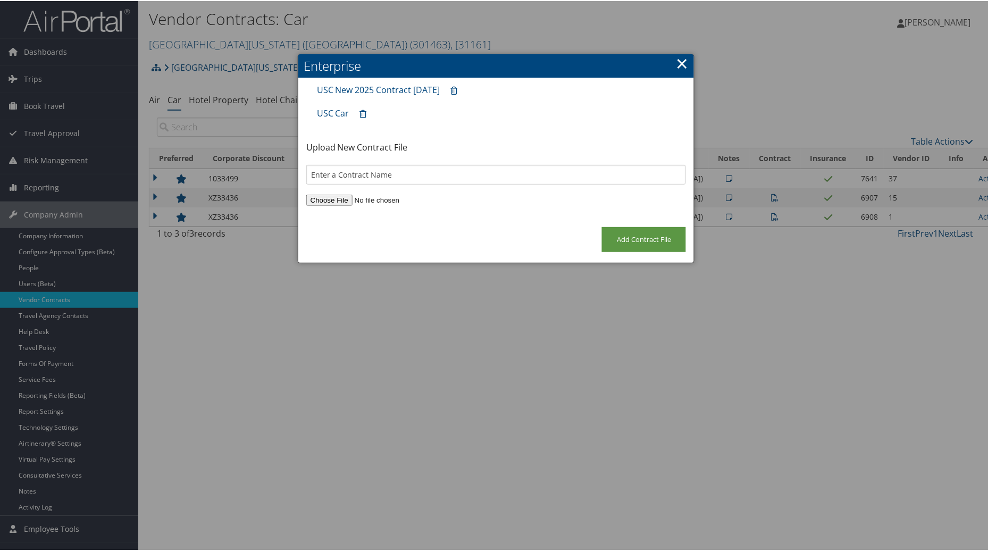
click at [683, 60] on link "×" at bounding box center [682, 62] width 12 height 21
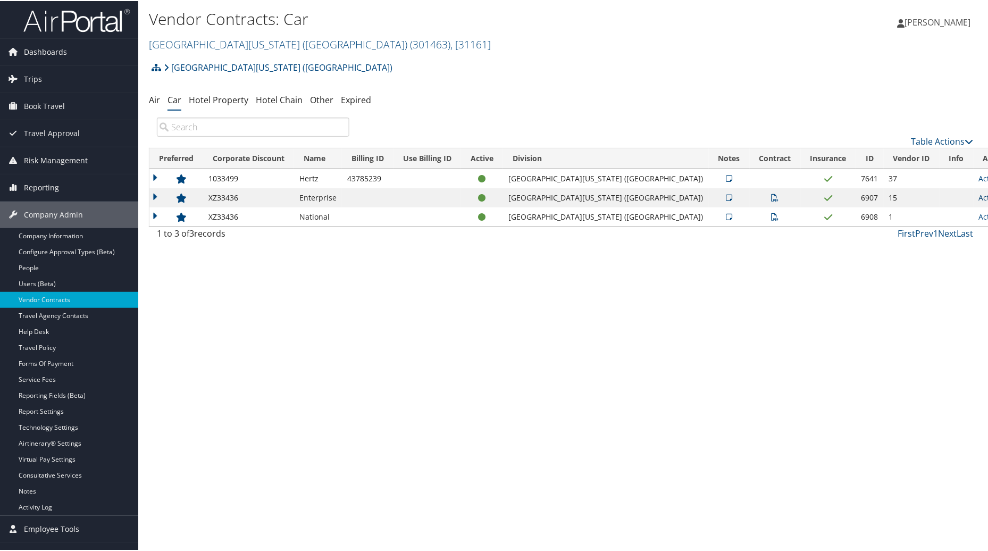
click at [979, 198] on link "Actions" at bounding box center [996, 197] width 34 height 10
drag, startPoint x: 886, startPoint y: 315, endPoint x: 524, endPoint y: 378, distance: 367.7
click at [883, 317] on div "Vendor Contracts: Car University of Southern California (USC) ( 301463 ) , [ 31…" at bounding box center [565, 275] width 854 height 551
click at [979, 194] on link "Actions" at bounding box center [996, 197] width 34 height 10
click at [925, 251] on link "Edit Contract" at bounding box center [930, 248] width 71 height 18
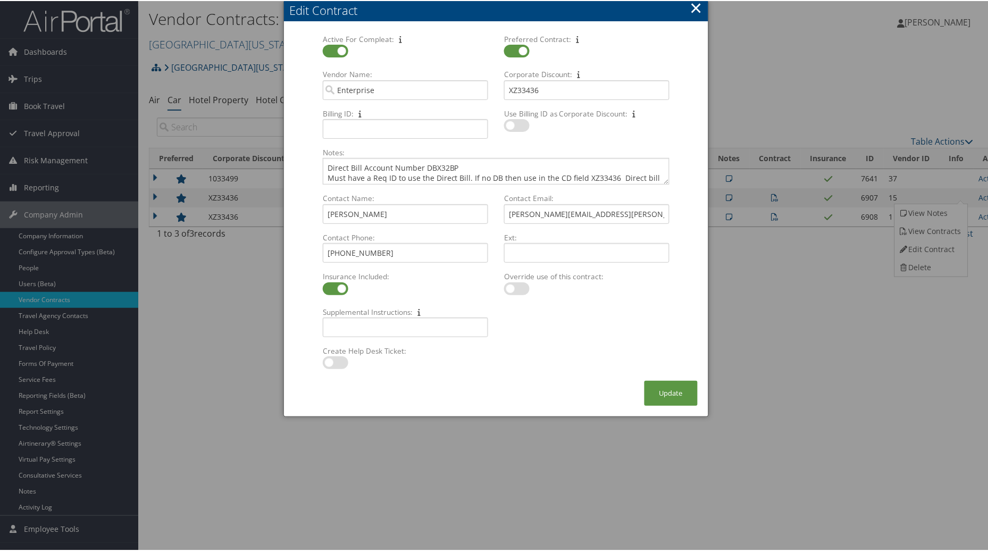
click at [330, 366] on label at bounding box center [336, 361] width 26 height 13
click at [330, 366] on input "checkbox" at bounding box center [331, 363] width 7 height 7
checkbox input "true"
click at [653, 391] on button "Update" at bounding box center [671, 392] width 53 height 25
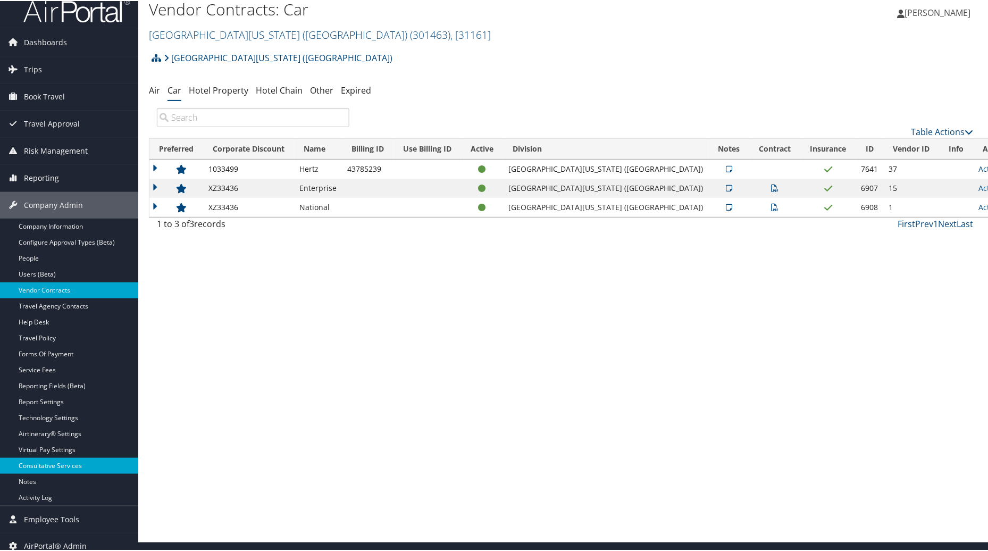
scroll to position [18, 0]
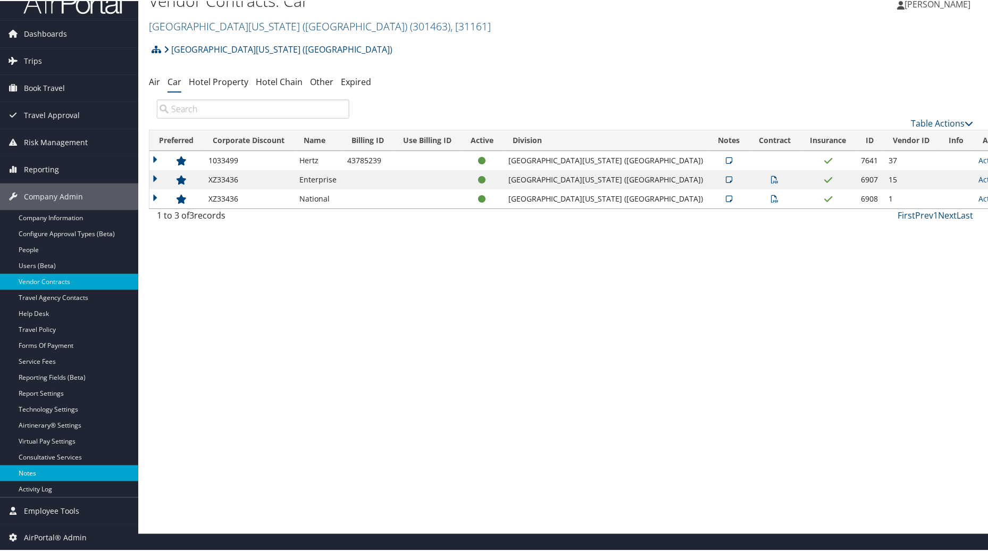
click at [65, 471] on link "Notes" at bounding box center [69, 472] width 138 height 16
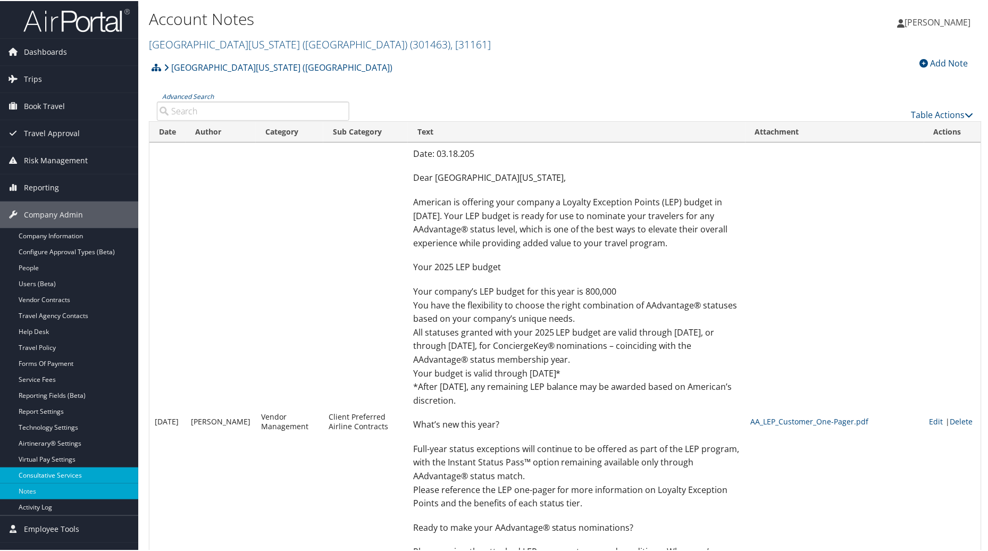
click at [56, 477] on link "Consultative Services" at bounding box center [69, 475] width 138 height 16
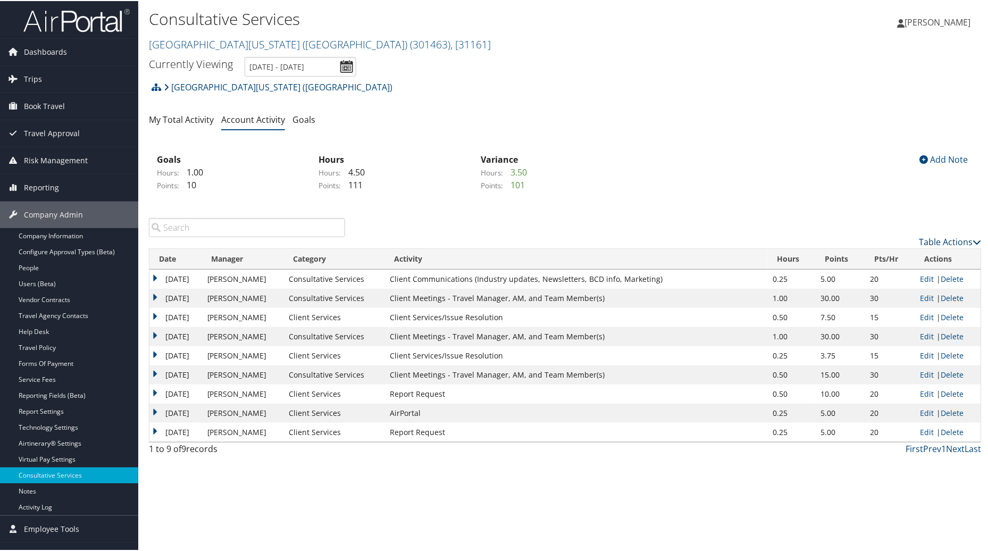
click at [937, 236] on link "Table Actions" at bounding box center [951, 241] width 62 height 12
click at [854, 259] on link "New Record" at bounding box center [908, 257] width 140 height 18
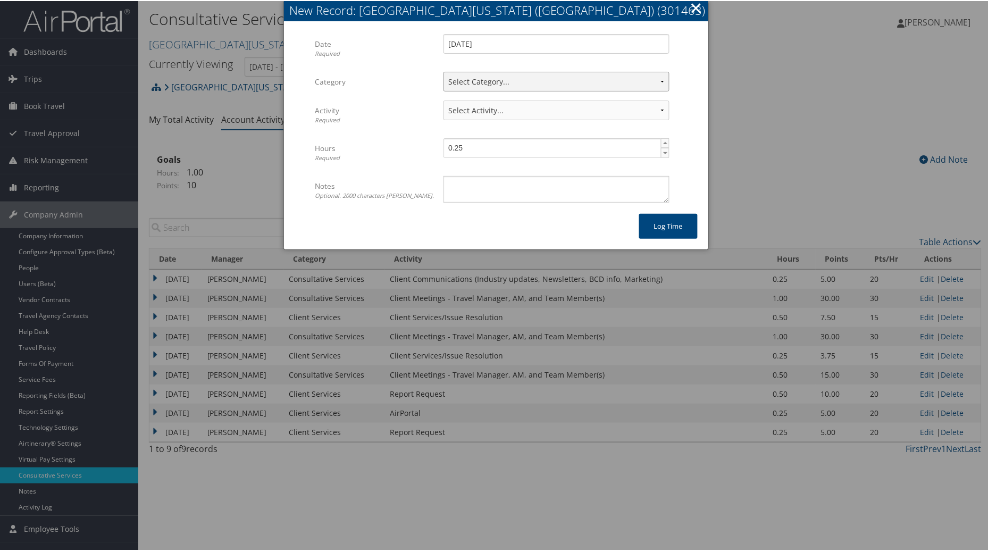
click at [653, 79] on select "Select Category... Client Services Consultative Services" at bounding box center [557, 81] width 226 height 20
select select "2"
click at [444, 71] on select "Select Category... Client Services Consultative Services" at bounding box center [557, 81] width 226 height 20
click at [666, 103] on select "Select Activity... 30 points | AMI/Meetings/Groups 60 points | Client additiona…" at bounding box center [557, 109] width 226 height 20
select select "244-1"
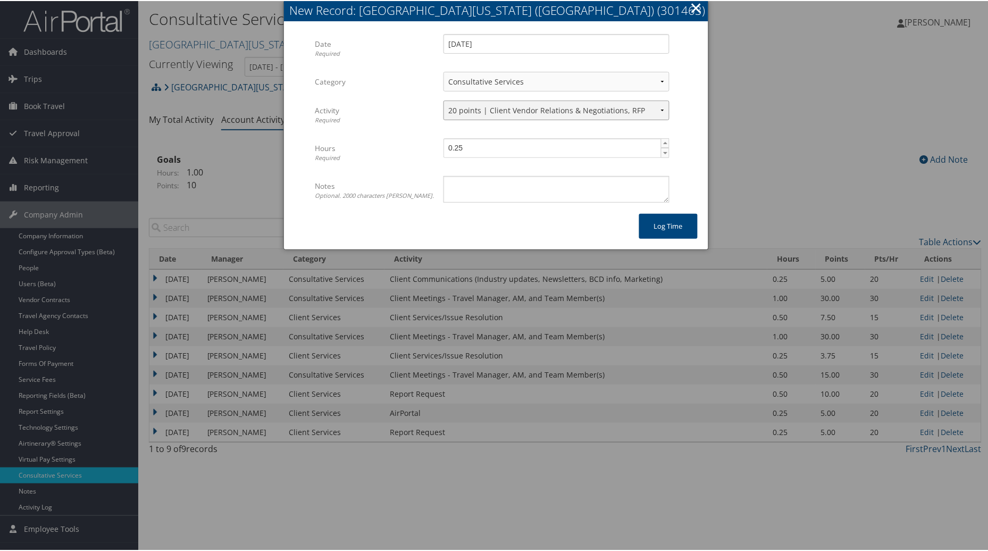
click at [444, 99] on select "Select Activity... 30 points | AMI/Meetings/Groups 60 points | Client additiona…" at bounding box center [557, 109] width 226 height 20
type input "0.5"
drag, startPoint x: 663, startPoint y: 142, endPoint x: 475, endPoint y: 211, distance: 200.6
click at [662, 144] on span "▲" at bounding box center [666, 142] width 9 height 9
click at [471, 179] on textarea "Notes Optional. 2000 characters [PERSON_NAME]." at bounding box center [557, 188] width 226 height 27
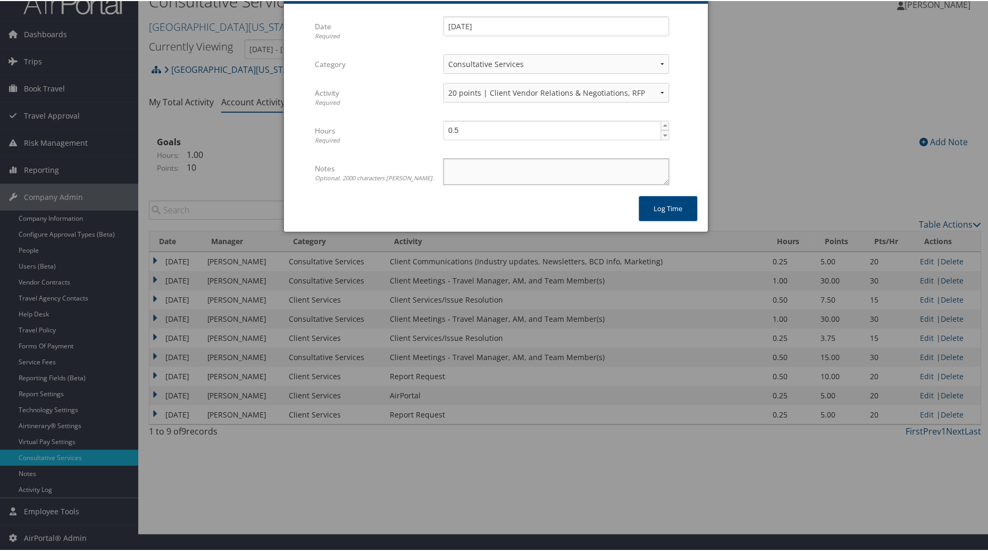
scroll to position [18, 0]
type textarea "New Enterprise Contract"
click at [657, 198] on button "Log time" at bounding box center [668, 207] width 59 height 25
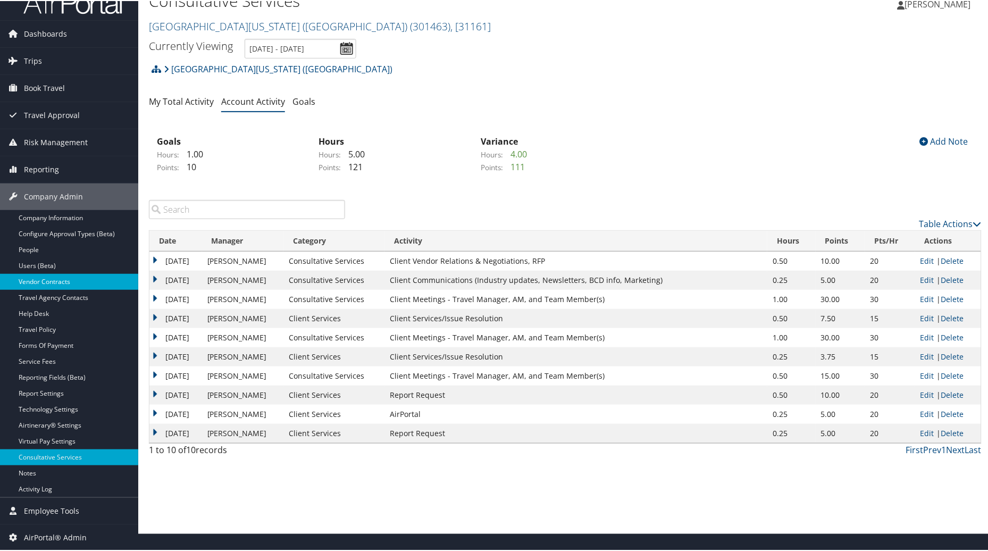
click at [38, 280] on link "Vendor Contracts" at bounding box center [69, 281] width 138 height 16
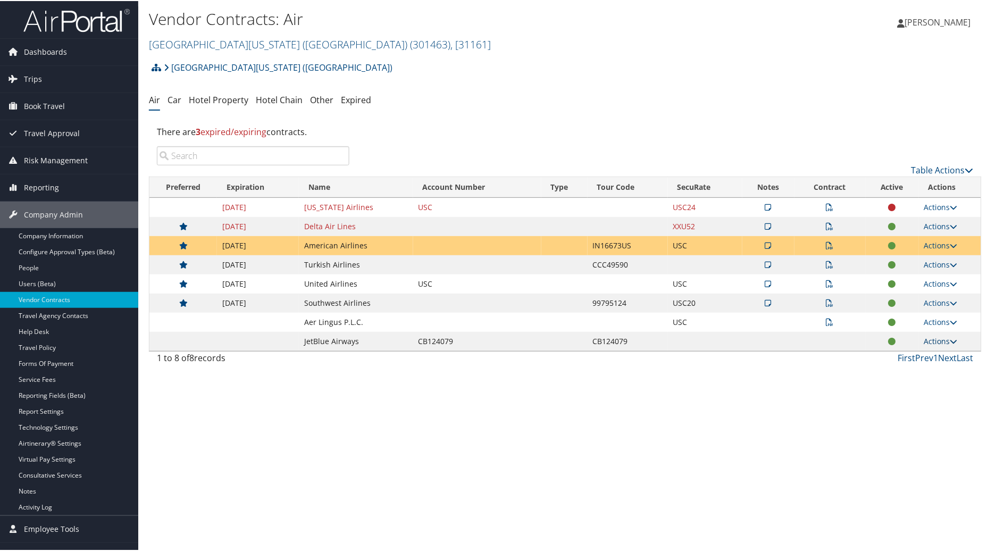
click at [929, 344] on link "Actions" at bounding box center [942, 340] width 34 height 10
click at [909, 374] on link "Edit Contract" at bounding box center [916, 374] width 71 height 18
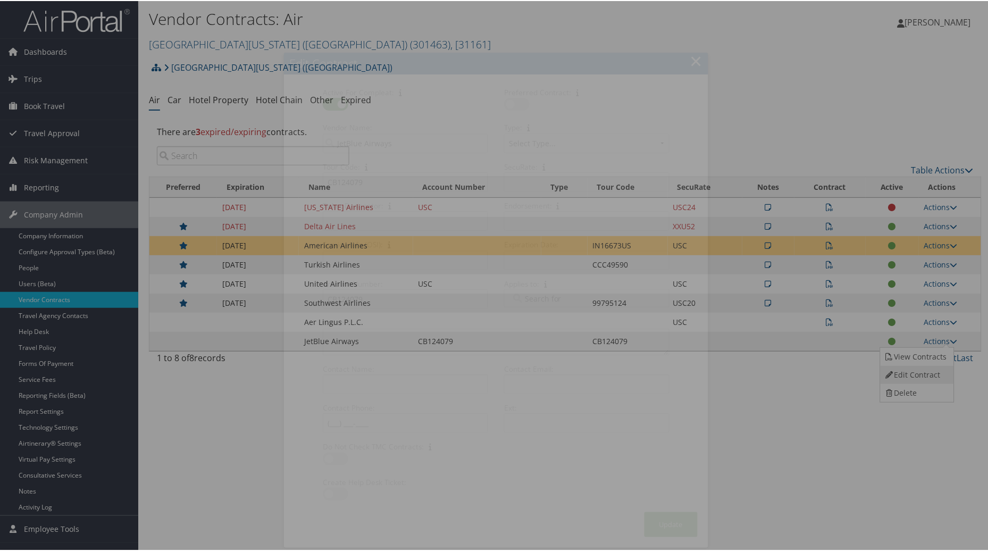
select select "[object Object]"
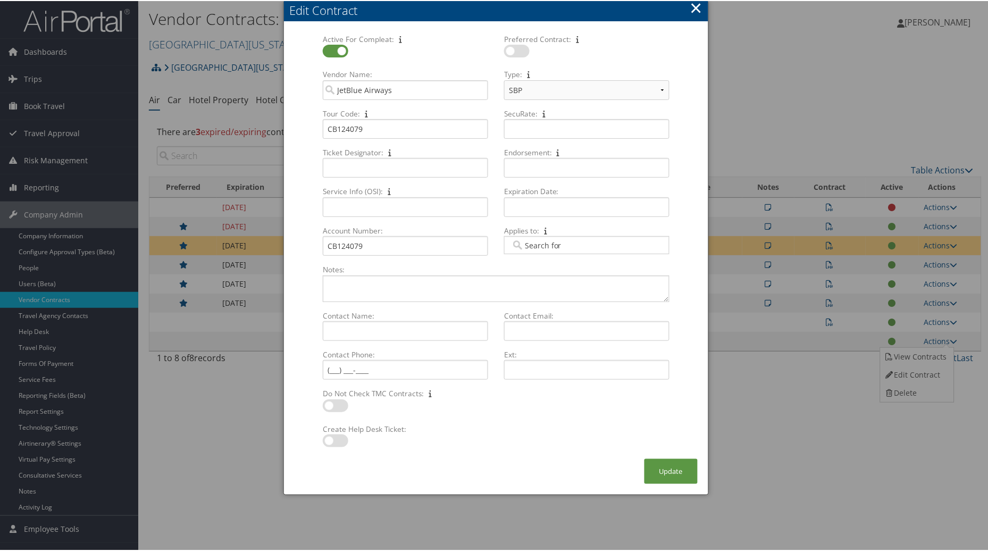
click at [330, 442] on label at bounding box center [336, 440] width 26 height 13
click at [330, 442] on input "checkbox" at bounding box center [331, 441] width 7 height 7
click at [342, 442] on label at bounding box center [336, 440] width 26 height 13
click at [335, 442] on input "checkbox" at bounding box center [331, 441] width 7 height 7
checkbox input "false"
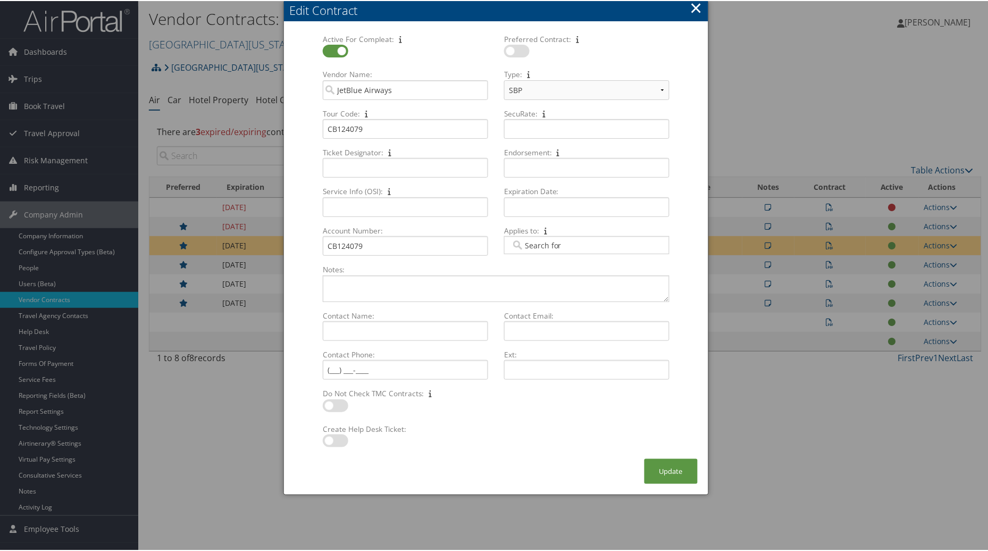
click at [693, 11] on button "×" at bounding box center [697, 6] width 12 height 21
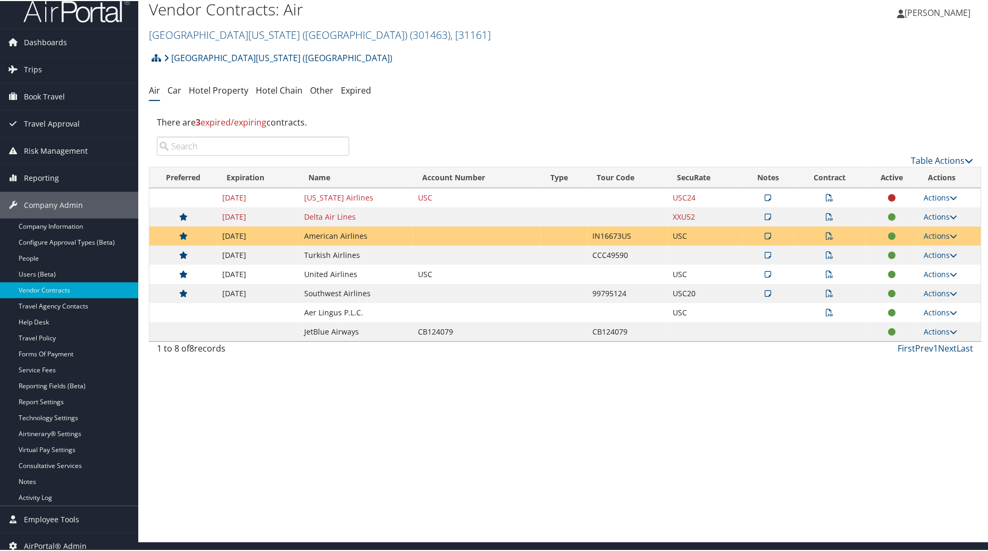
scroll to position [18, 0]
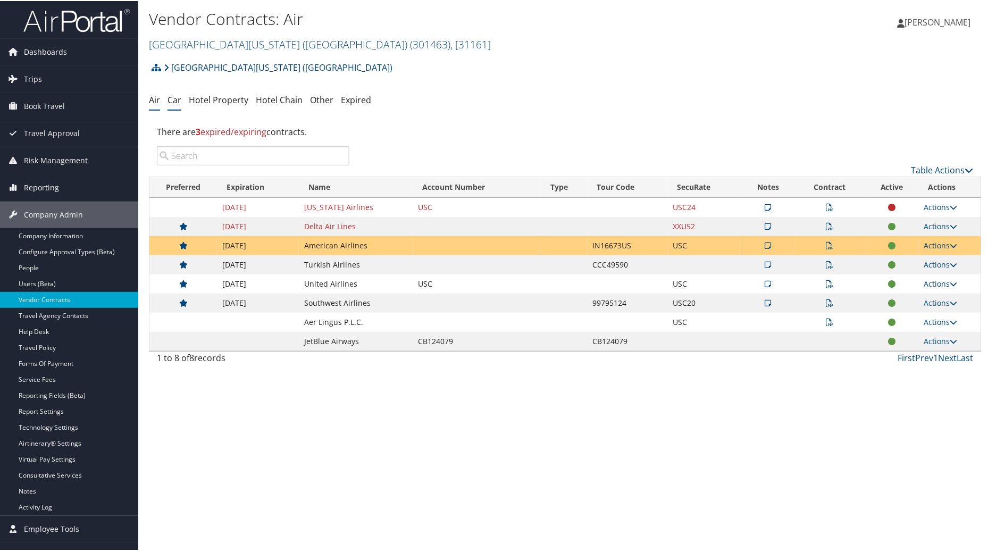
click at [180, 102] on link "Car" at bounding box center [175, 99] width 14 height 12
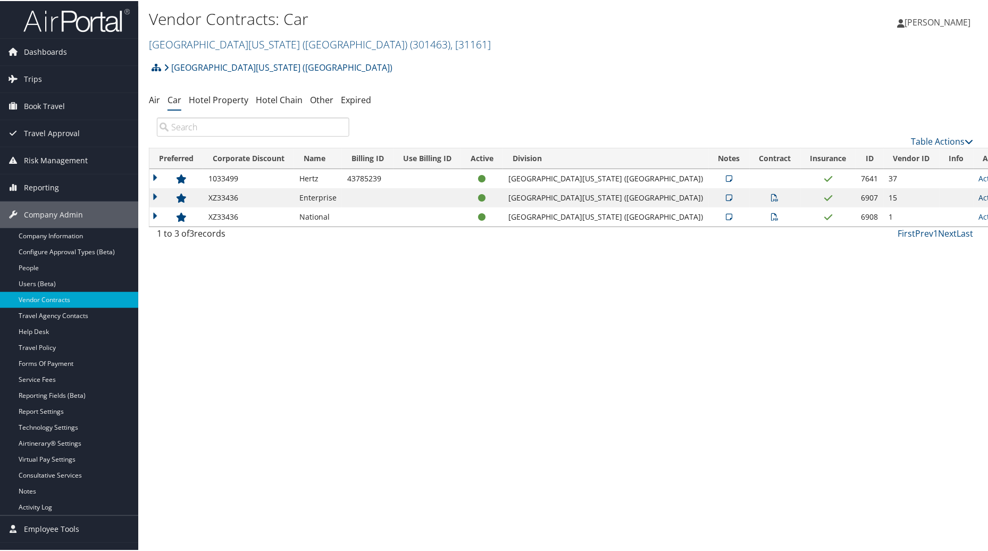
click at [979, 198] on link "Actions" at bounding box center [996, 197] width 34 height 10
click at [918, 247] on link "Edit Contract" at bounding box center [930, 248] width 71 height 18
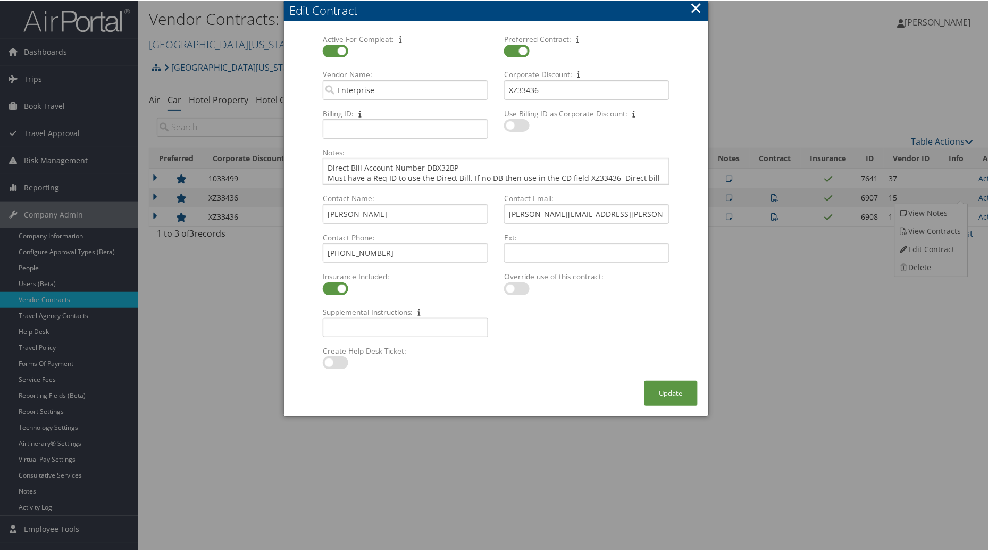
click at [694, 9] on button "×" at bounding box center [697, 6] width 12 height 21
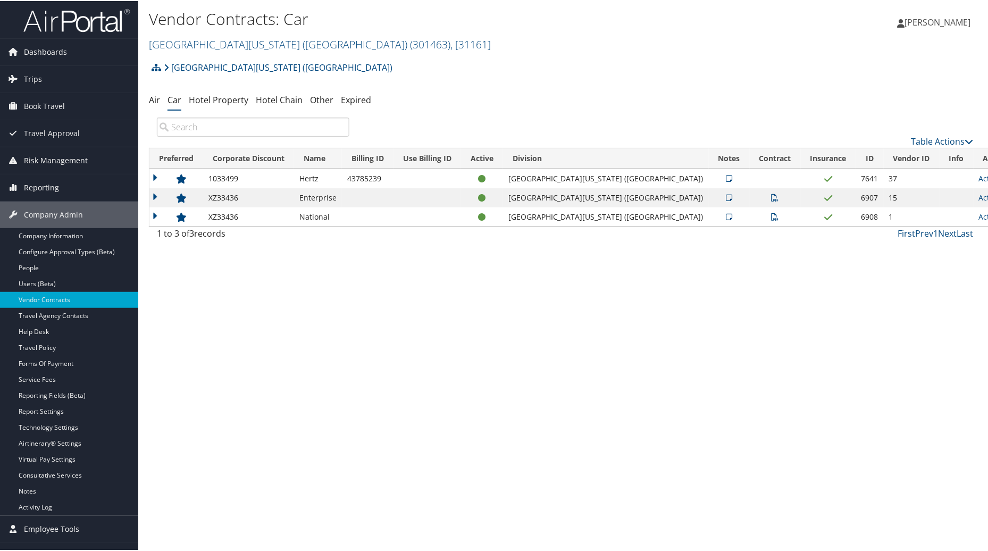
click at [679, 389] on div "Vendor Contracts: Car [GEOGRAPHIC_DATA][US_STATE] ([GEOGRAPHIC_DATA]) ( 301463 …" at bounding box center [565, 275] width 854 height 551
click at [979, 196] on link "Actions" at bounding box center [996, 197] width 34 height 10
click at [772, 199] on icon at bounding box center [775, 196] width 7 height 7
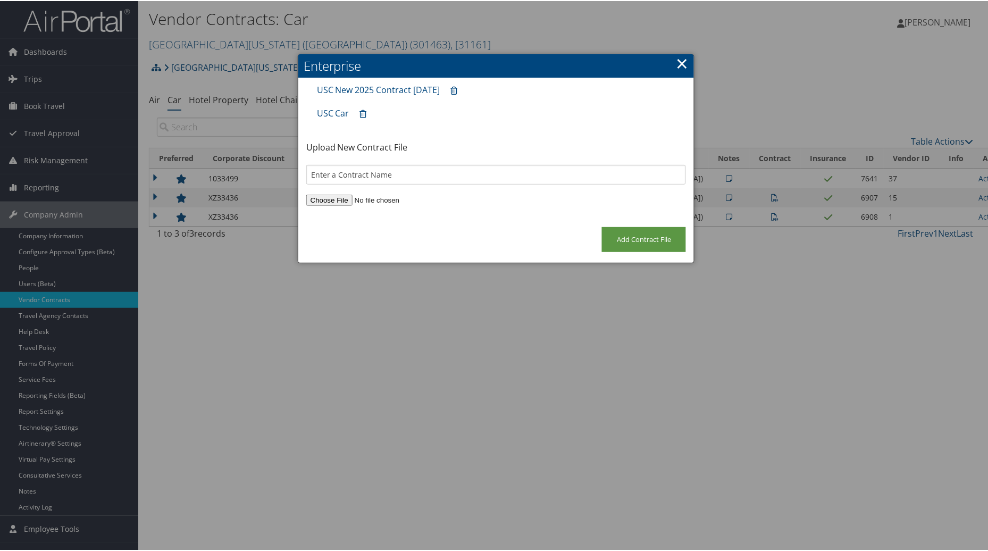
click at [682, 61] on link "×" at bounding box center [682, 62] width 12 height 21
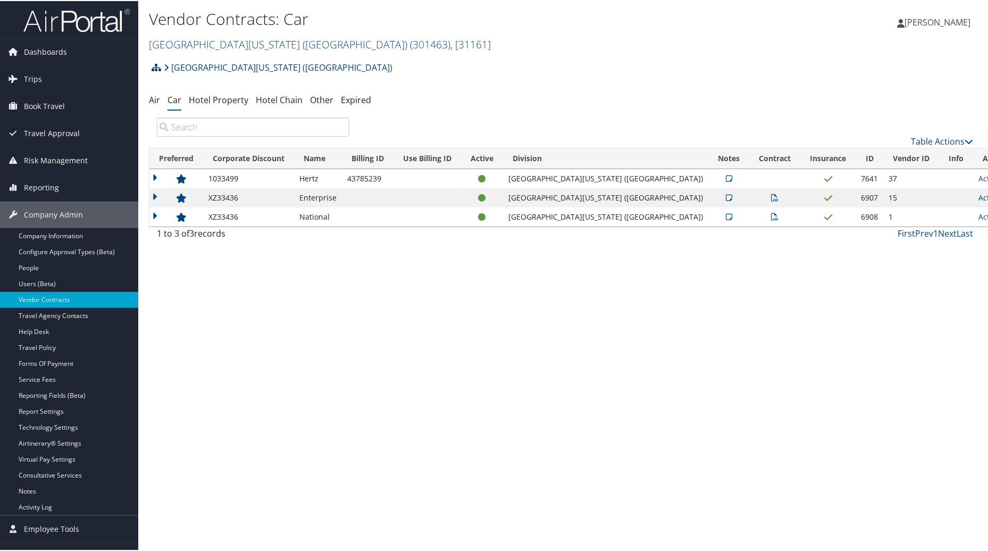
click at [979, 198] on link "Actions" at bounding box center [996, 197] width 34 height 10
click at [926, 245] on link "Edit Contract" at bounding box center [930, 248] width 71 height 18
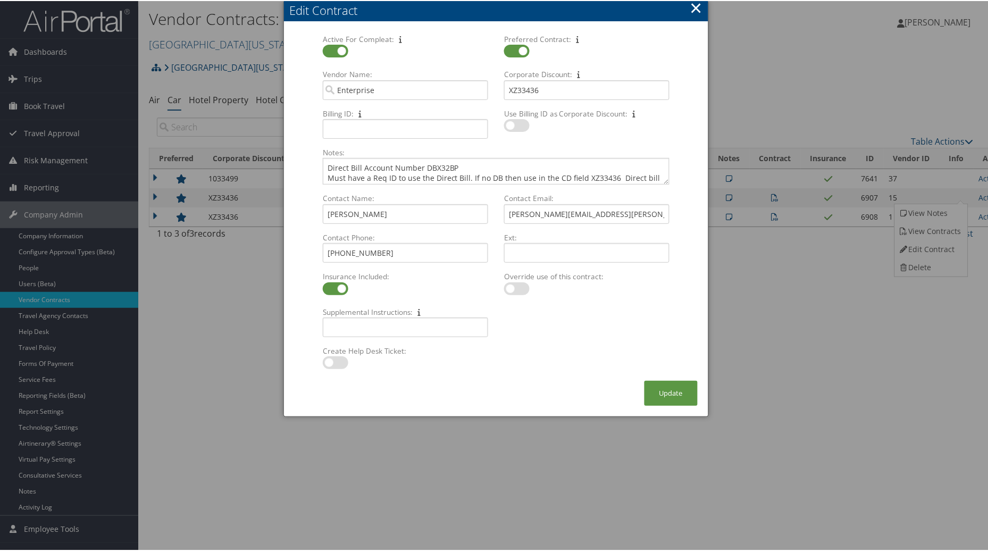
click at [698, 7] on button "×" at bounding box center [697, 6] width 12 height 21
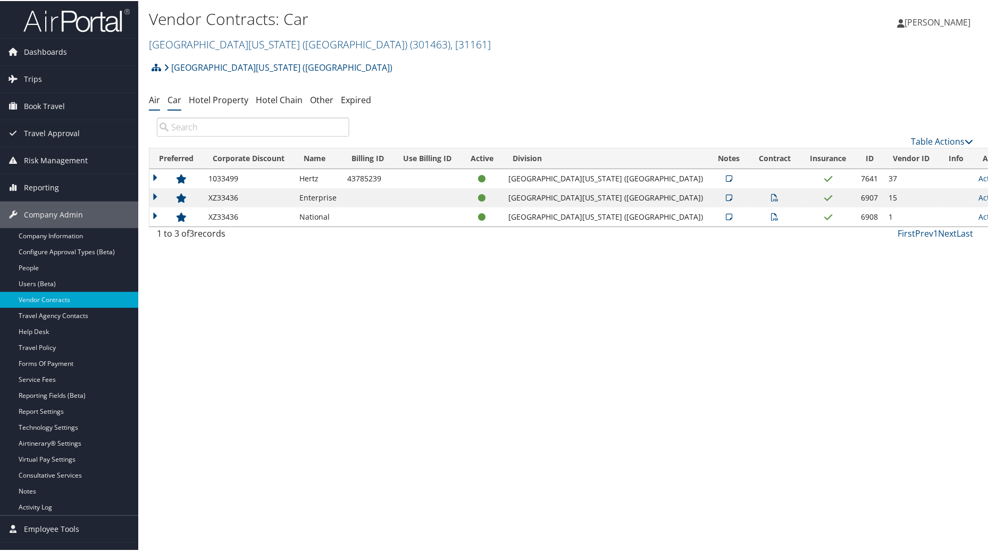
click at [154, 96] on link "Air" at bounding box center [154, 99] width 11 height 12
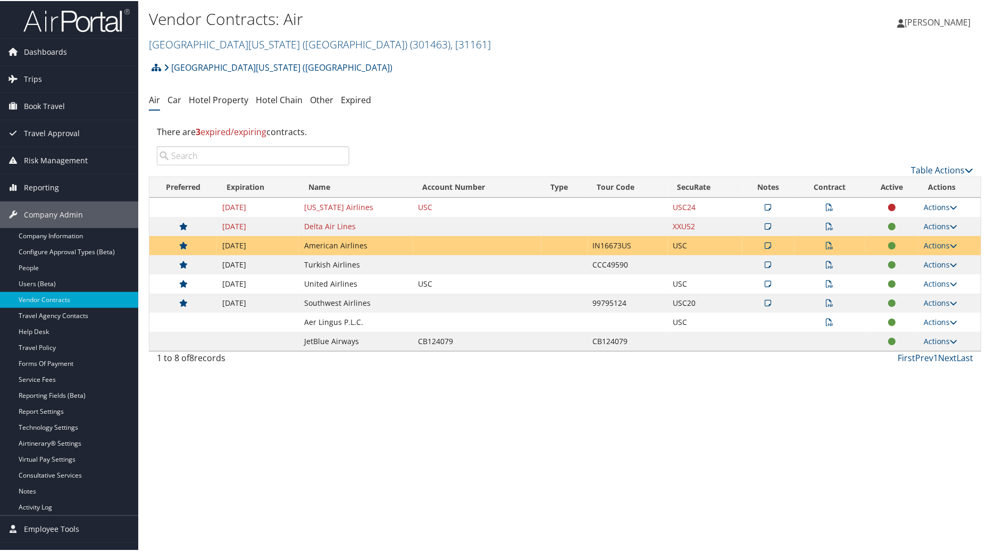
click at [832, 243] on td at bounding box center [830, 244] width 71 height 19
click at [827, 245] on icon at bounding box center [830, 244] width 7 height 7
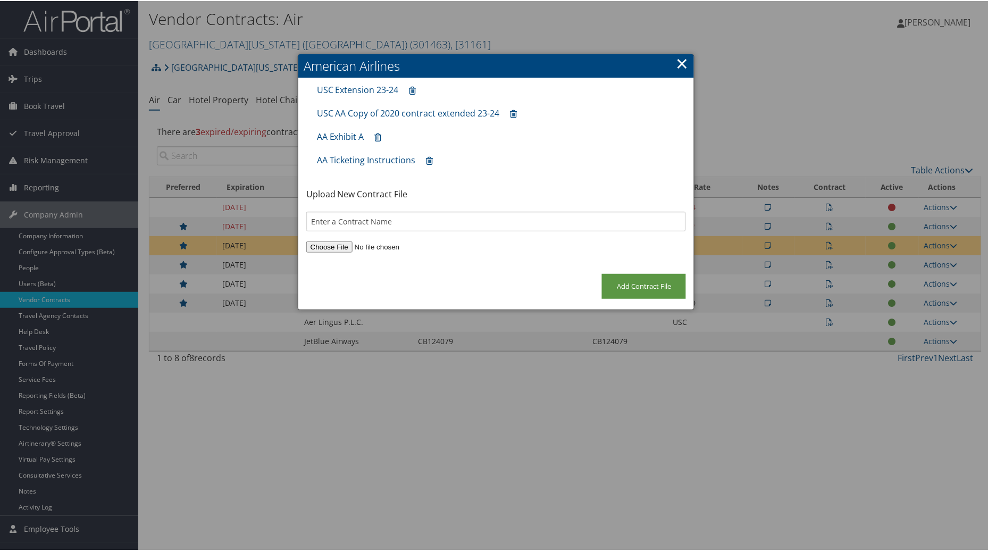
click at [688, 63] on h2 "American Airlines" at bounding box center [496, 64] width 396 height 23
click at [672, 62] on h2 "American Airlines" at bounding box center [496, 64] width 396 height 23
click at [676, 62] on link "×" at bounding box center [682, 62] width 12 height 21
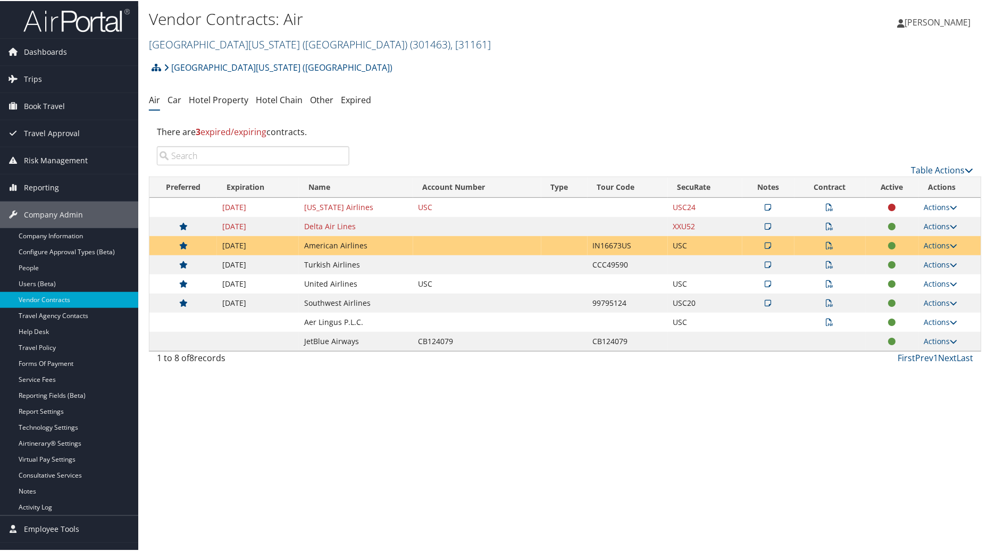
click at [410, 39] on span "( 301463 )" at bounding box center [430, 43] width 40 height 14
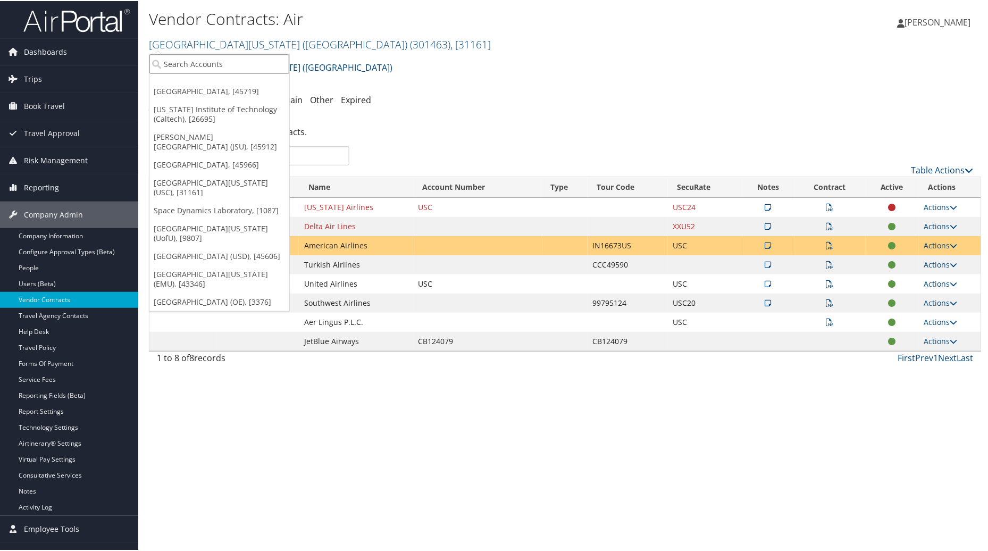
click at [215, 64] on input "search" at bounding box center [219, 63] width 140 height 20
click at [244, 135] on link "Jackson State University (JSU), [45912]" at bounding box center [219, 141] width 140 height 28
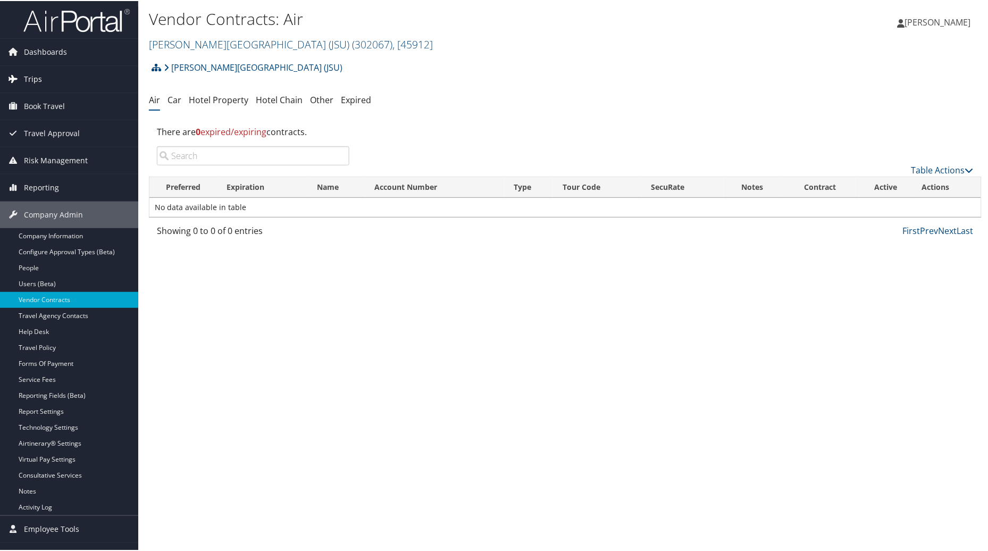
click at [27, 78] on span "Trips" at bounding box center [33, 78] width 18 height 27
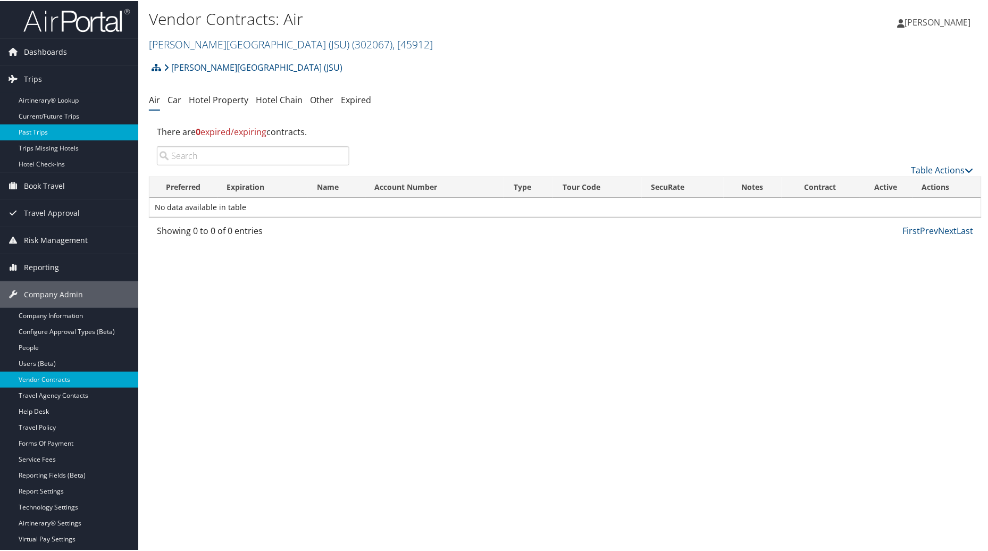
click at [35, 129] on link "Past Trips" at bounding box center [69, 131] width 138 height 16
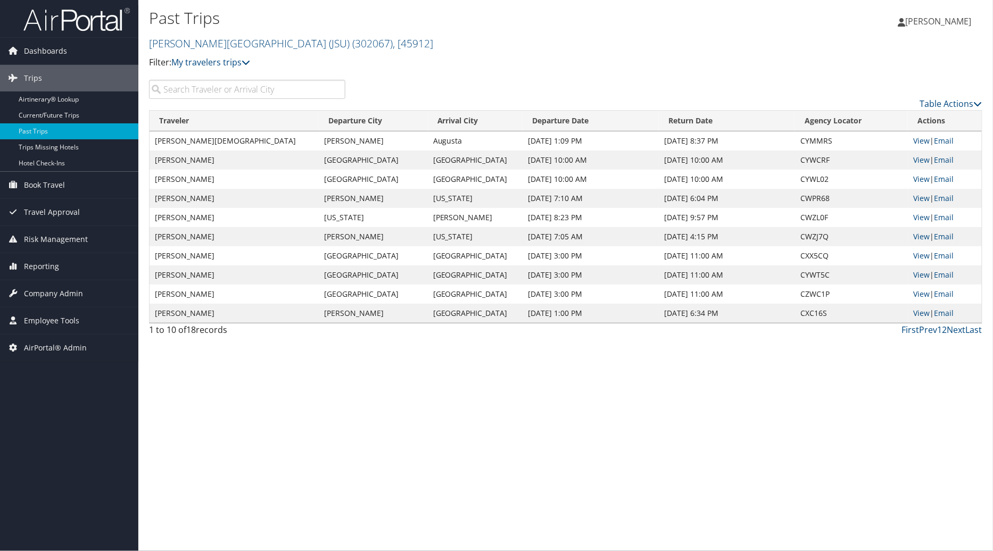
click at [215, 87] on input "search" at bounding box center [247, 89] width 196 height 19
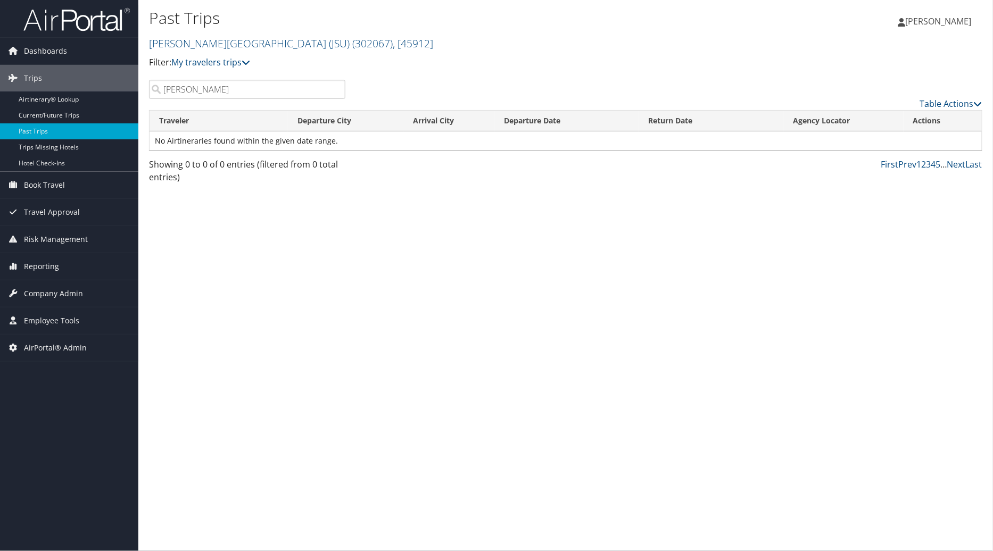
drag, startPoint x: 227, startPoint y: 89, endPoint x: 146, endPoint y: 87, distance: 80.9
click at [146, 87] on div "[PERSON_NAME]" at bounding box center [247, 89] width 212 height 19
type input "[PERSON_NAME]"
click at [46, 134] on link "Past Trips" at bounding box center [69, 131] width 138 height 16
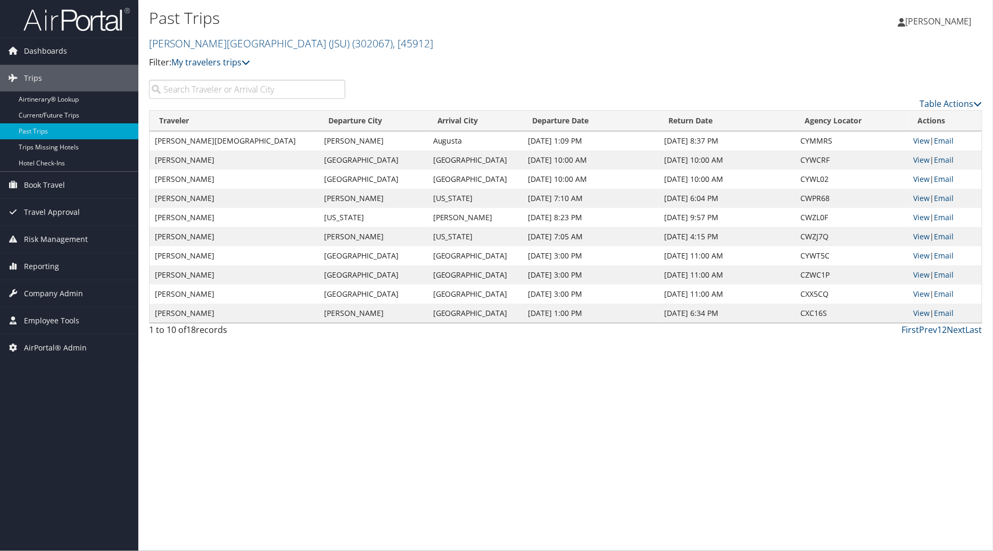
click at [211, 86] on input "search" at bounding box center [247, 89] width 196 height 19
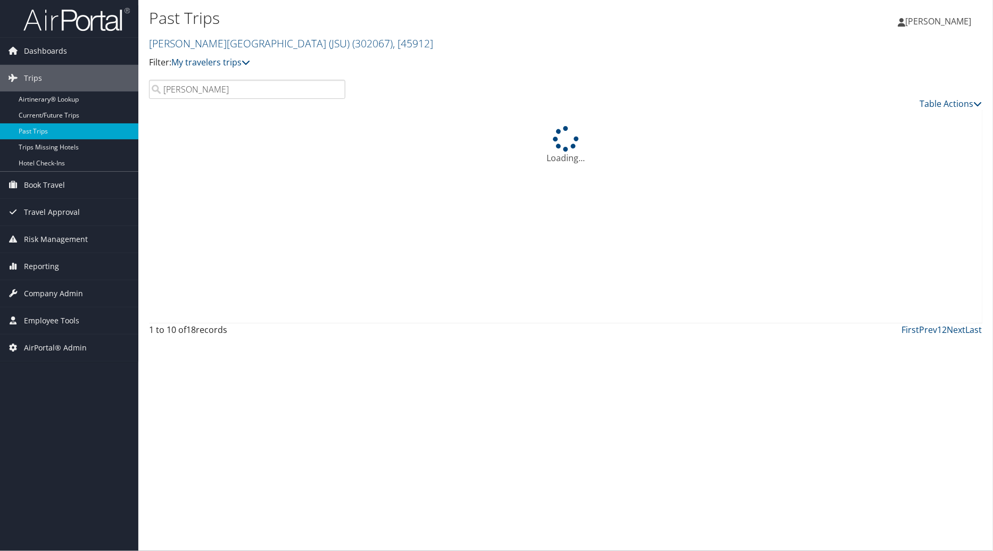
type input "[PERSON_NAME]"
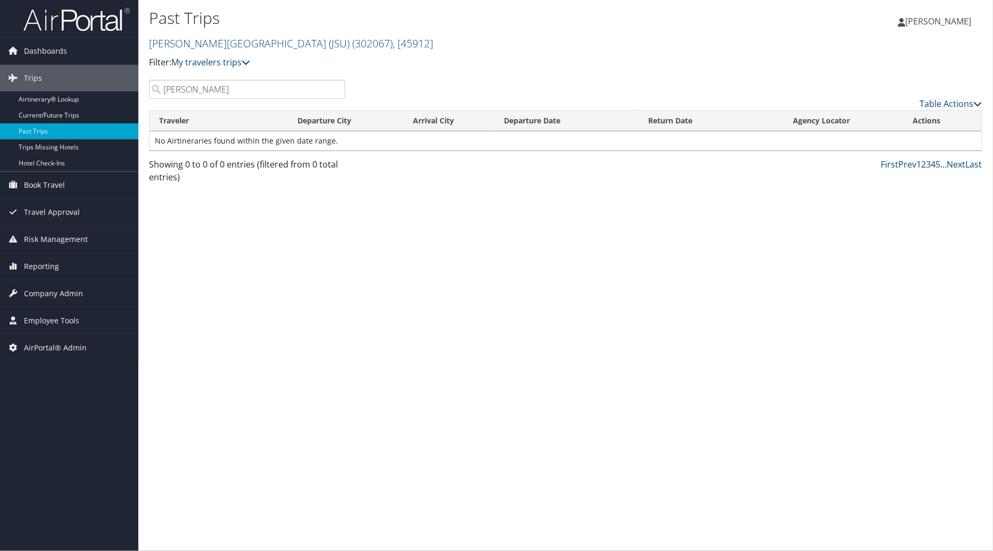
drag, startPoint x: 197, startPoint y: 89, endPoint x: 161, endPoint y: 89, distance: 35.6
click at [161, 89] on input "[PERSON_NAME]" at bounding box center [247, 89] width 196 height 19
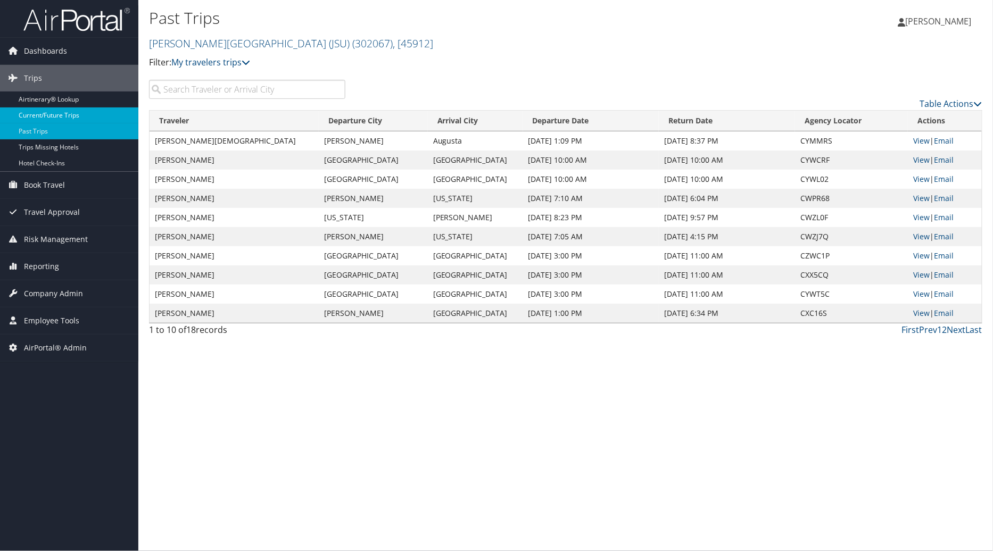
click at [67, 113] on link "Current/Future Trips" at bounding box center [69, 115] width 138 height 16
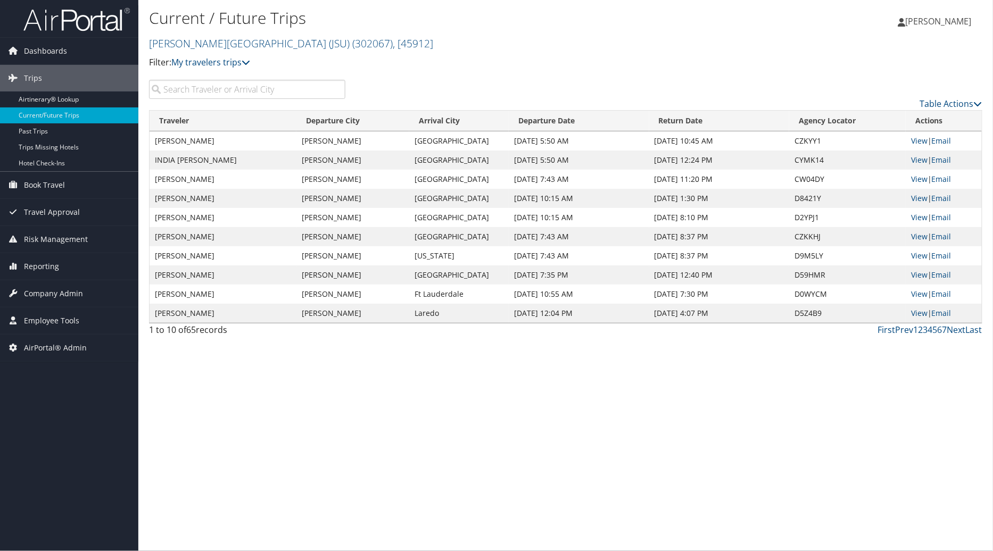
click at [203, 93] on input "search" at bounding box center [247, 89] width 196 height 19
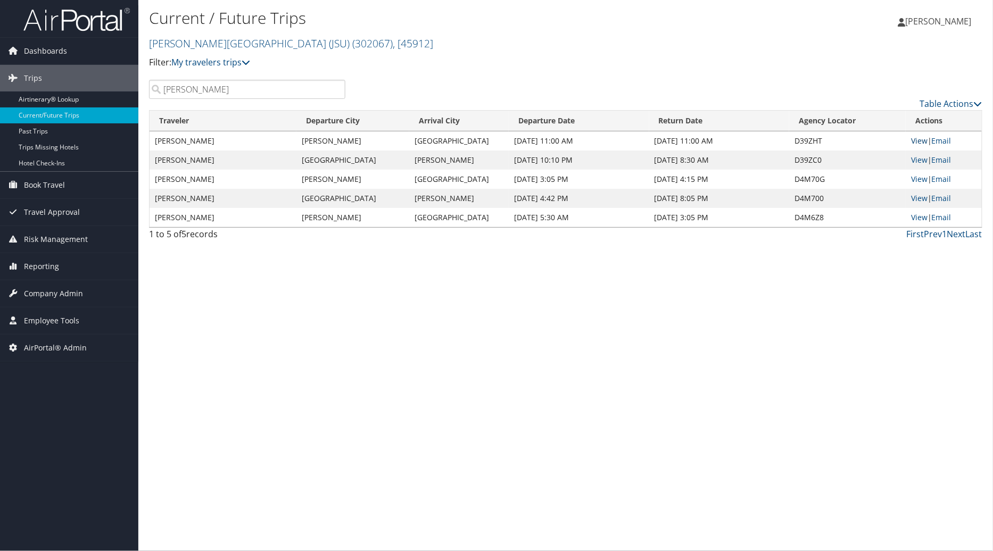
type input "[PERSON_NAME]"
click at [917, 143] on link "View" at bounding box center [919, 141] width 16 height 10
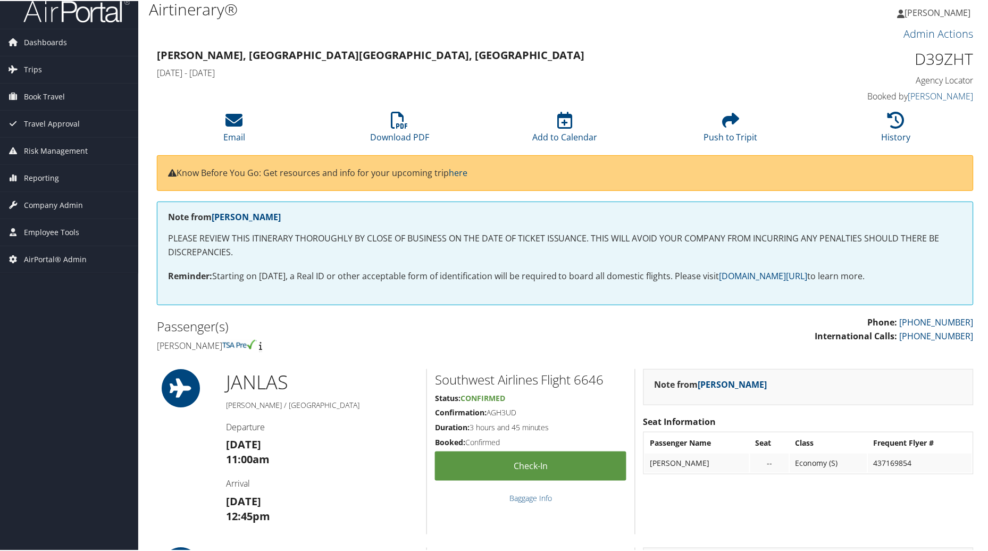
scroll to position [5, 0]
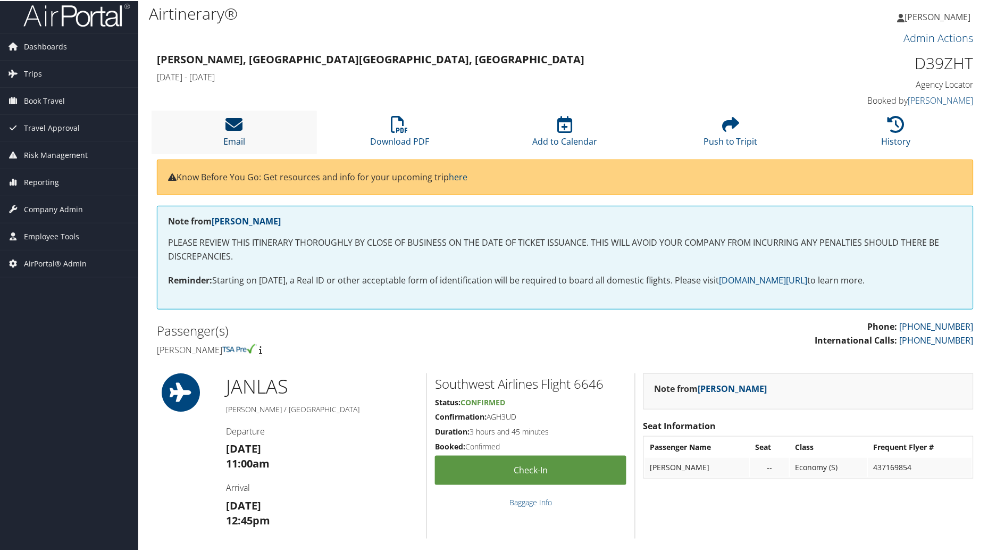
click at [232, 128] on icon at bounding box center [234, 123] width 17 height 17
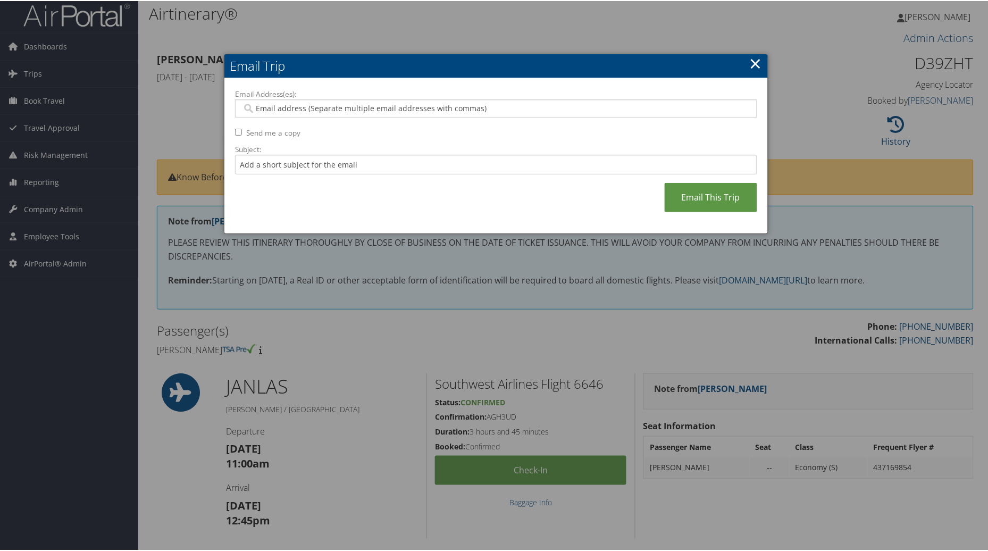
click at [278, 109] on input "Email Address(es):" at bounding box center [496, 107] width 508 height 11
type input "kimberly"
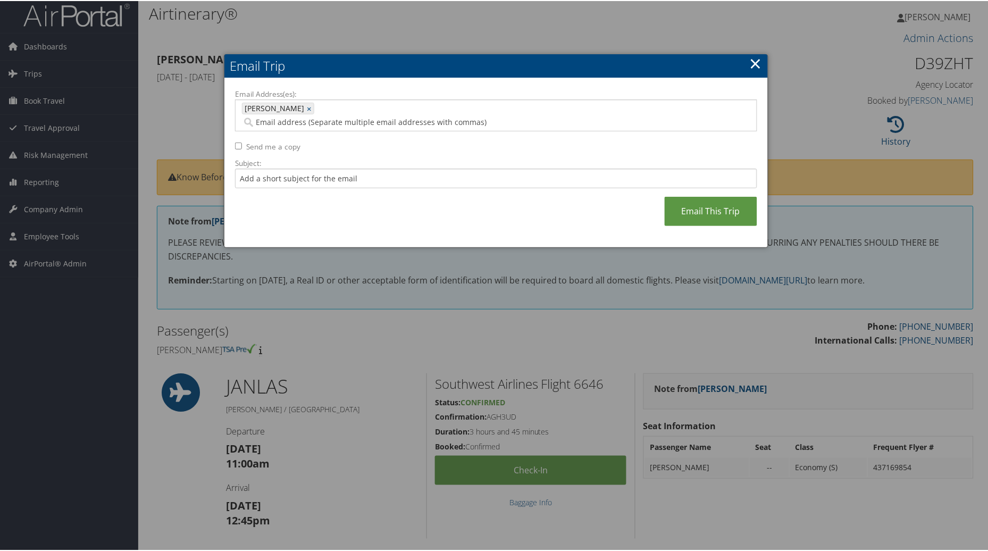
click at [754, 55] on link "×" at bounding box center [756, 62] width 12 height 21
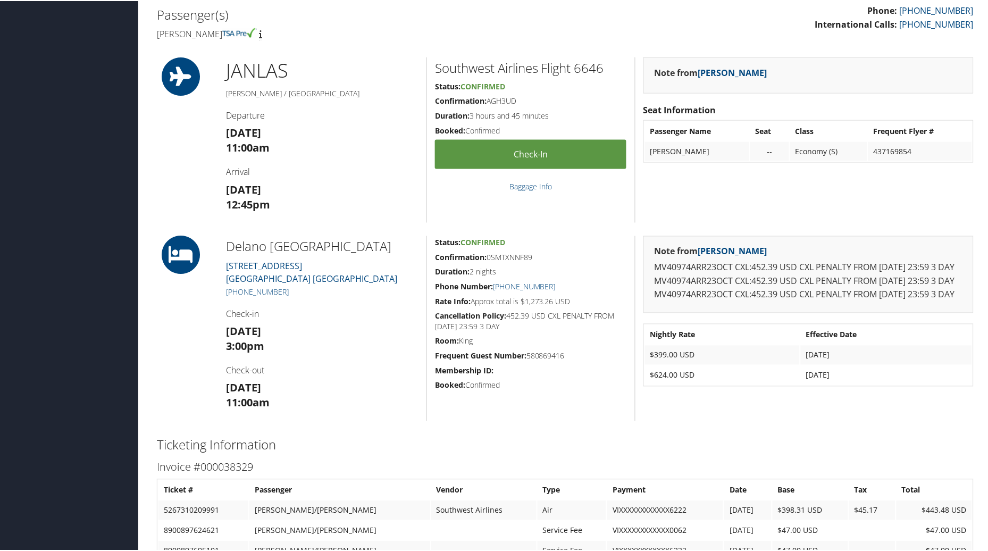
scroll to position [0, 0]
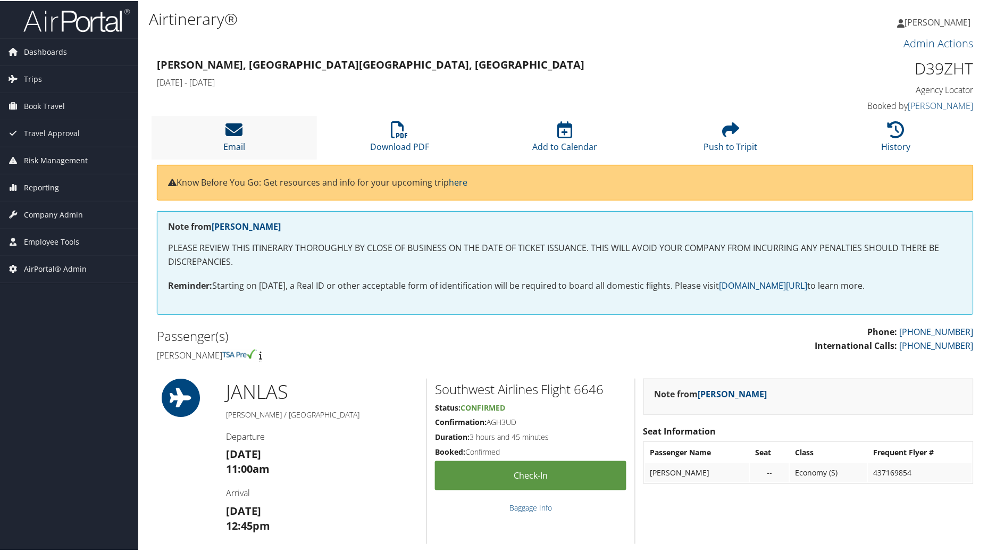
click at [238, 133] on icon at bounding box center [234, 128] width 17 height 17
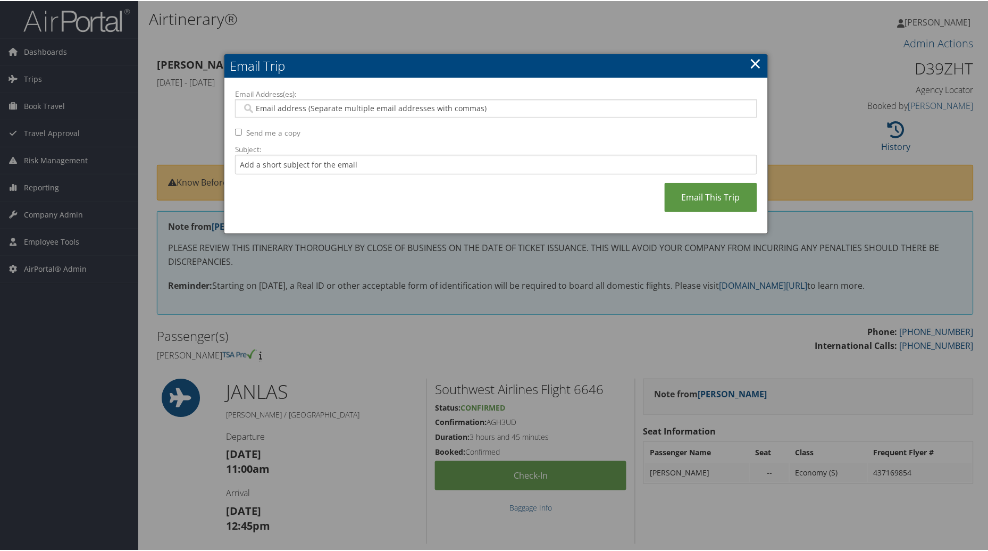
click at [267, 108] on input "Email Address(es):" at bounding box center [496, 107] width 508 height 11
type input "k"
type input "j"
type input "j0090297@jsums.edu"
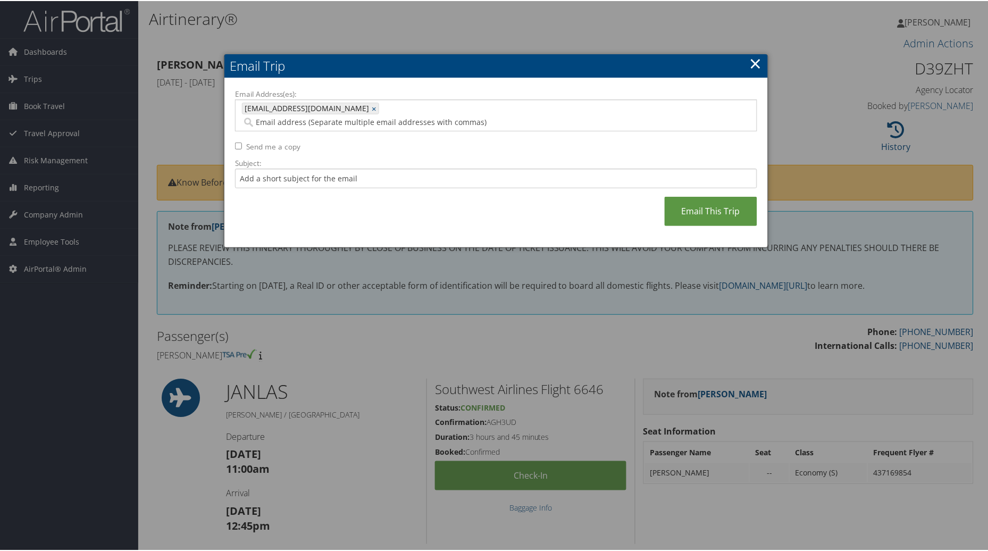
click at [235, 142] on input "Send me a copy" at bounding box center [238, 145] width 7 height 7
checkbox input "true"
click at [252, 168] on input "Subject:" at bounding box center [496, 178] width 522 height 20
type input "President Gregory"
click at [709, 199] on link "Email This Trip" at bounding box center [711, 210] width 93 height 29
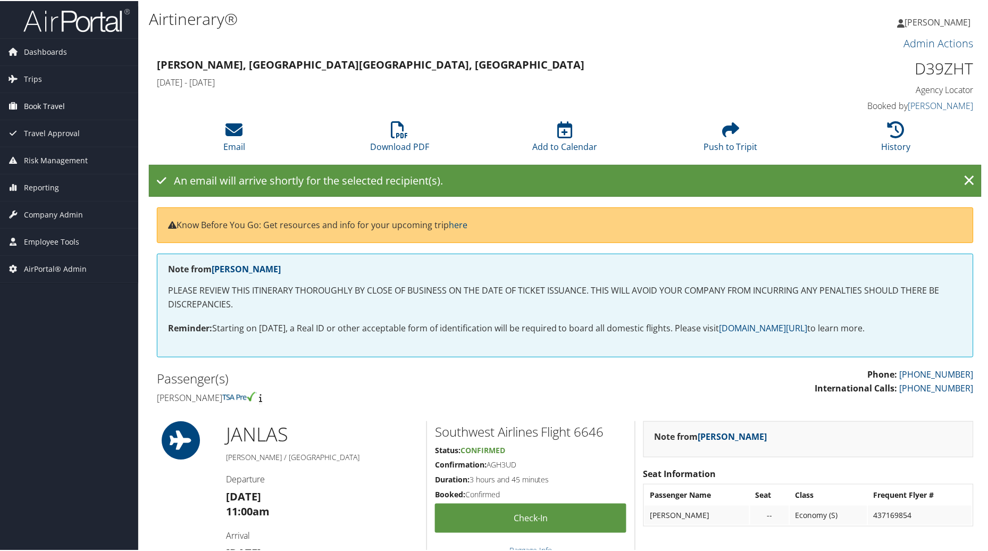
click at [36, 105] on span "Book Travel" at bounding box center [44, 105] width 41 height 27
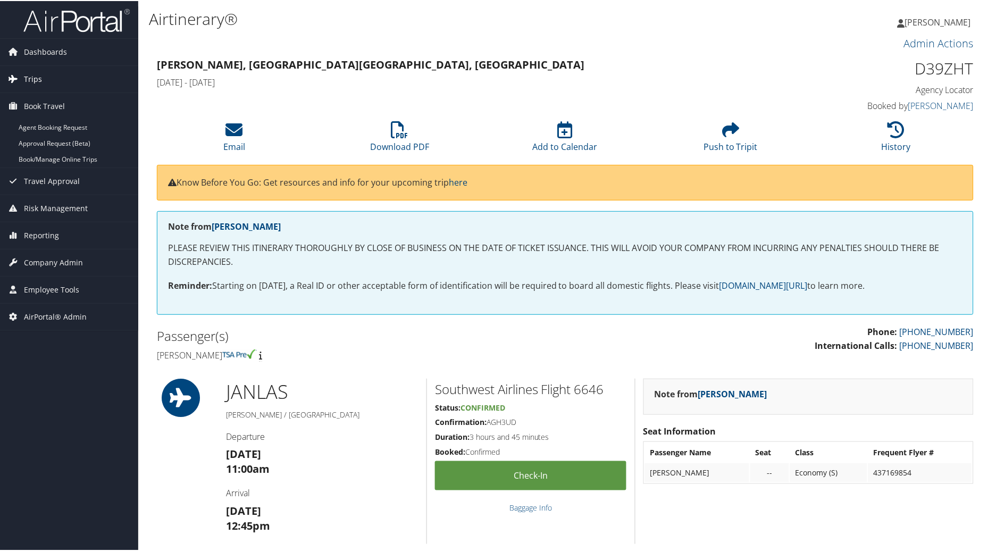
click at [28, 76] on span "Trips" at bounding box center [33, 78] width 18 height 27
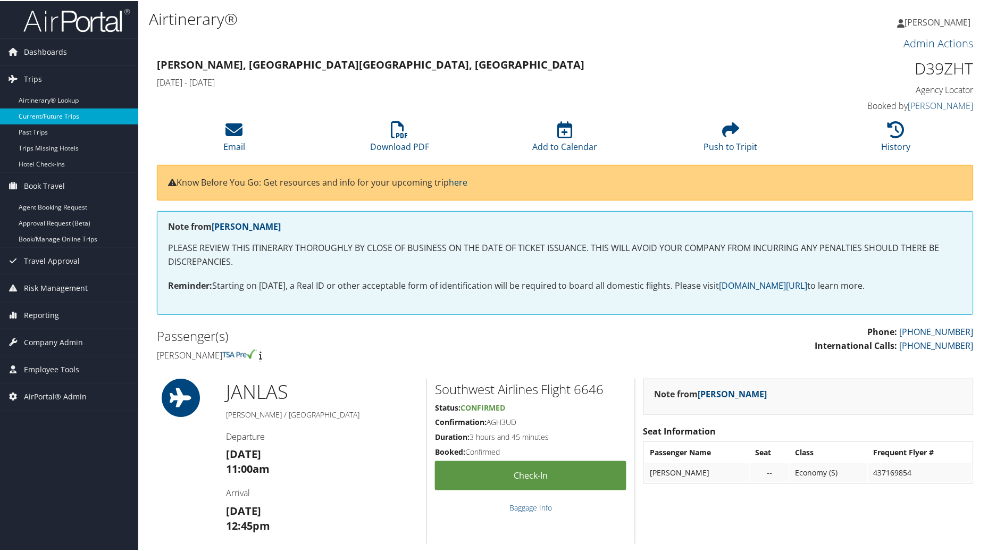
click at [28, 116] on link "Current/Future Trips" at bounding box center [69, 115] width 138 height 16
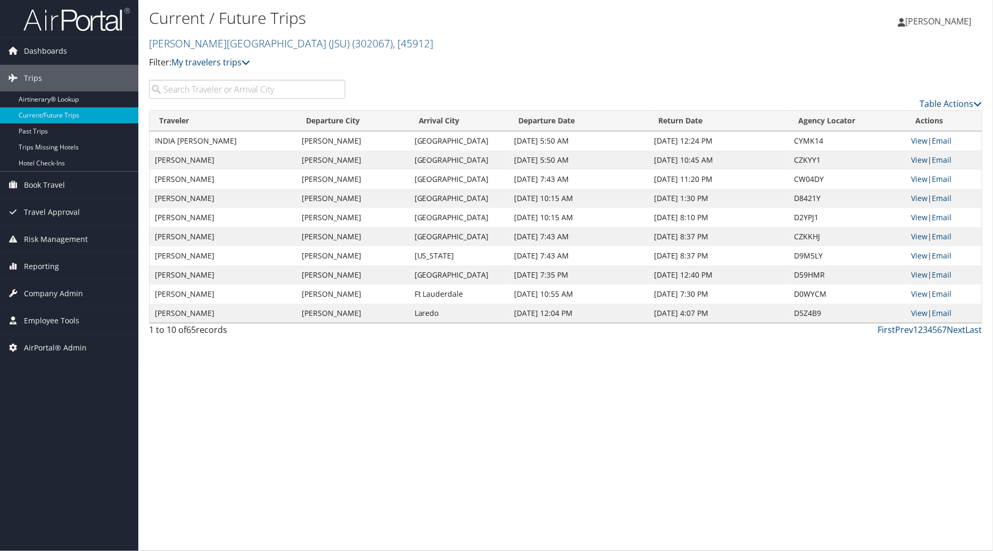
click at [199, 93] on input "search" at bounding box center [247, 89] width 196 height 19
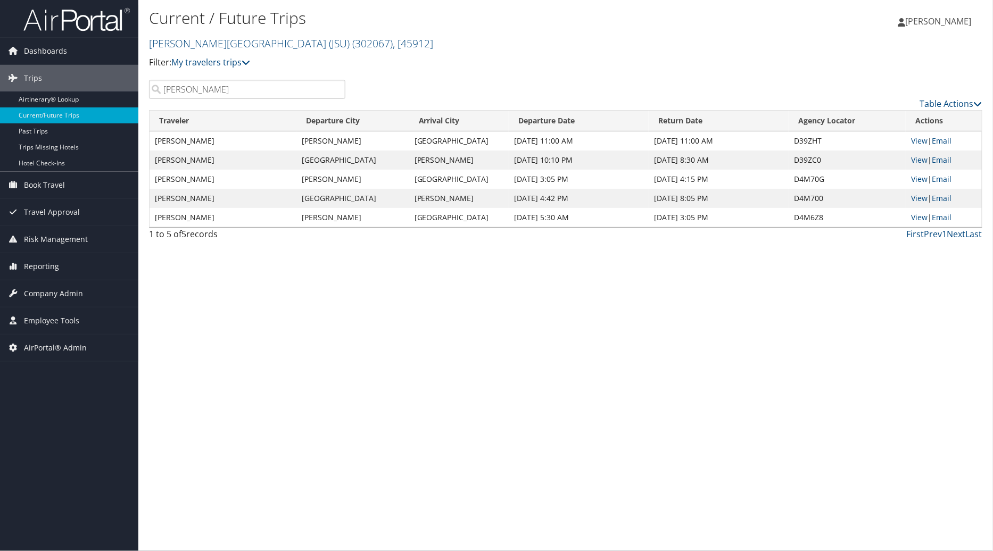
type input "[PERSON_NAME]"
click at [923, 158] on link "View" at bounding box center [919, 160] width 16 height 10
click at [918, 157] on link "View" at bounding box center [919, 160] width 16 height 10
click at [916, 139] on link "View" at bounding box center [919, 141] width 16 height 10
click at [924, 161] on link "View" at bounding box center [919, 160] width 16 height 10
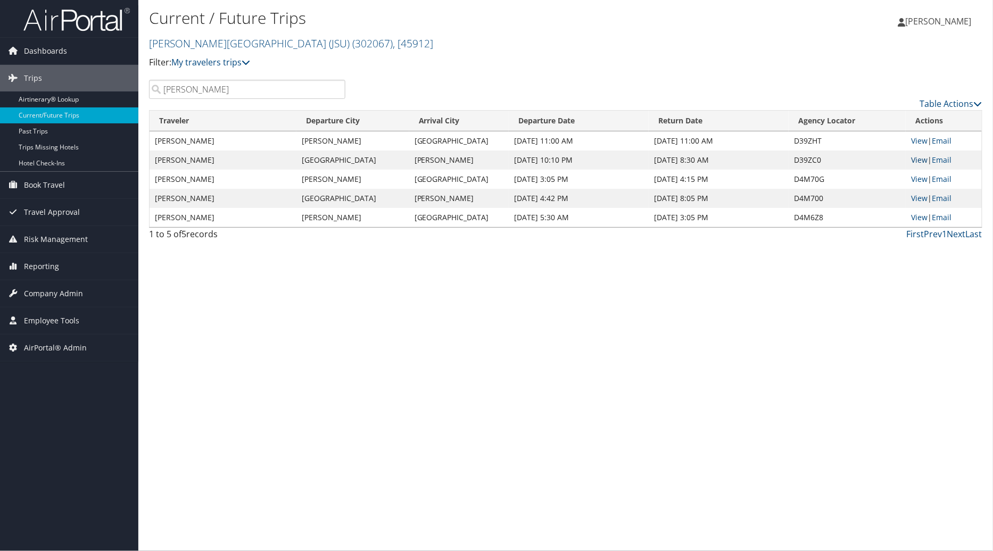
click at [916, 161] on link "View" at bounding box center [919, 160] width 16 height 10
click at [922, 178] on link "View" at bounding box center [919, 179] width 16 height 10
click at [916, 195] on link "View" at bounding box center [919, 198] width 16 height 10
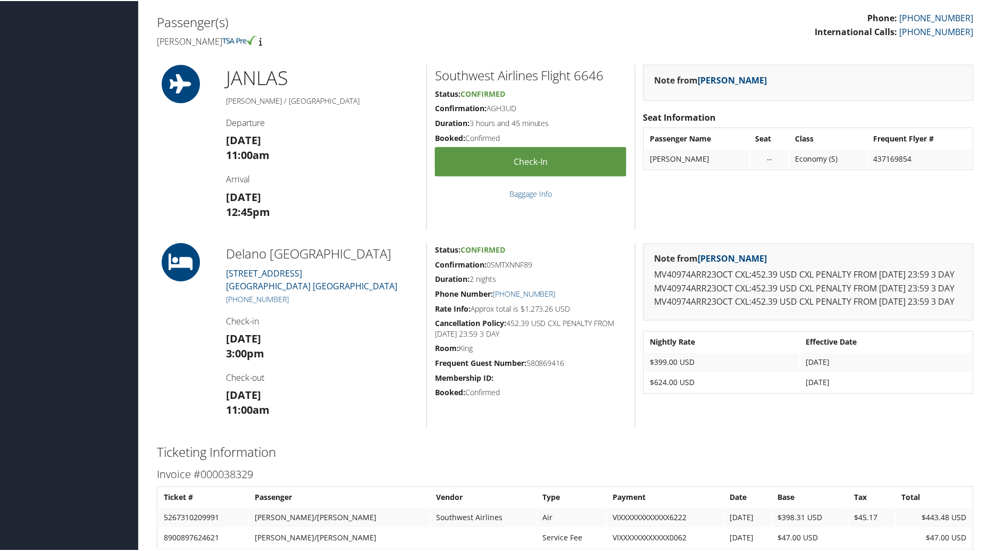
scroll to position [306, 0]
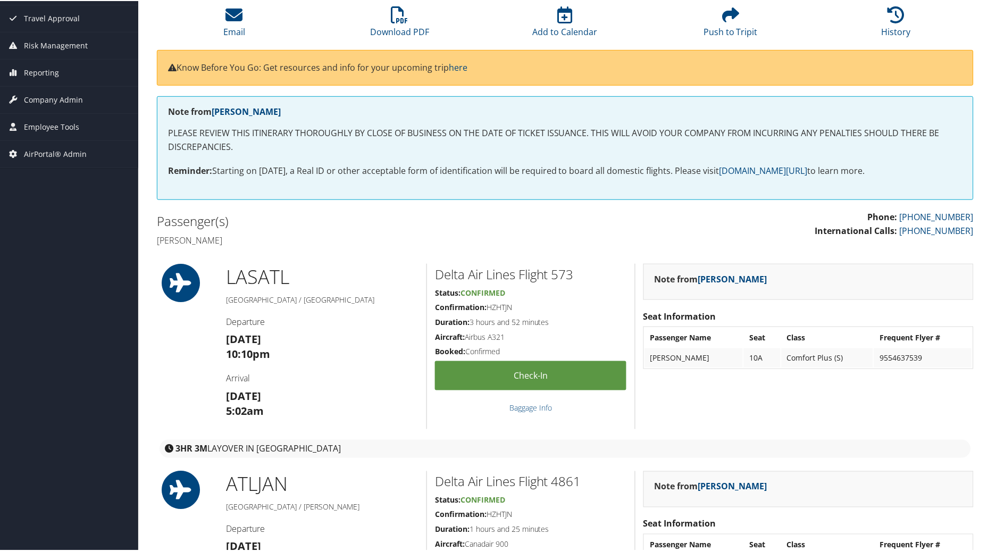
scroll to position [88, 0]
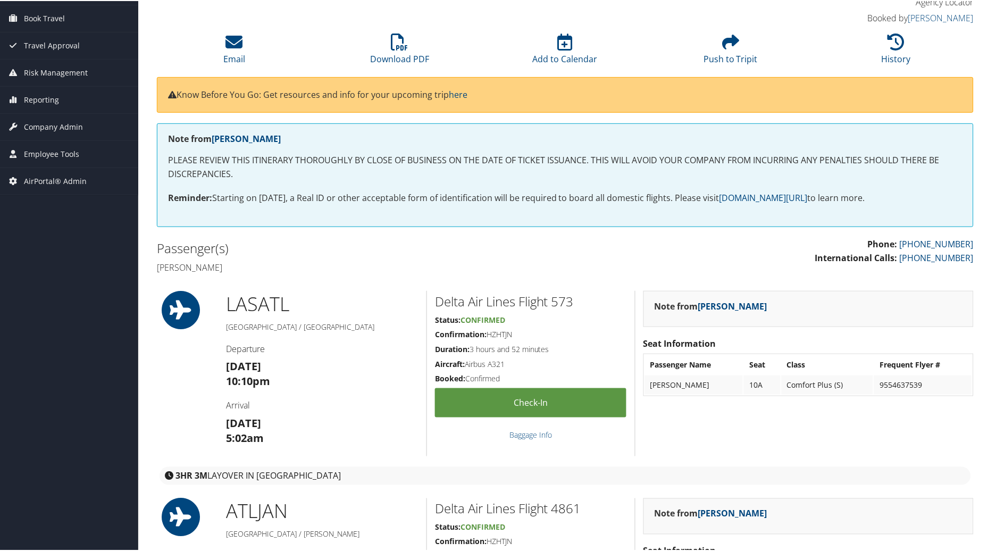
drag, startPoint x: 988, startPoint y: 96, endPoint x: 992, endPoint y: 195, distance: 99.0
click at [988, 195] on html "Menu Dashboards ► AirPortal 360™ (Manager) AirPortal 360™ (Agent) My Travel Das…" at bounding box center [496, 187] width 993 height 551
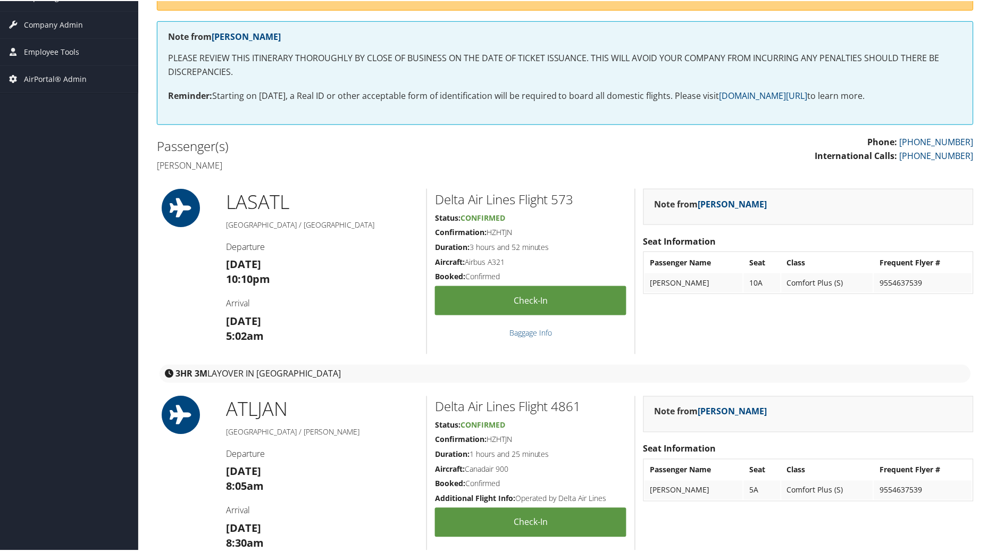
scroll to position [0, 0]
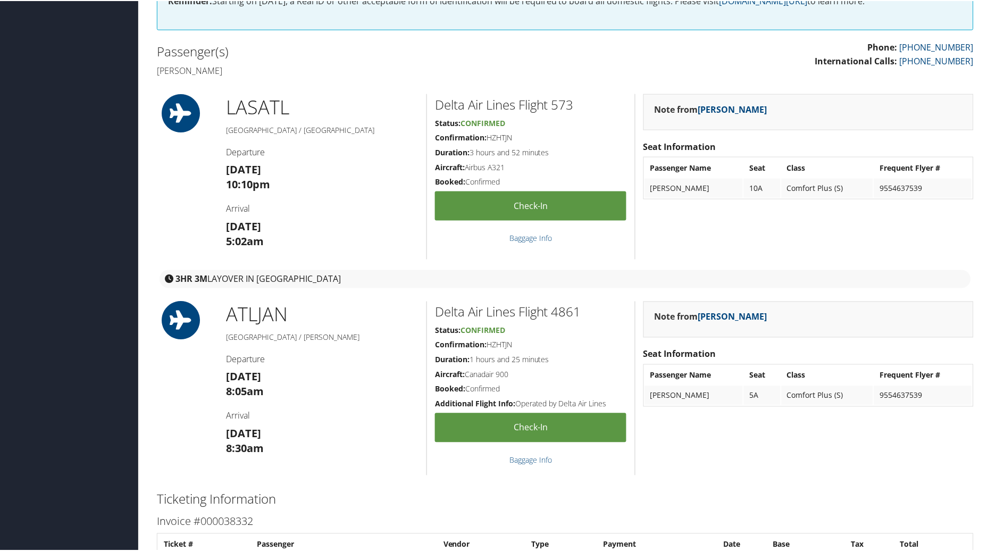
scroll to position [229, 0]
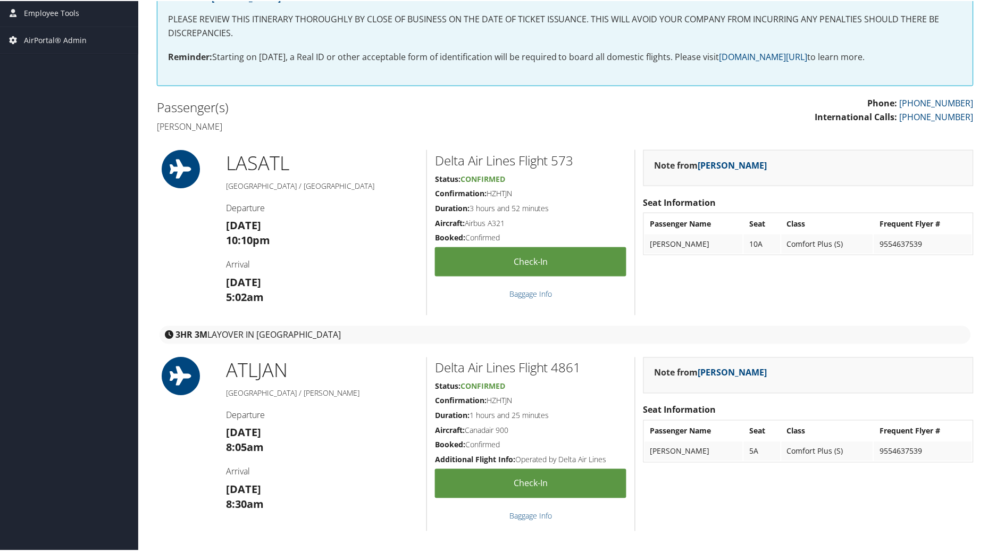
drag, startPoint x: 988, startPoint y: 135, endPoint x: 992, endPoint y: 177, distance: 41.7
click at [988, 177] on html "Menu Dashboards ► AirPortal 360™ (Manager) AirPortal 360™ (Agent) My Travel Das…" at bounding box center [496, 46] width 993 height 551
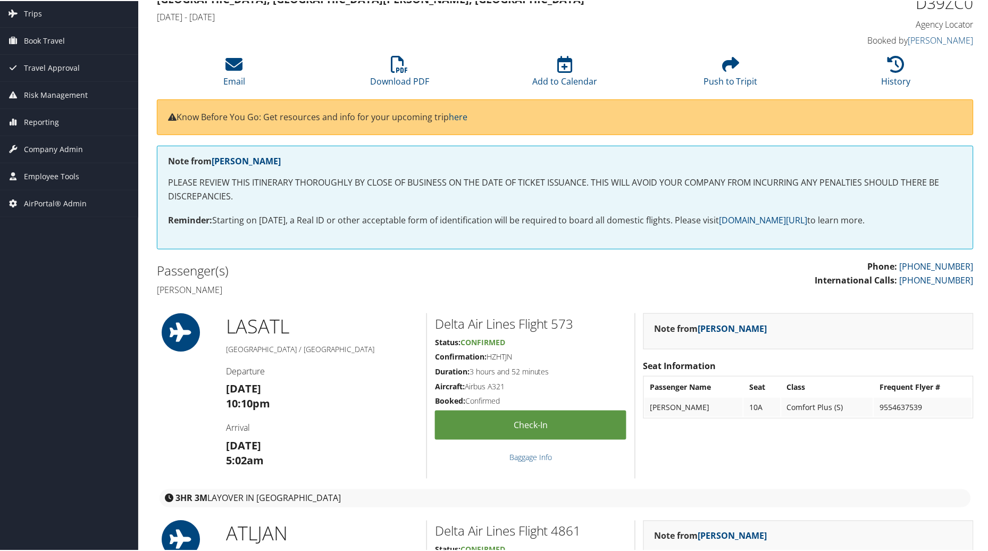
scroll to position [55, 0]
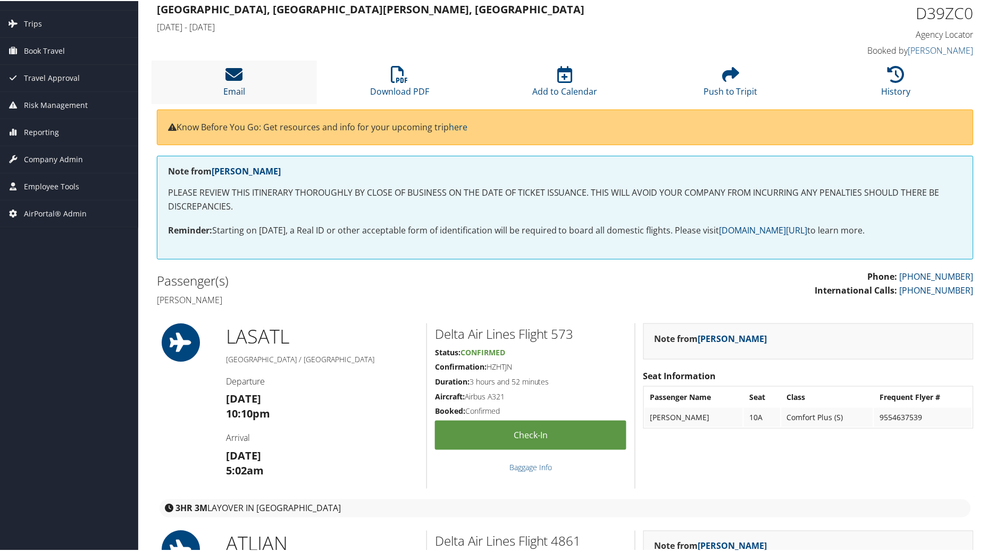
click at [230, 85] on link "Email" at bounding box center [234, 84] width 22 height 26
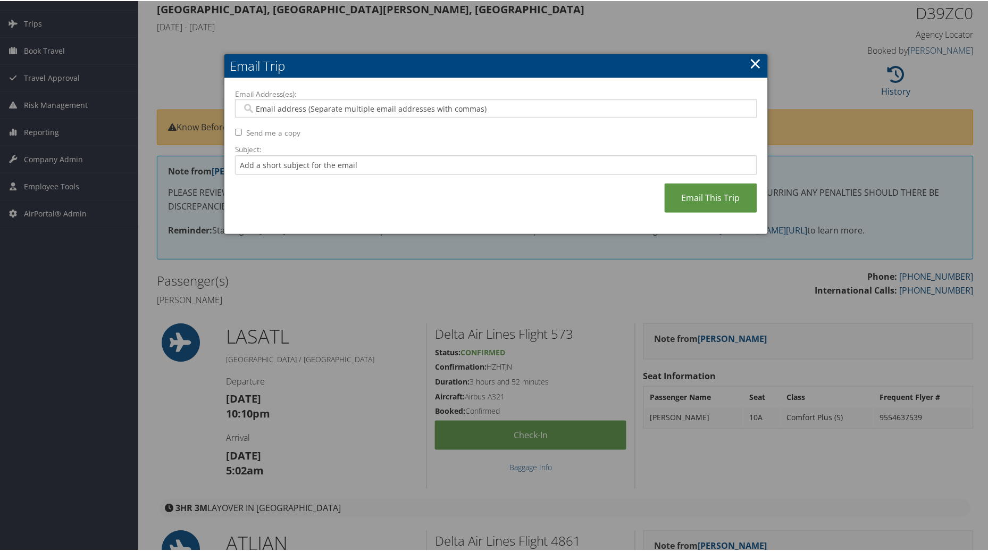
click at [272, 100] on div at bounding box center [496, 107] width 522 height 18
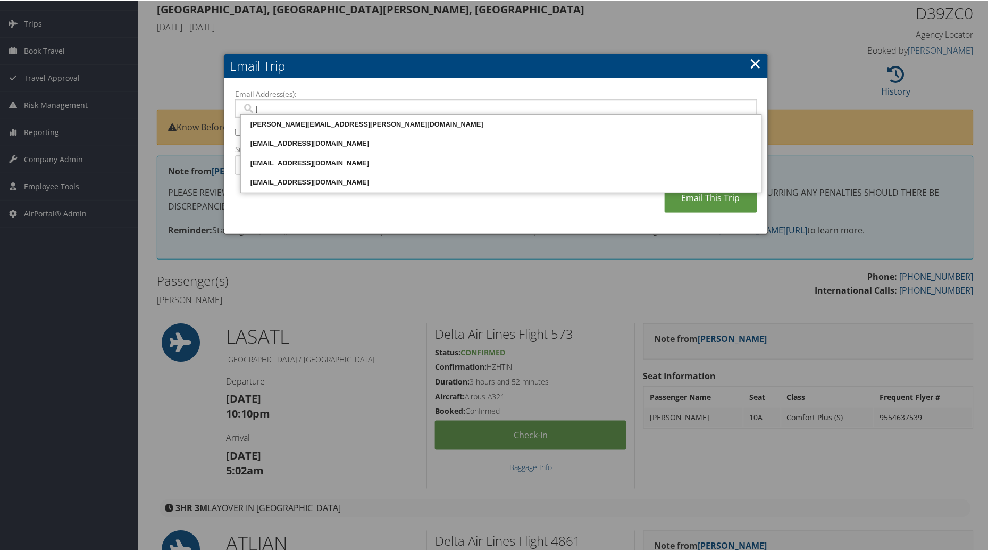
type input "j"
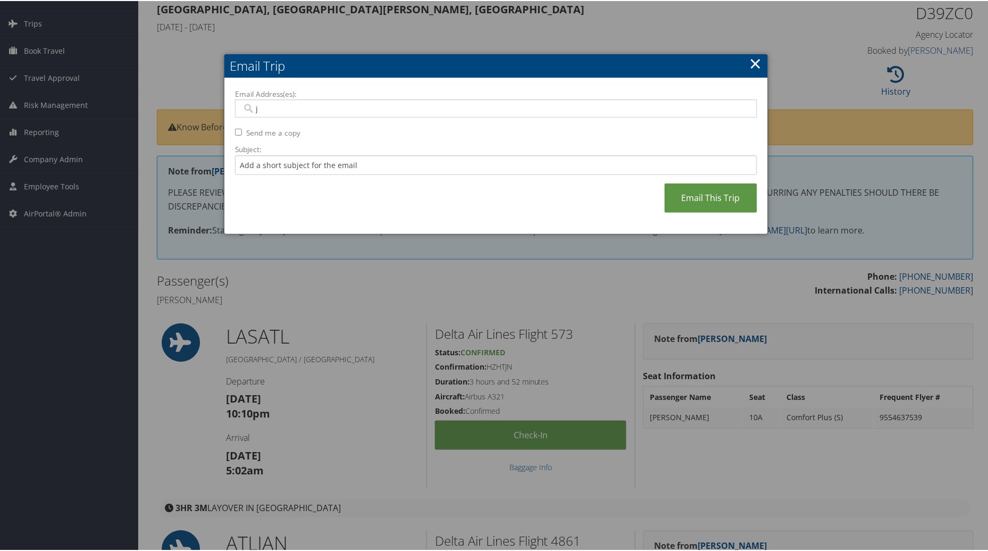
click at [269, 105] on input "j" at bounding box center [496, 107] width 508 height 11
type input "j00090297@jsums.edu"
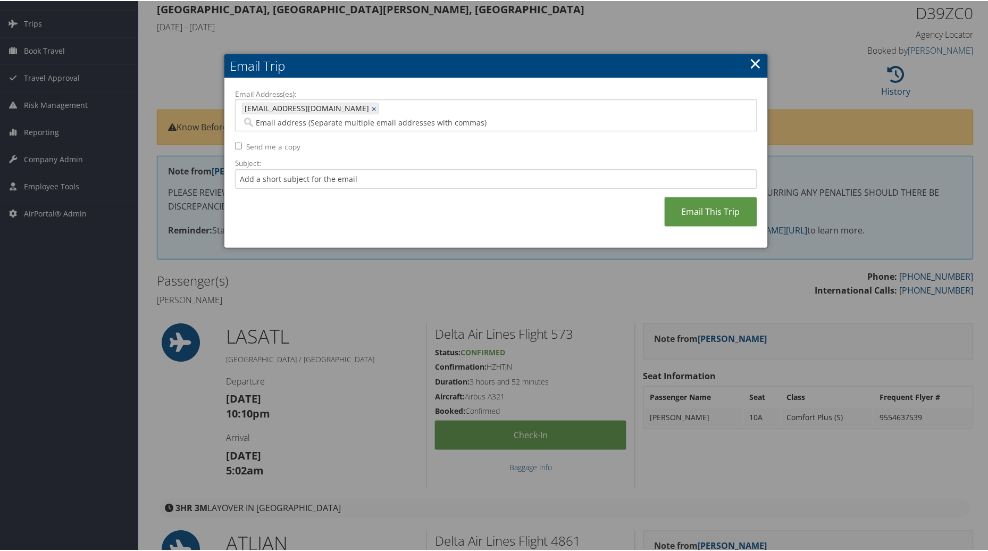
click at [242, 131] on div "Email Address(es): j00090297@jsums.edu j00090297@jsums.edu × Send me a copy Sub…" at bounding box center [496, 162] width 522 height 148
click at [236, 142] on input "Send me a copy" at bounding box center [238, 145] width 7 height 7
checkbox input "true"
click at [245, 168] on input "Subject:" at bounding box center [496, 178] width 522 height 20
type input "President Gregory- Return Flight on Delta"
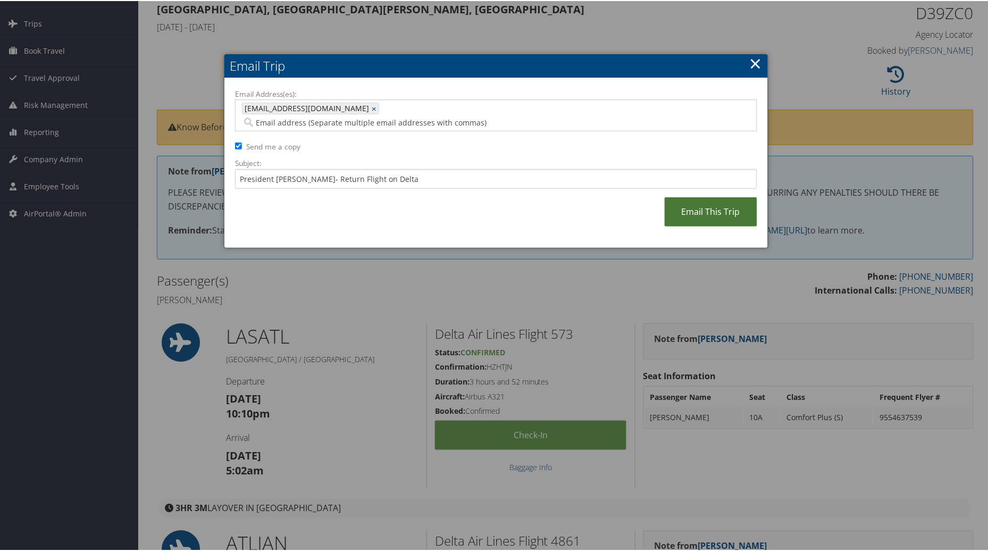
click at [717, 196] on link "Email This Trip" at bounding box center [711, 210] width 93 height 29
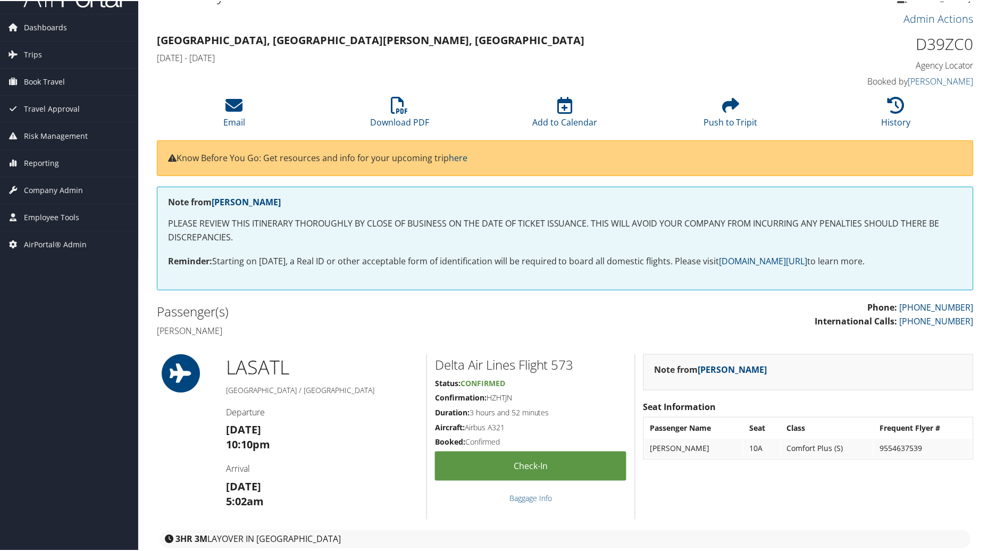
scroll to position [0, 0]
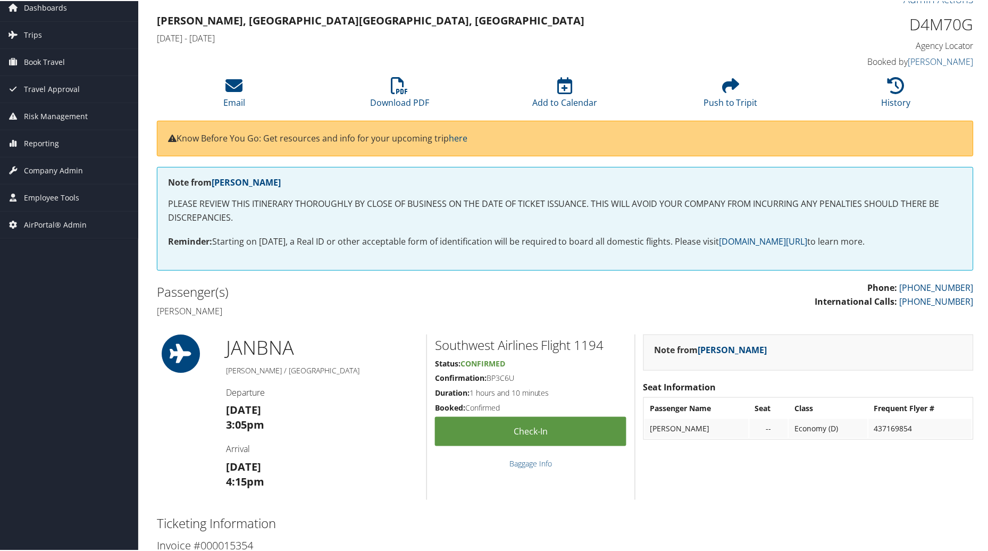
scroll to position [37, 0]
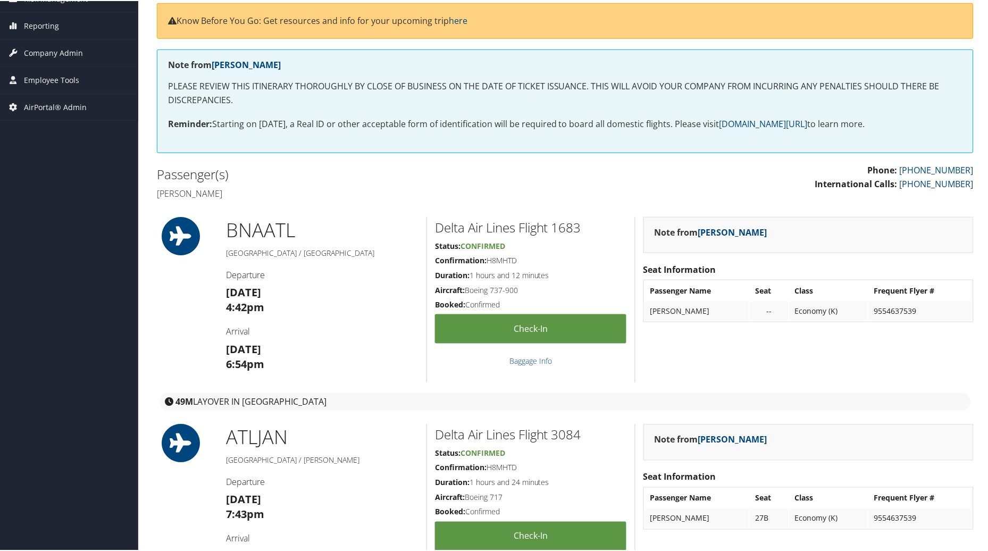
scroll to position [160, 0]
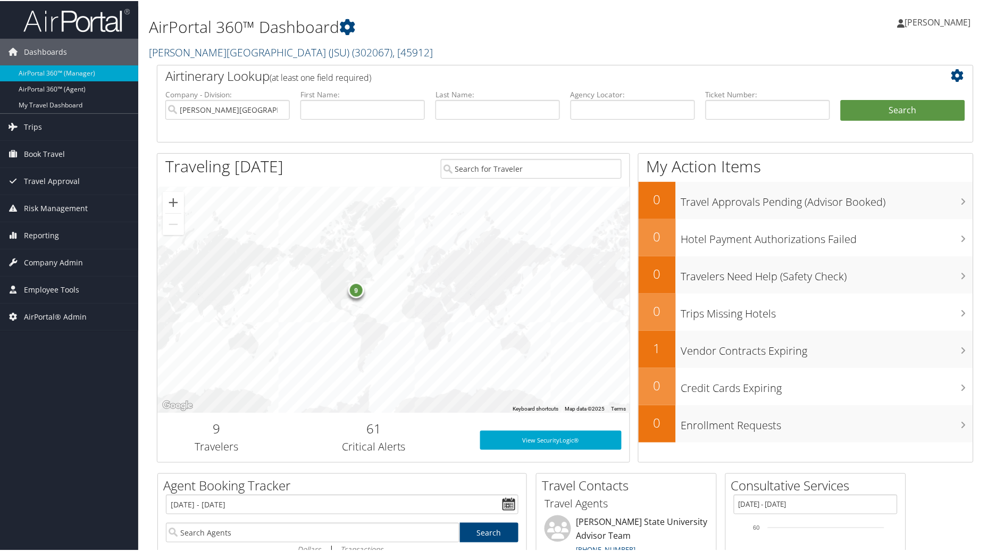
click at [352, 46] on span "( 302067 )" at bounding box center [372, 51] width 40 height 14
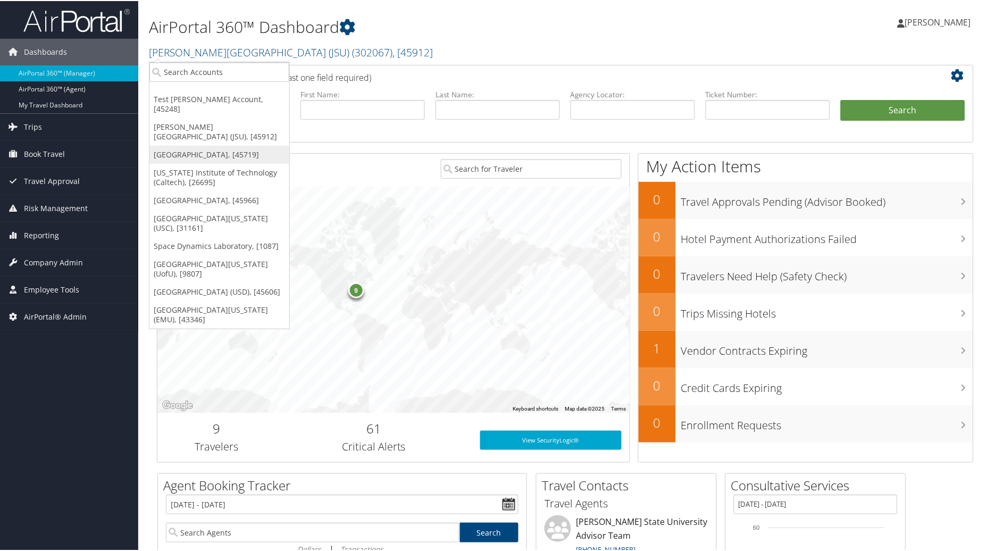
click at [206, 145] on link "[GEOGRAPHIC_DATA], [45719]" at bounding box center [219, 154] width 140 height 18
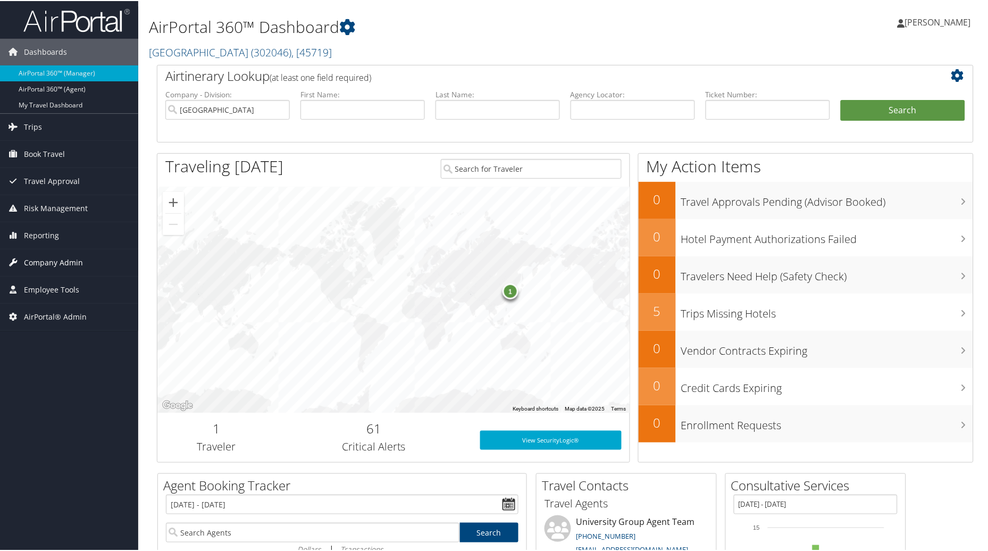
click at [48, 263] on span "Company Admin" at bounding box center [53, 261] width 59 height 27
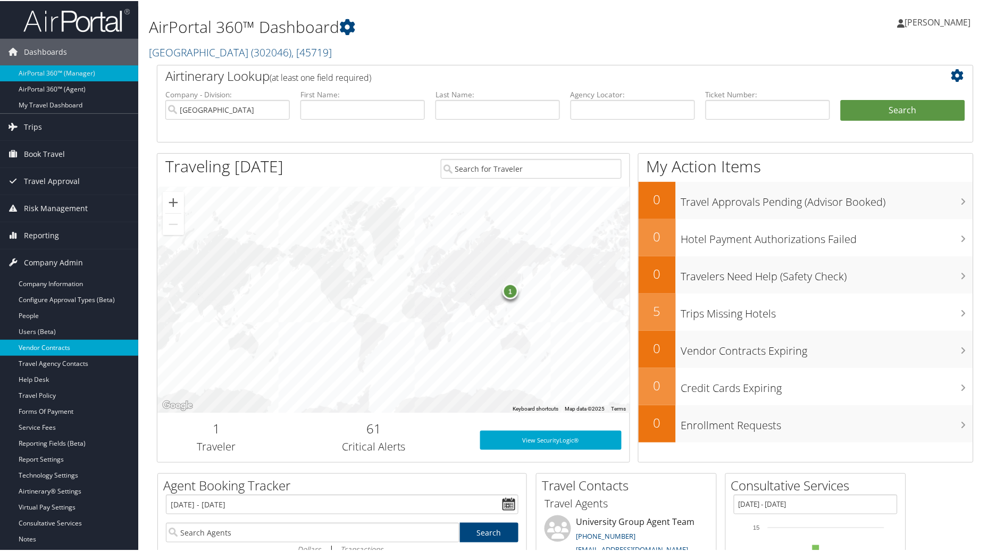
click at [48, 347] on link "Vendor Contracts" at bounding box center [69, 347] width 138 height 16
